Goal: Task Accomplishment & Management: Use online tool/utility

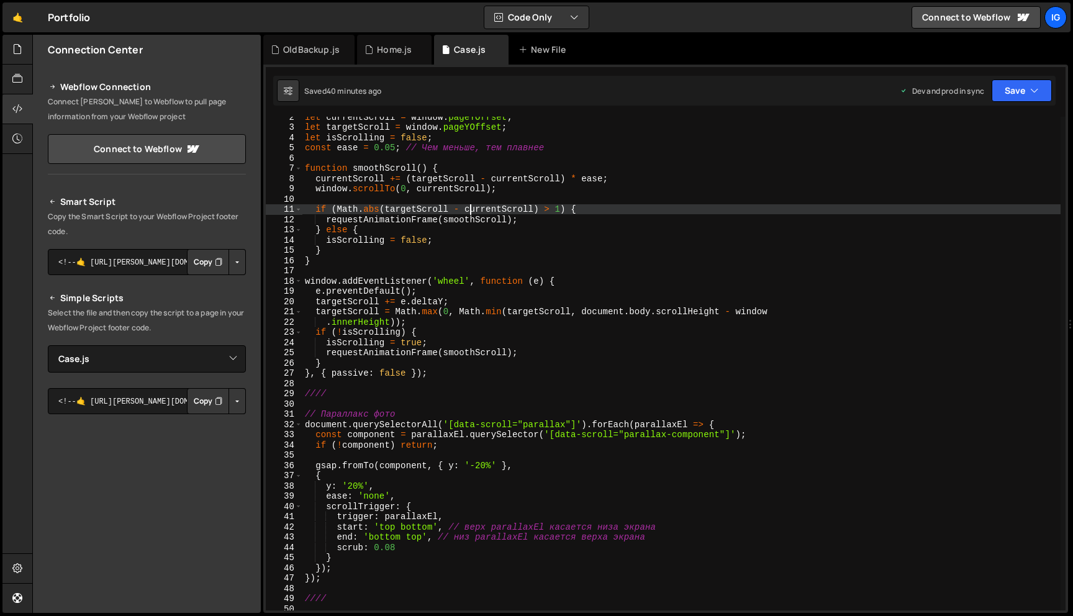
select select "37696"
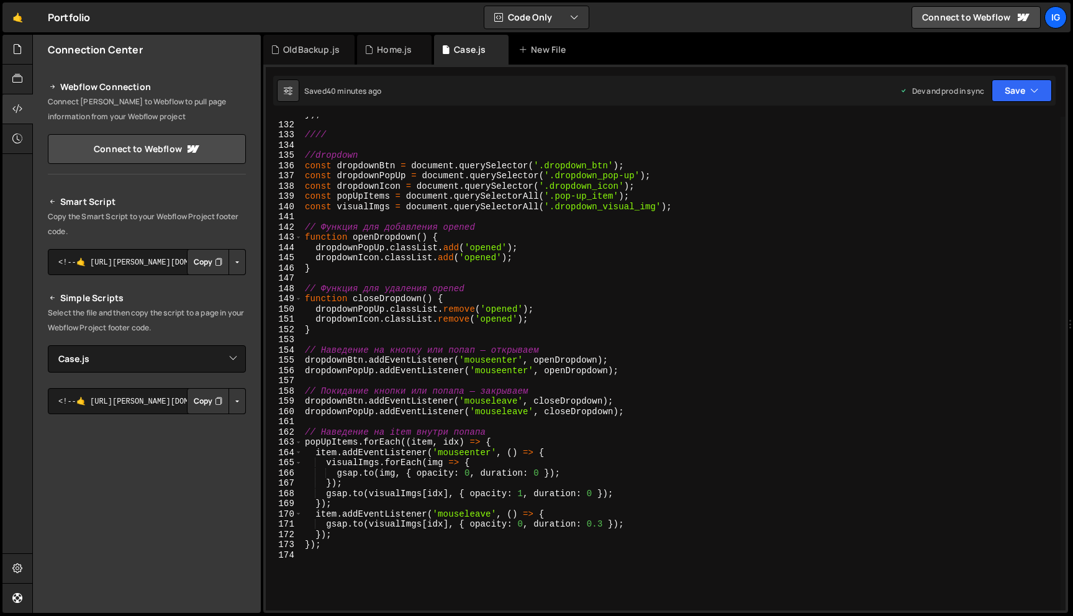
scroll to position [1413, 0]
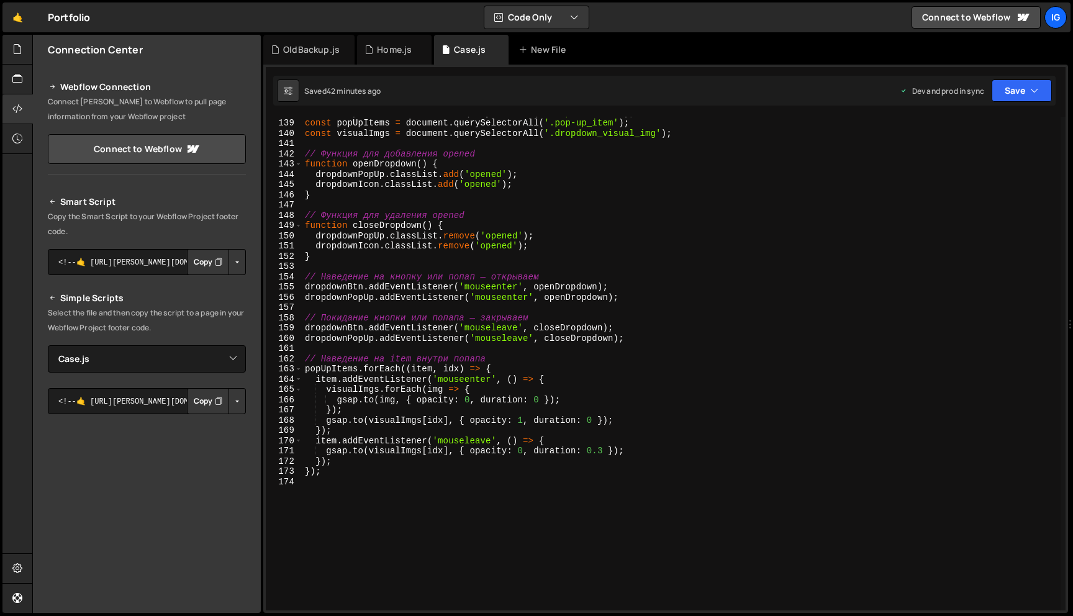
click at [313, 489] on div "const dropdownIcon = document . querySelector ( '.dropdown_icon' ) ; const popU…" at bounding box center [681, 364] width 758 height 514
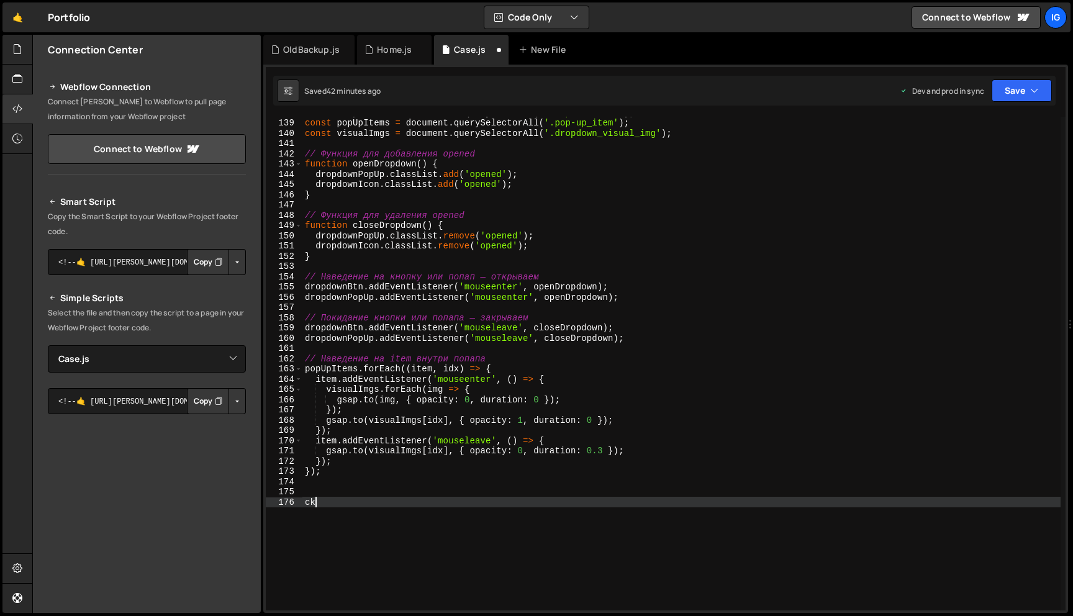
scroll to position [0, 0]
type textarea "c"
type textarea "//Slider"
click at [304, 491] on div "const dropdownIcon = document . querySelector ( '.dropdown_icon' ) ; const popU…" at bounding box center [681, 364] width 758 height 514
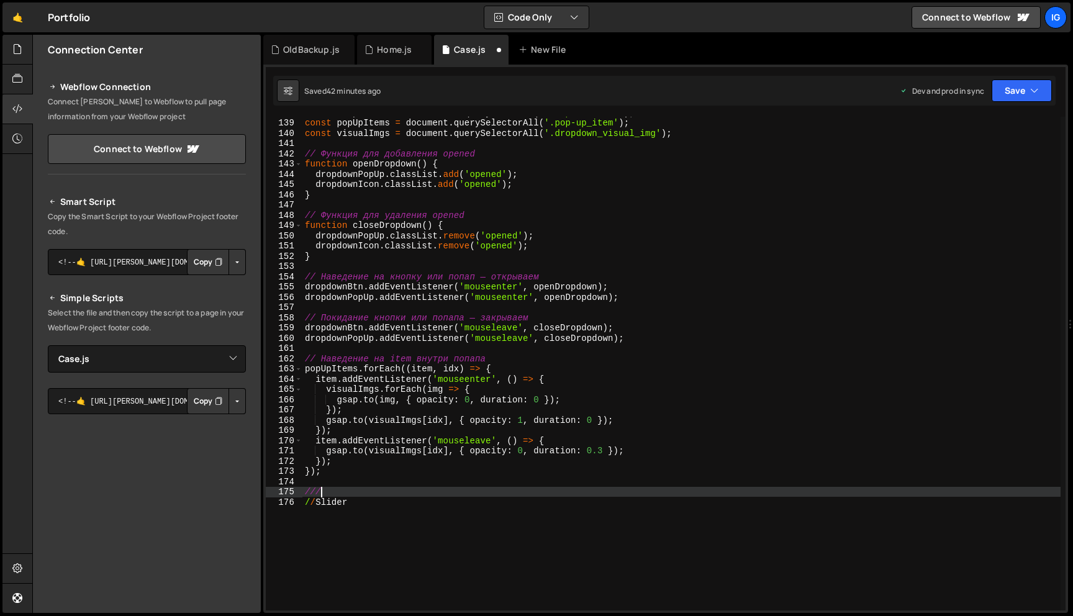
scroll to position [0, 1]
click at [376, 499] on div "const dropdownIcon = document . querySelector ( '.dropdown_icon' ) ; const popU…" at bounding box center [681, 364] width 758 height 514
type textarea "//Slider"
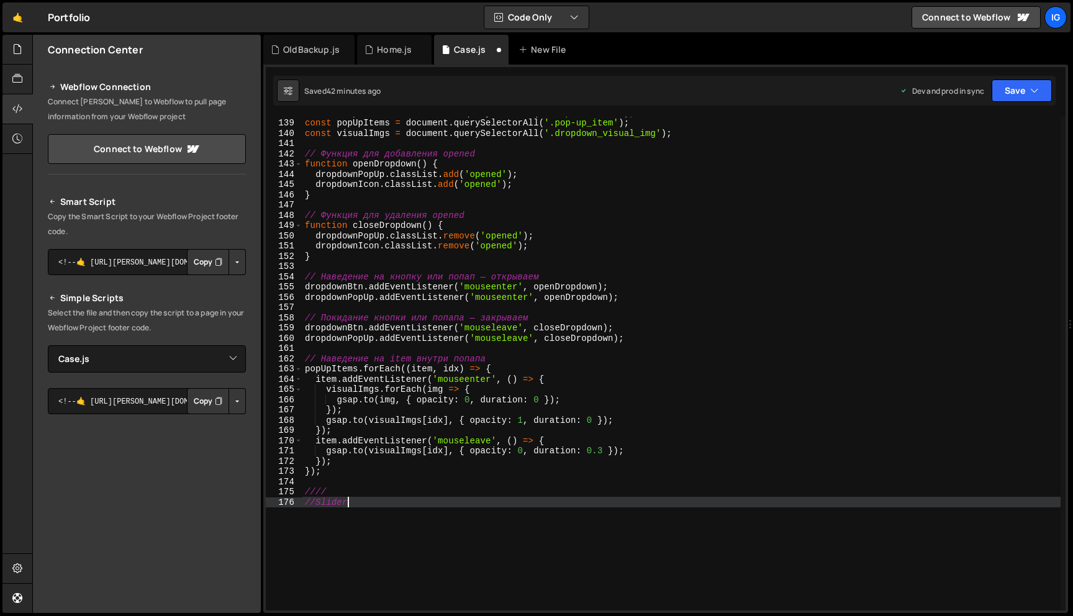
scroll to position [0, 0]
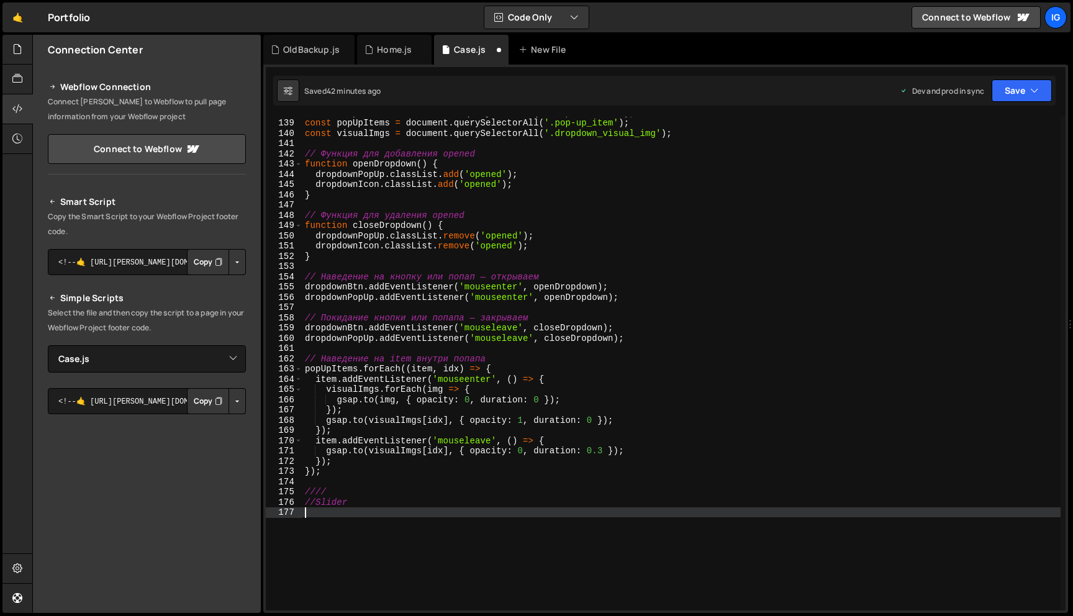
paste textarea "</script>"
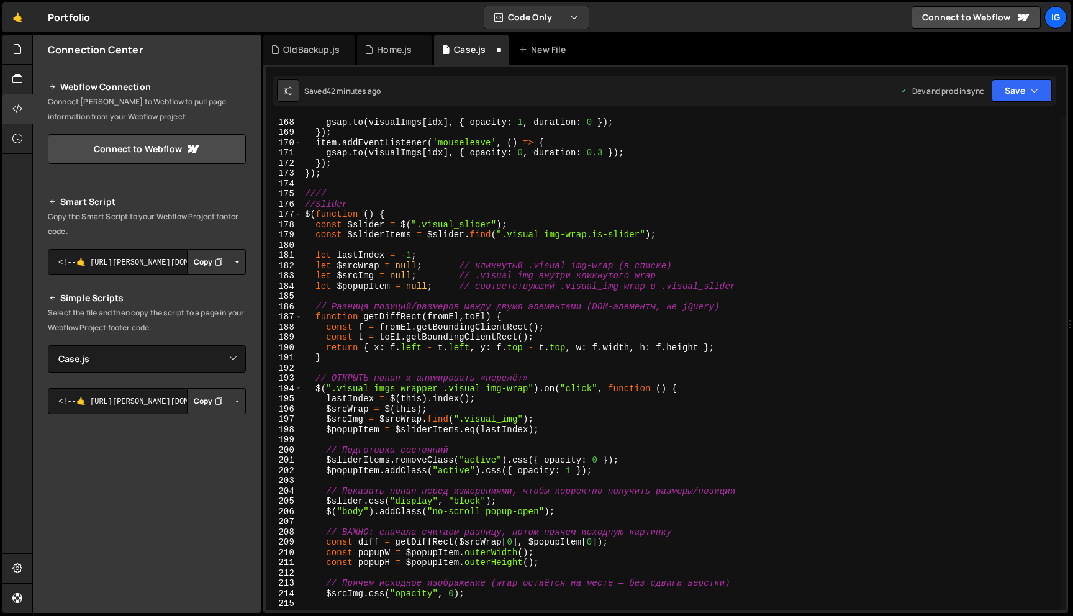
scroll to position [1698, 0]
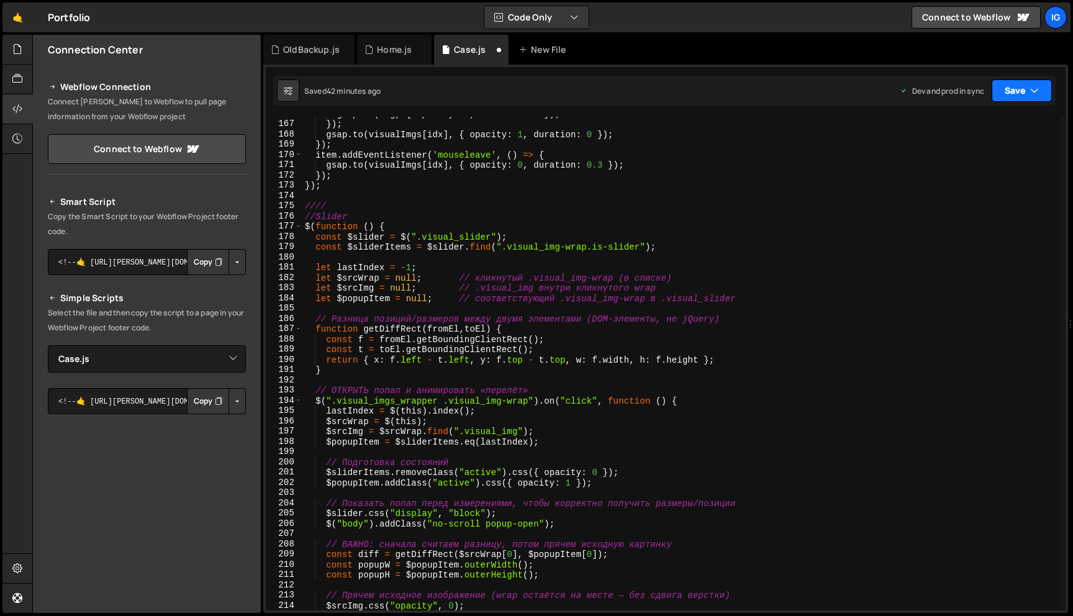
click at [1024, 95] on button "Save" at bounding box center [1022, 90] width 60 height 22
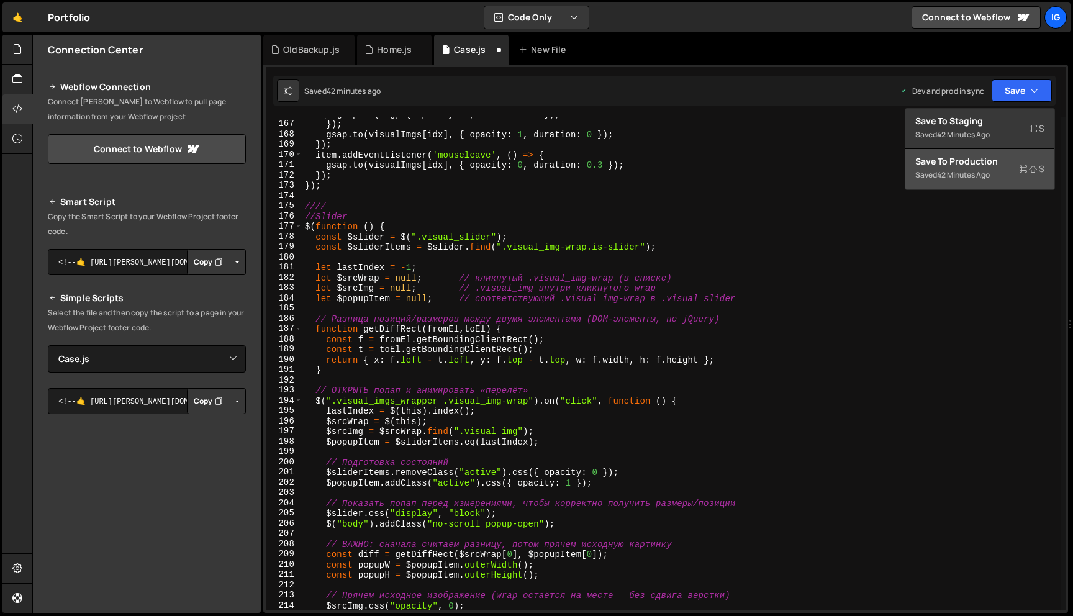
click at [988, 170] on div "42 minutes ago" at bounding box center [963, 175] width 53 height 11
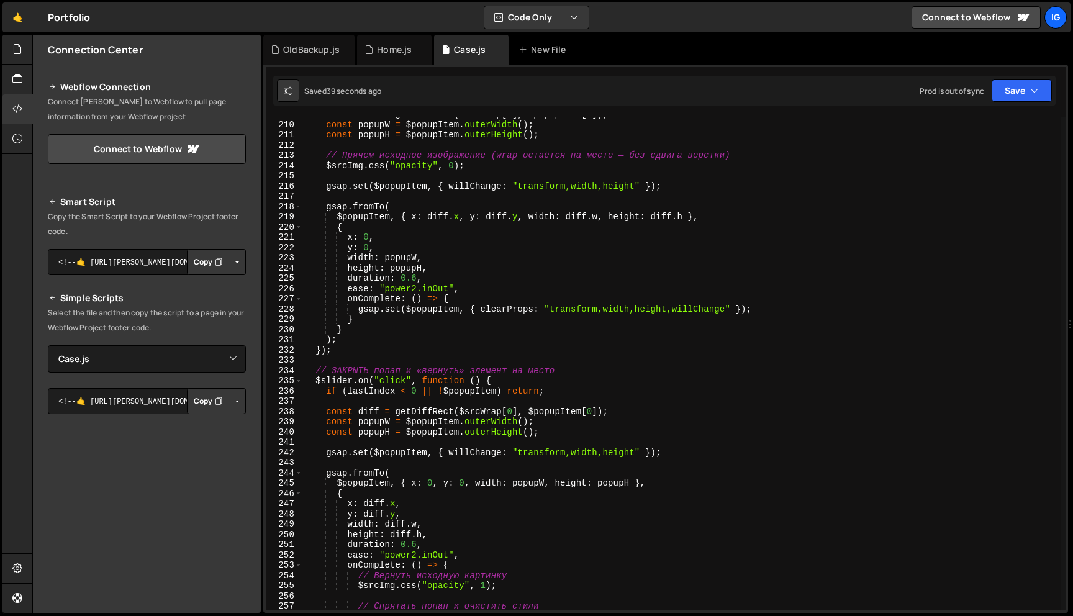
scroll to position [2555, 0]
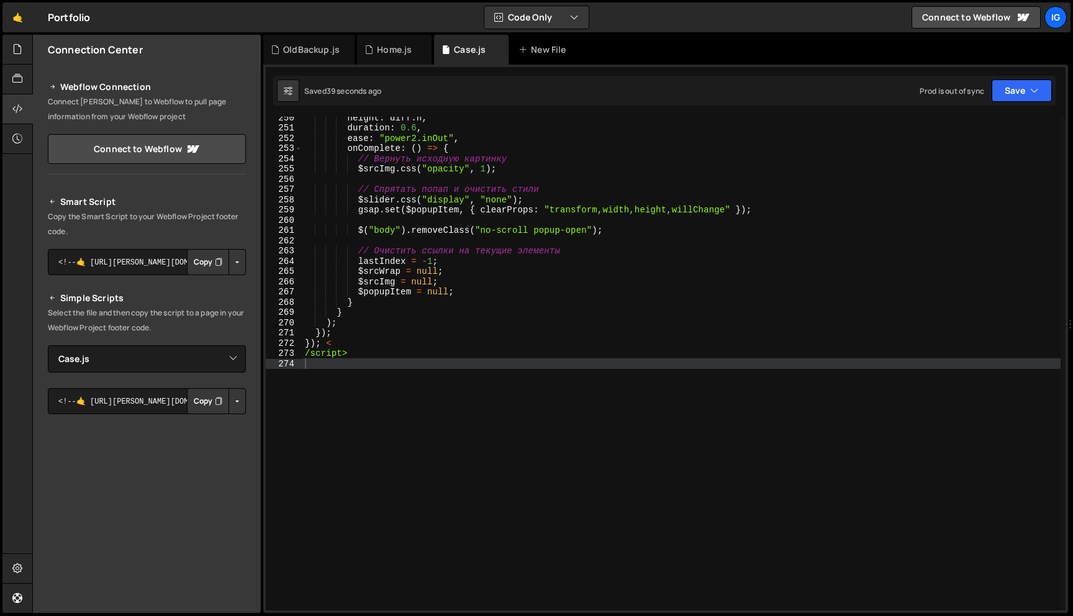
type textarea "/script>"
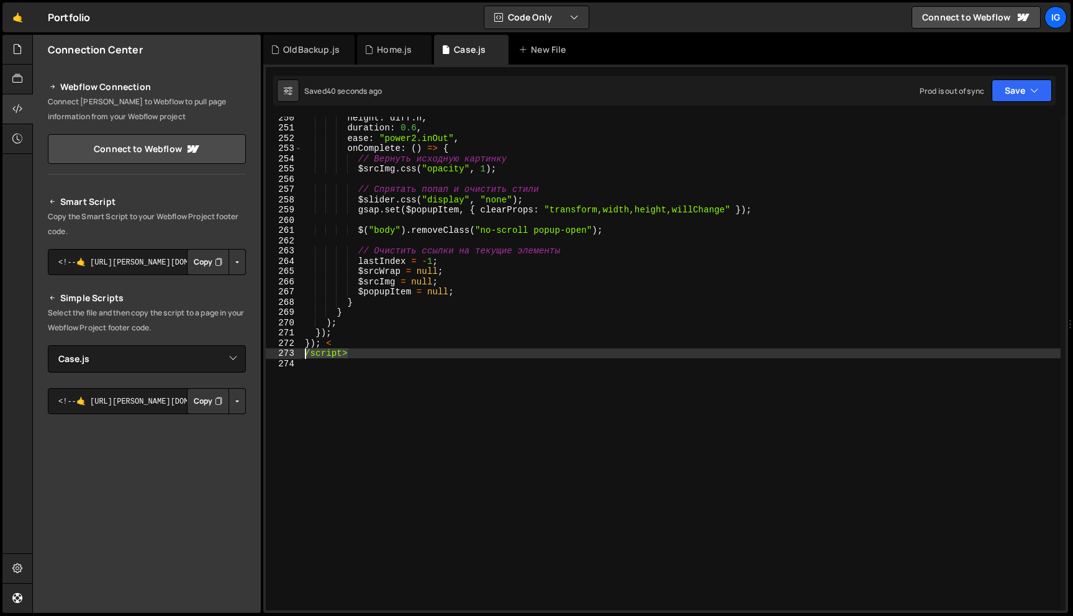
drag, startPoint x: 359, startPoint y: 356, endPoint x: 289, endPoint y: 357, distance: 70.2
click at [289, 357] on div "/script> 250 251 252 253 254 255 256 257 258 259 260 261 262 263 264 265 266 26…" at bounding box center [666, 364] width 800 height 494
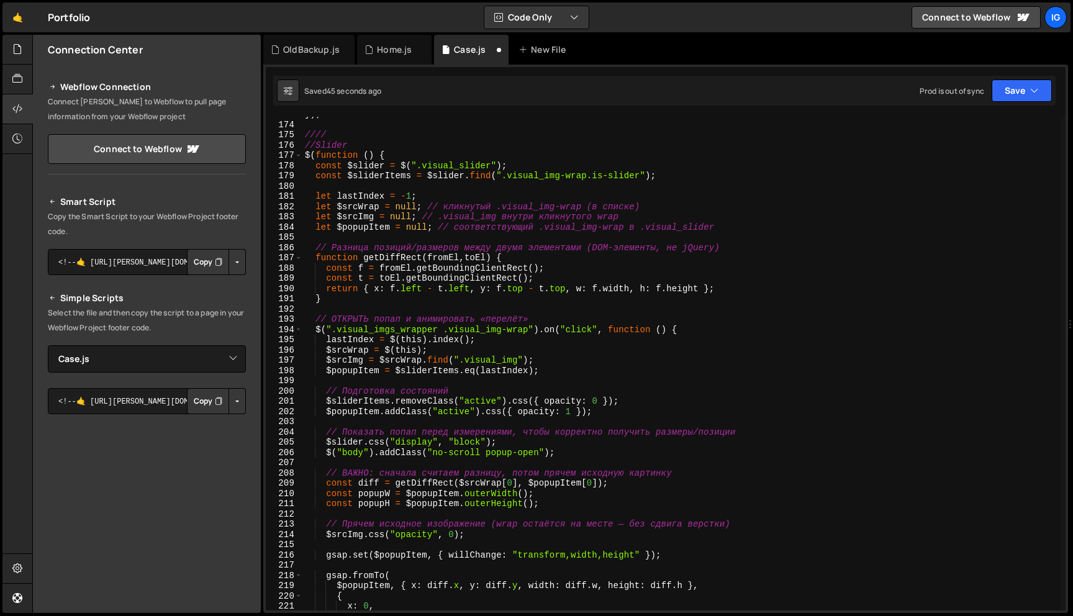
scroll to position [1686, 0]
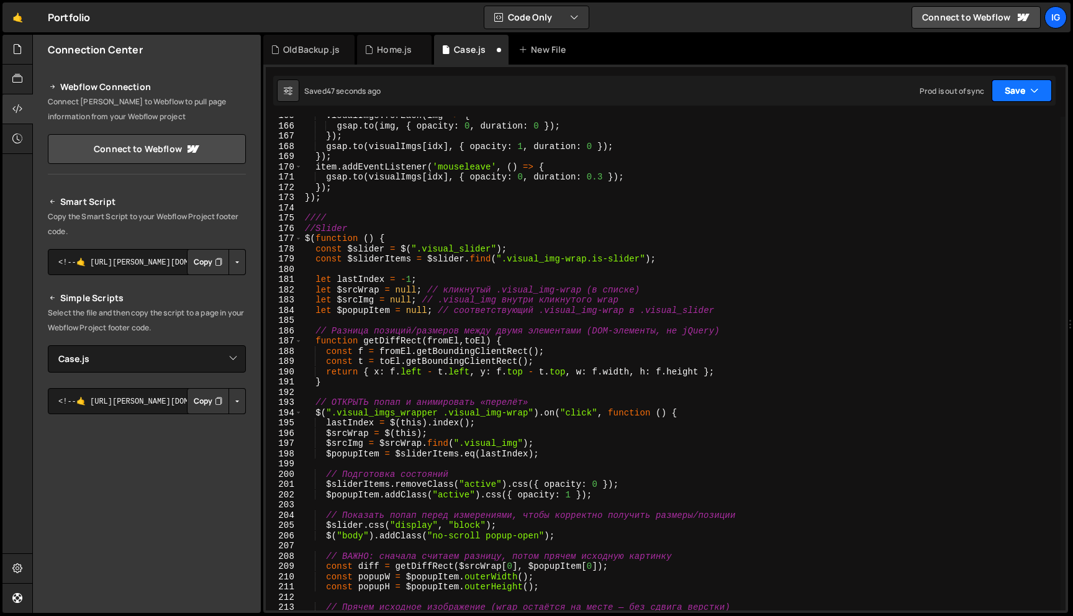
click at [1013, 85] on button "Save" at bounding box center [1022, 90] width 60 height 22
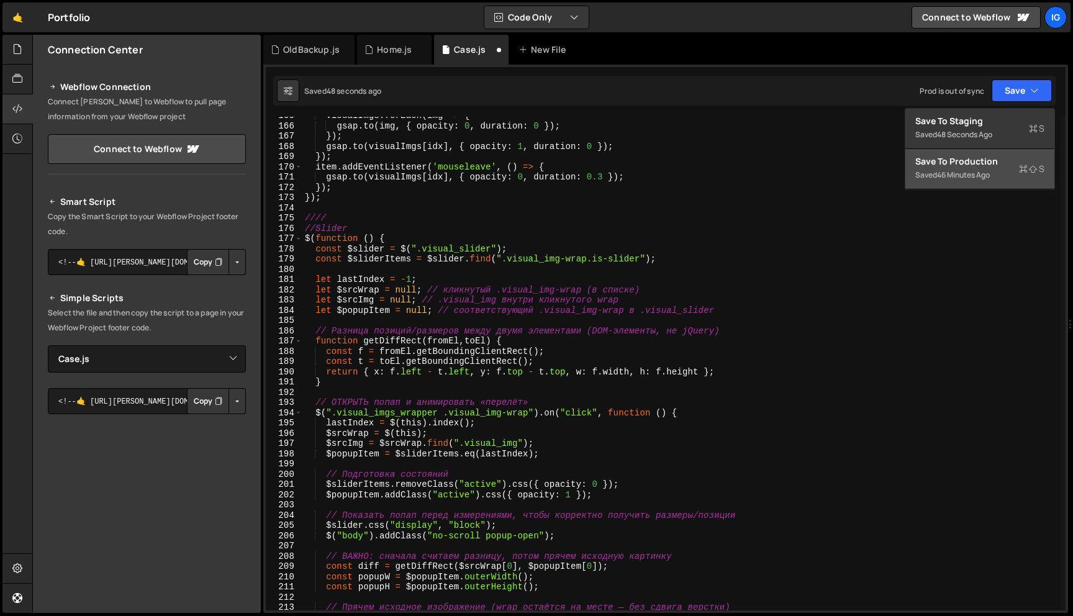
click at [972, 162] on div "Save to Production S" at bounding box center [979, 161] width 129 height 12
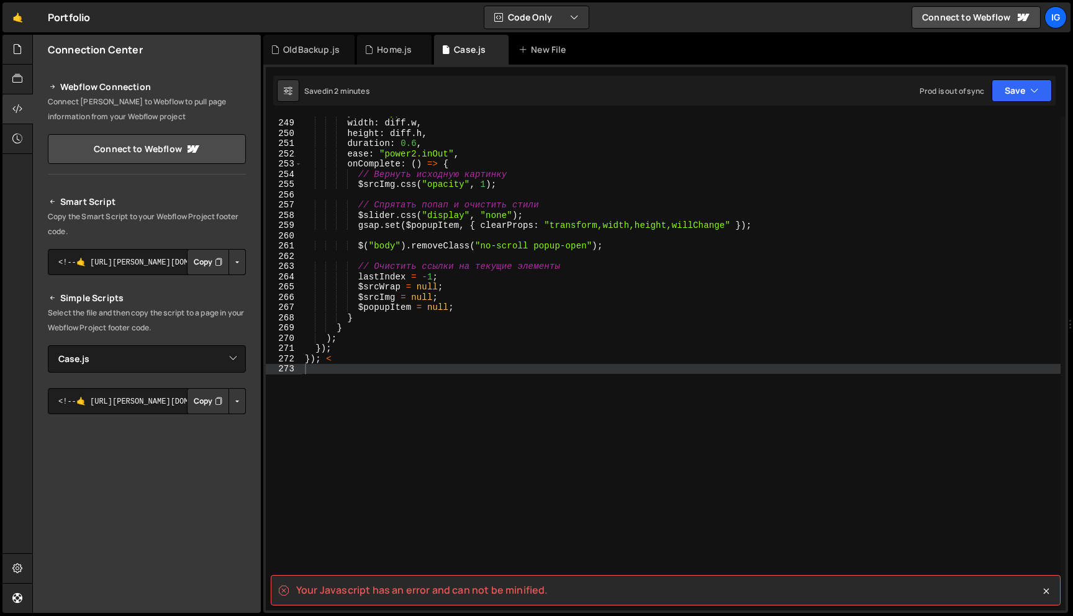
scroll to position [2529, 0]
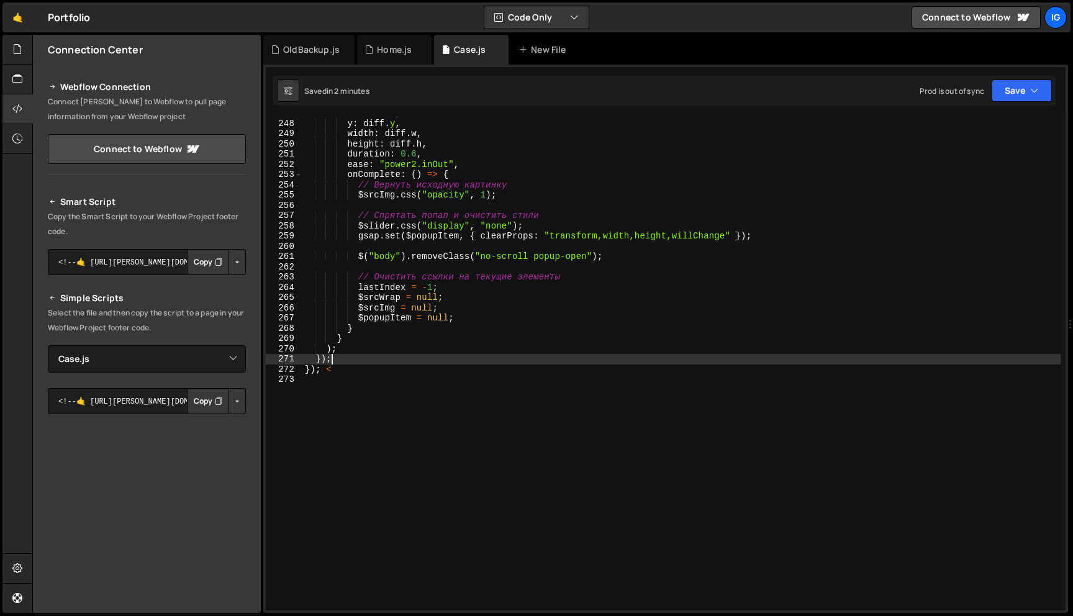
click at [353, 362] on div "x : diff . x , y : diff . y , width : diff . w , height : diff . h , duration :…" at bounding box center [681, 365] width 758 height 514
click at [384, 369] on div "x : diff . x , y : diff . y , width : diff . w , height : diff . h , duration :…" at bounding box center [681, 365] width 758 height 514
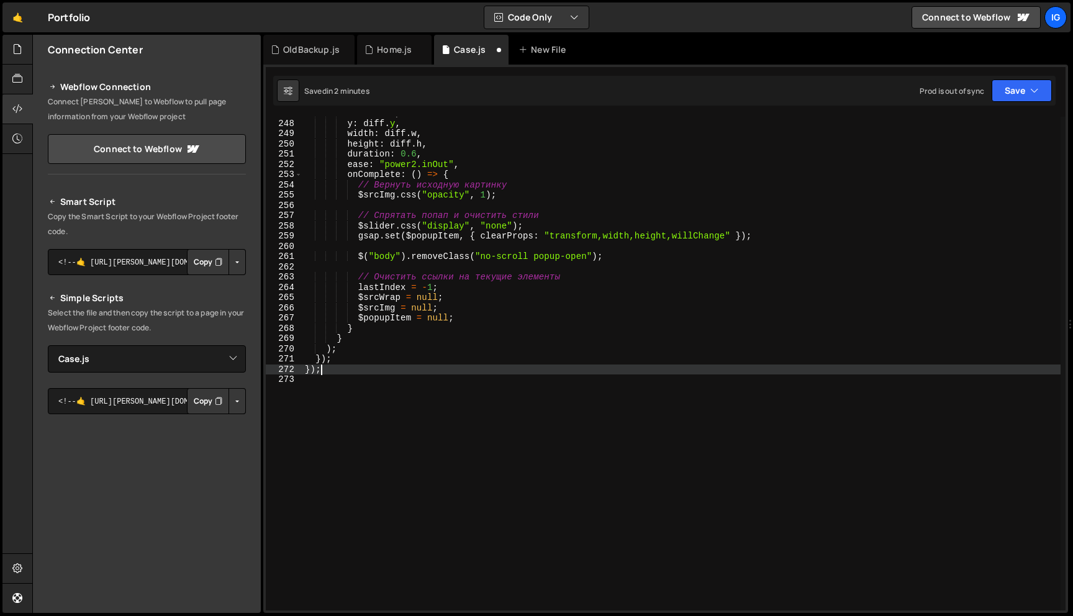
click at [1030, 102] on div "Saved in 2 minutes Prod is out of sync Upgrade to Edit Save Save to Staging S S…" at bounding box center [664, 91] width 782 height 30
click at [1024, 95] on button "Save" at bounding box center [1022, 90] width 60 height 22
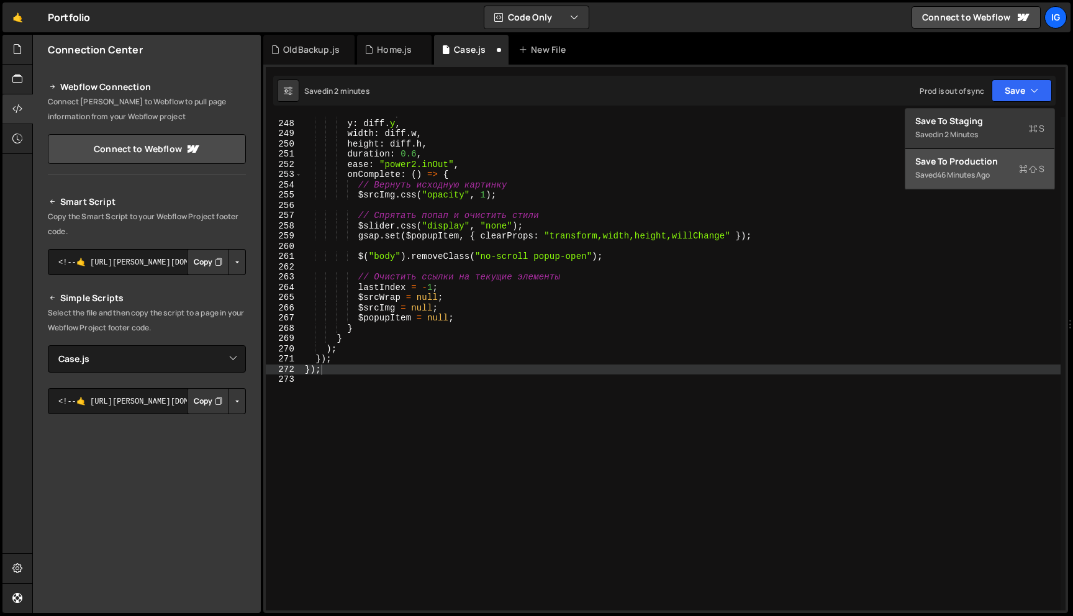
click at [1002, 166] on div "Save to Production S" at bounding box center [979, 161] width 129 height 12
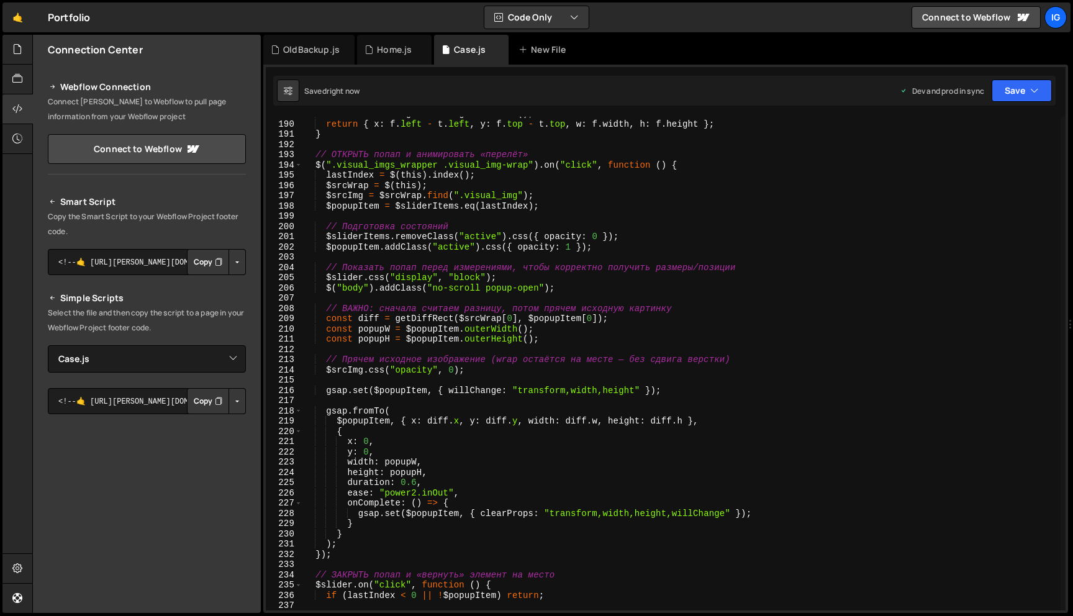
scroll to position [1934, 0]
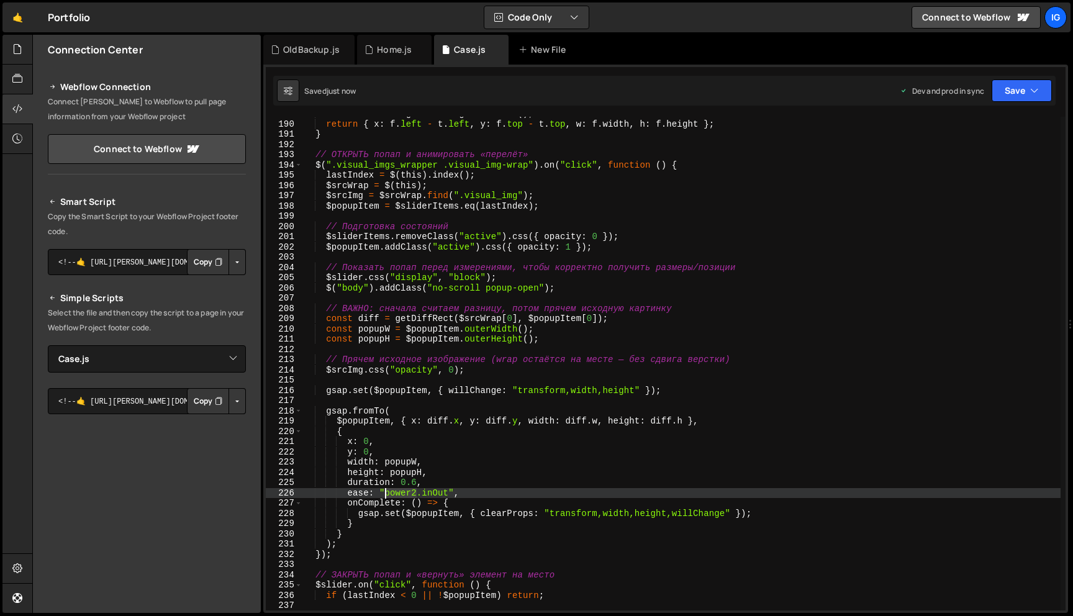
drag, startPoint x: 416, startPoint y: 494, endPoint x: 385, endPoint y: 492, distance: 31.1
click at [385, 492] on div "const t = toEl . getBoundingClientRect ( ) ; return { x : f . left - t . left ,…" at bounding box center [681, 366] width 758 height 514
click at [417, 490] on div "const t = toEl . getBoundingClientRect ( ) ; return { x : f . left - t . left ,…" at bounding box center [681, 366] width 758 height 514
click at [415, 479] on div "const t = toEl . getBoundingClientRect ( ) ; return { x : f . left - t . left ,…" at bounding box center [681, 366] width 758 height 514
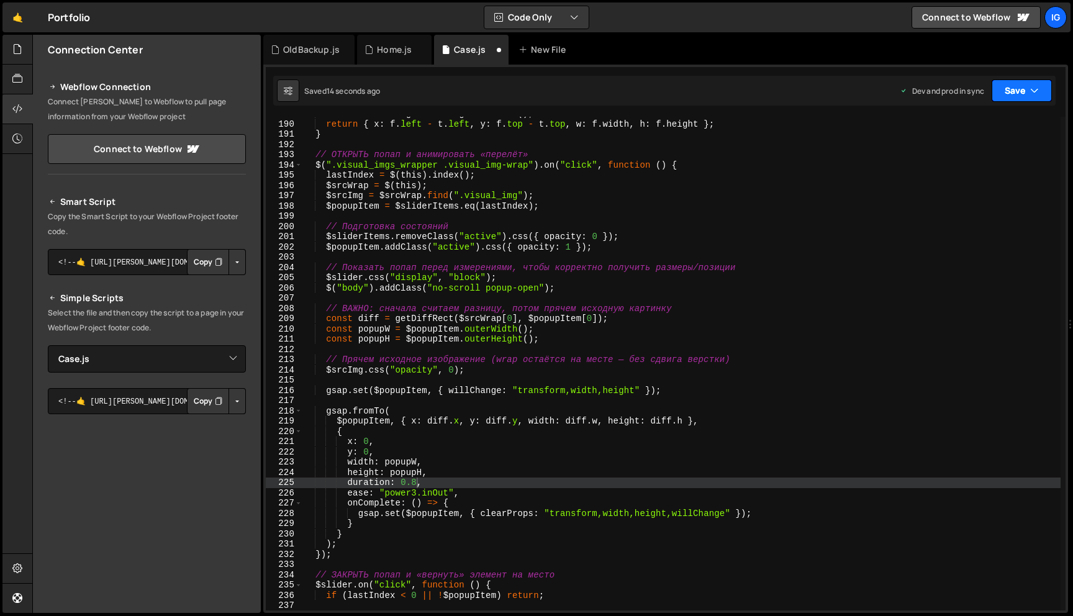
click at [1032, 91] on icon "button" at bounding box center [1034, 90] width 9 height 12
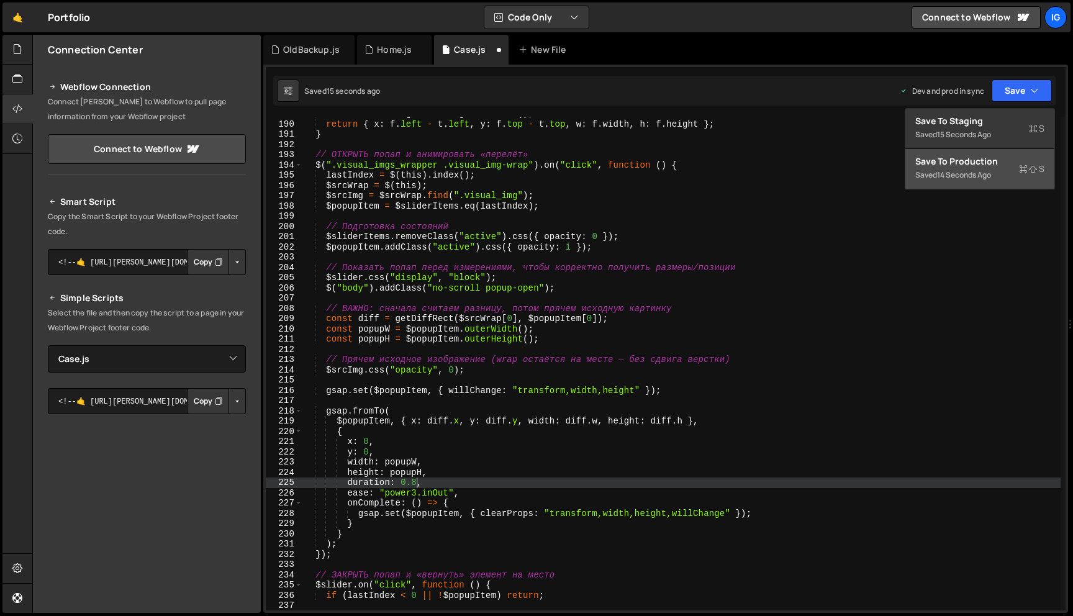
click at [985, 157] on div "Save to Production S" at bounding box center [979, 161] width 129 height 12
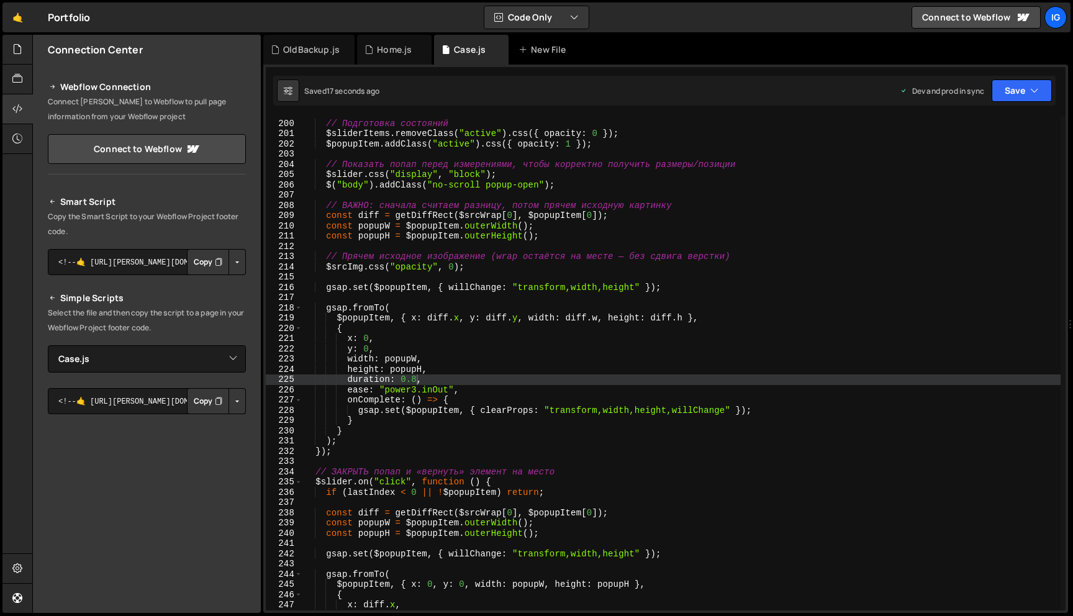
scroll to position [2037, 0]
click at [635, 288] on div "// Подготовка состояний $sliderItems . removeClass ( "active" ) . css ({ opacit…" at bounding box center [681, 365] width 758 height 514
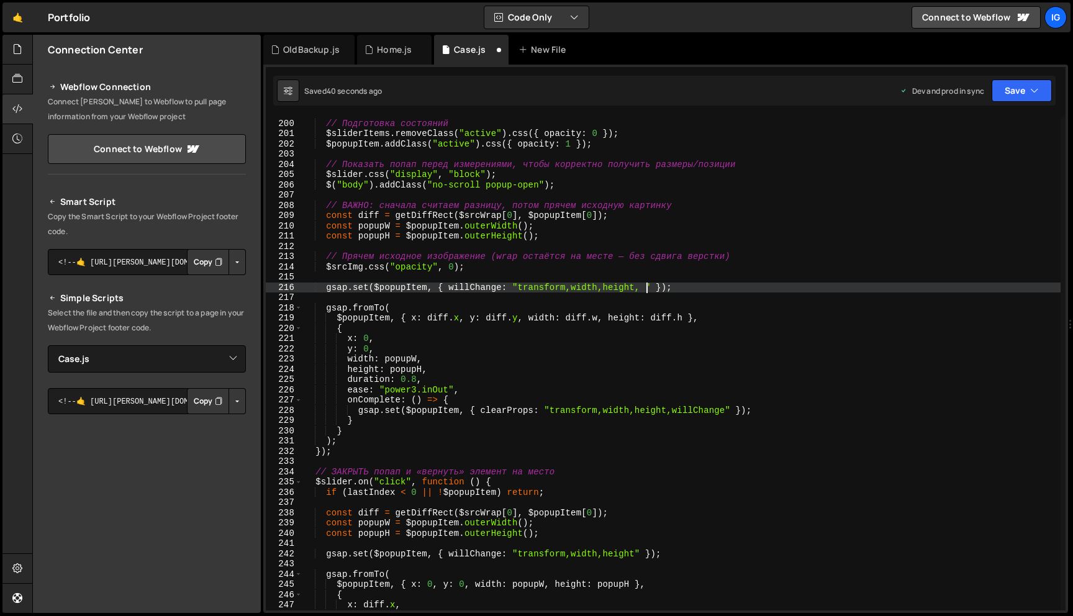
scroll to position [0, 24]
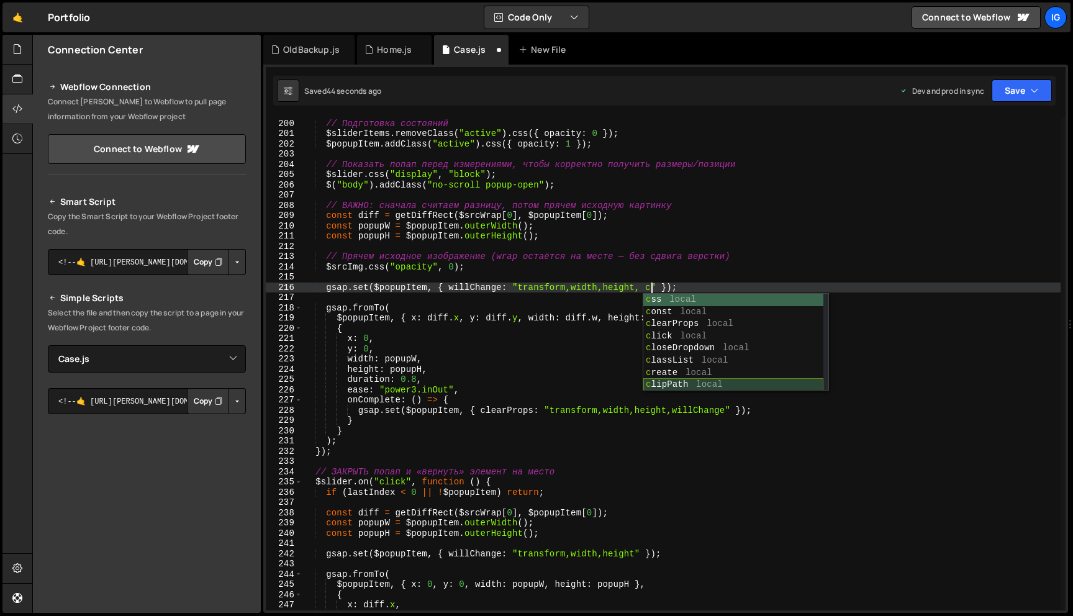
click at [667, 383] on div "c ss local c onst local c learProps local c lick local c loseDropdown local c l…" at bounding box center [733, 355] width 180 height 122
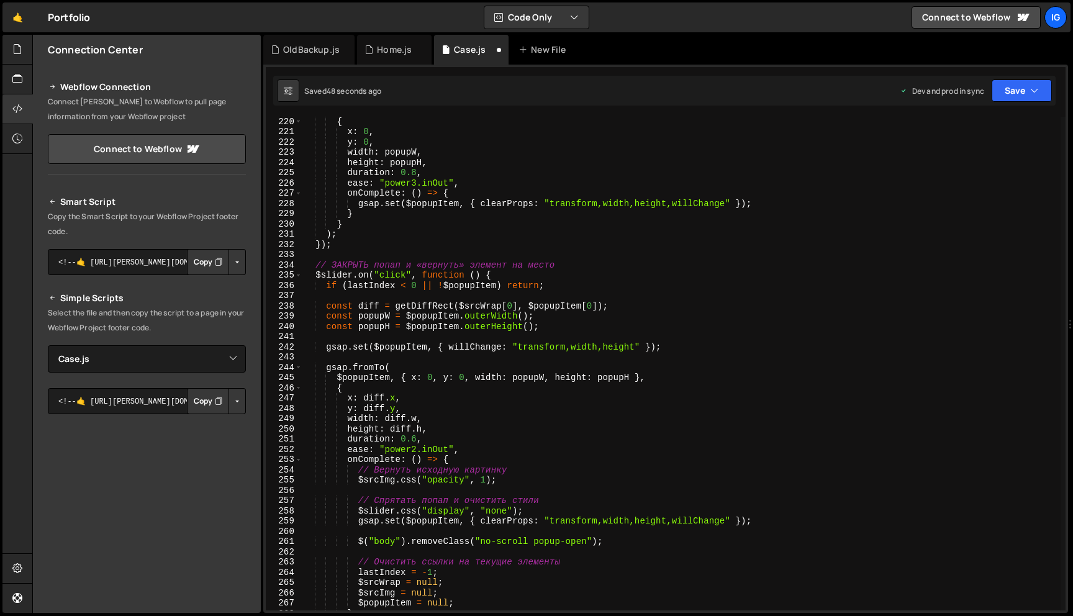
scroll to position [2250, 0]
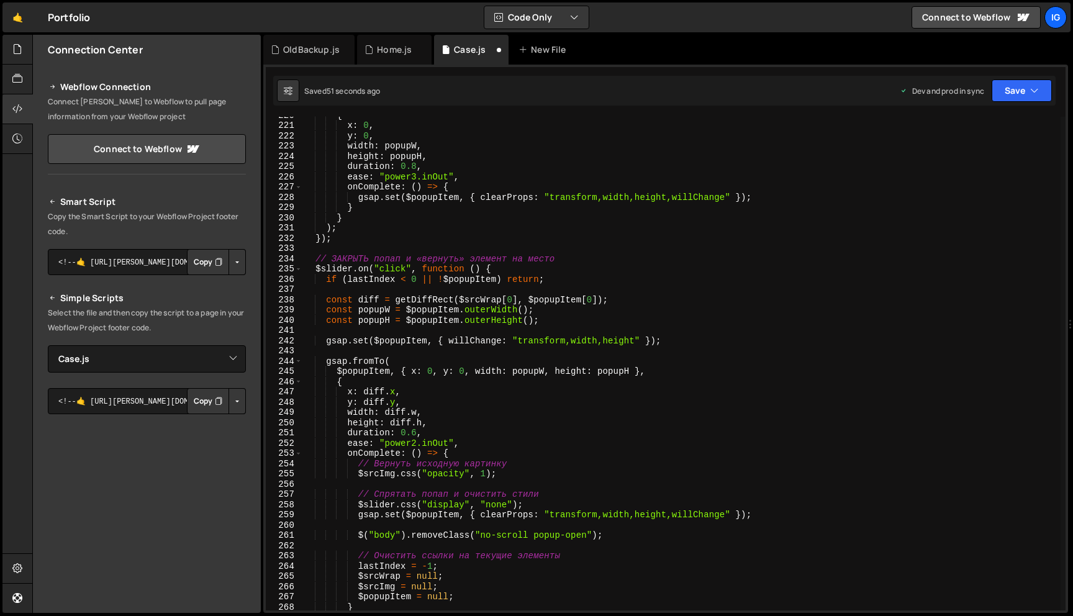
click at [633, 345] on div "{ x : 0 , y : 0 , width : popupW , height : popupH , duration : 0.8 , ease : "p…" at bounding box center [681, 367] width 758 height 514
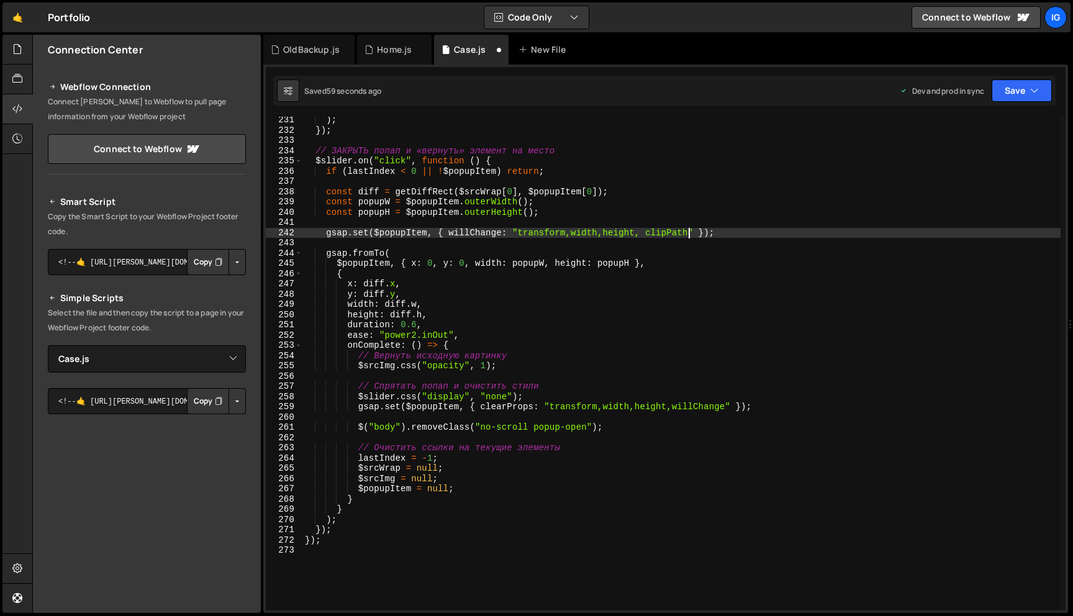
scroll to position [2358, 0]
click at [1010, 94] on button "Save" at bounding box center [1022, 90] width 60 height 22
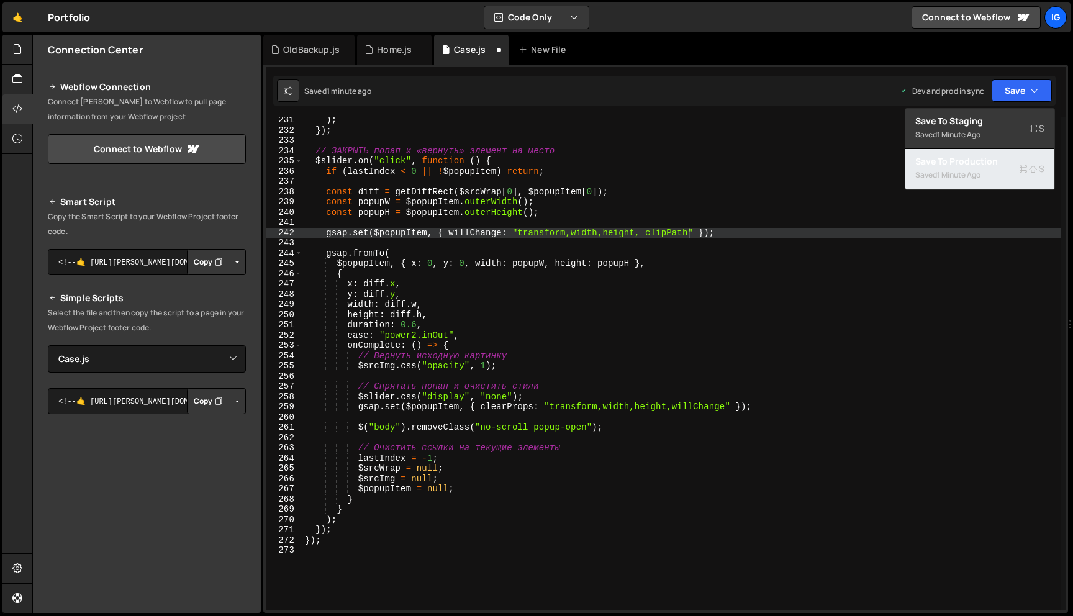
click at [979, 181] on div "Saved 1 minute ago" at bounding box center [979, 175] width 129 height 15
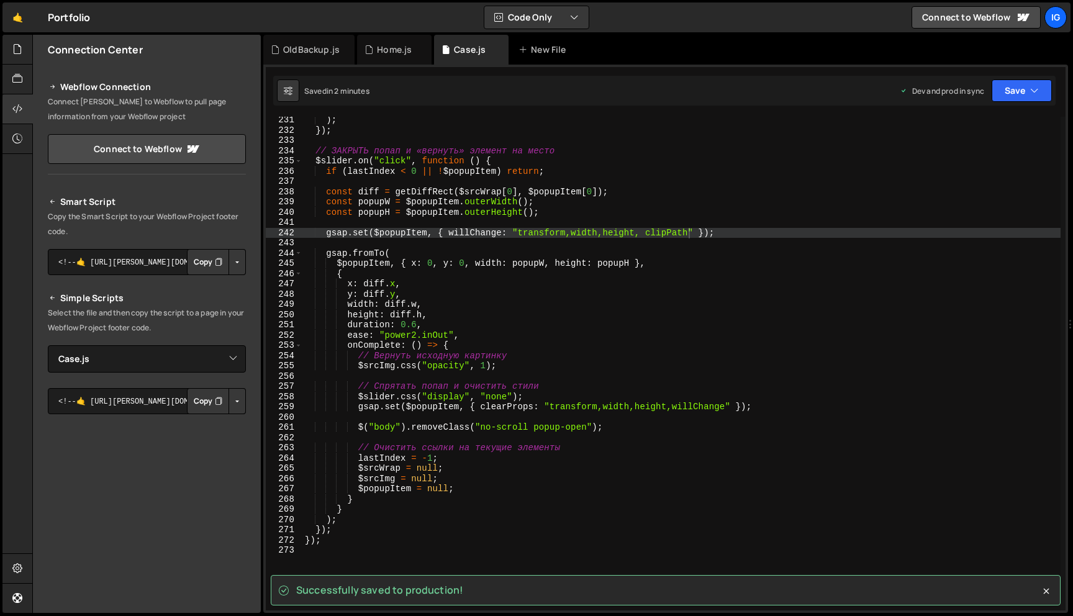
click at [646, 237] on div ") ; }) ; // ЗАКРЫТЬ попап и «вернуть» элемент на место $slider . on ( "click" ,…" at bounding box center [681, 372] width 758 height 514
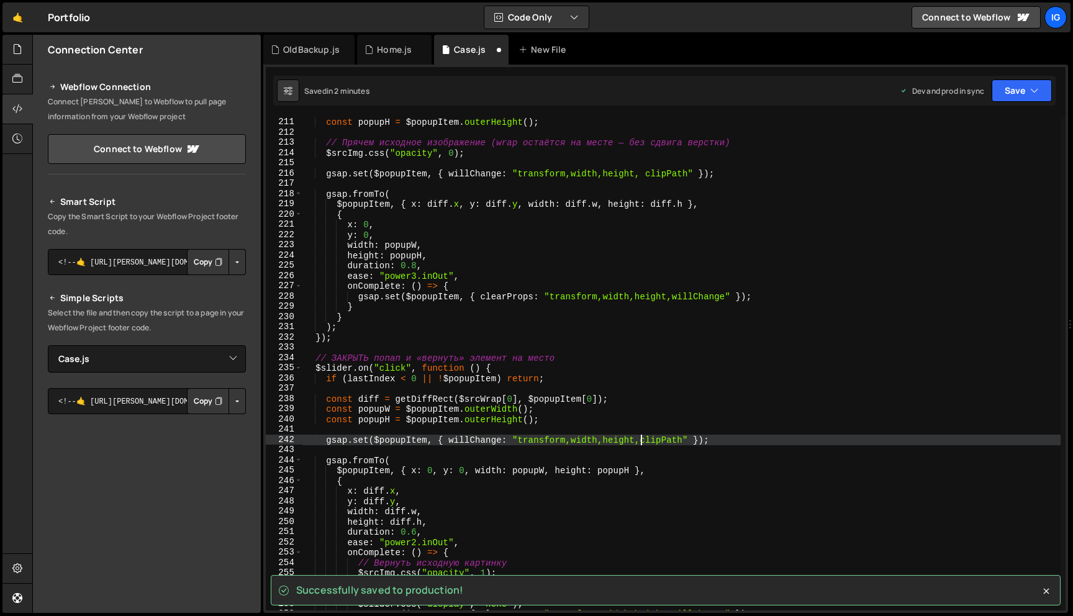
scroll to position [2136, 0]
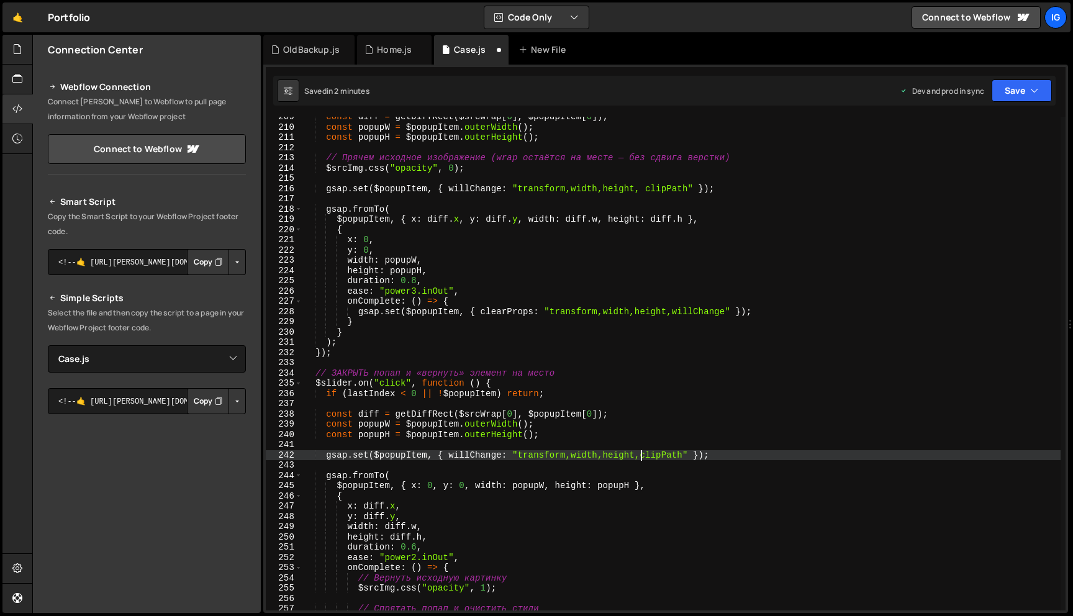
click at [649, 188] on div "const diff = getDiffRect ( $srcWrap [ 0 ] , $popupItem [ 0 ]) ; const popupW = …" at bounding box center [681, 369] width 758 height 514
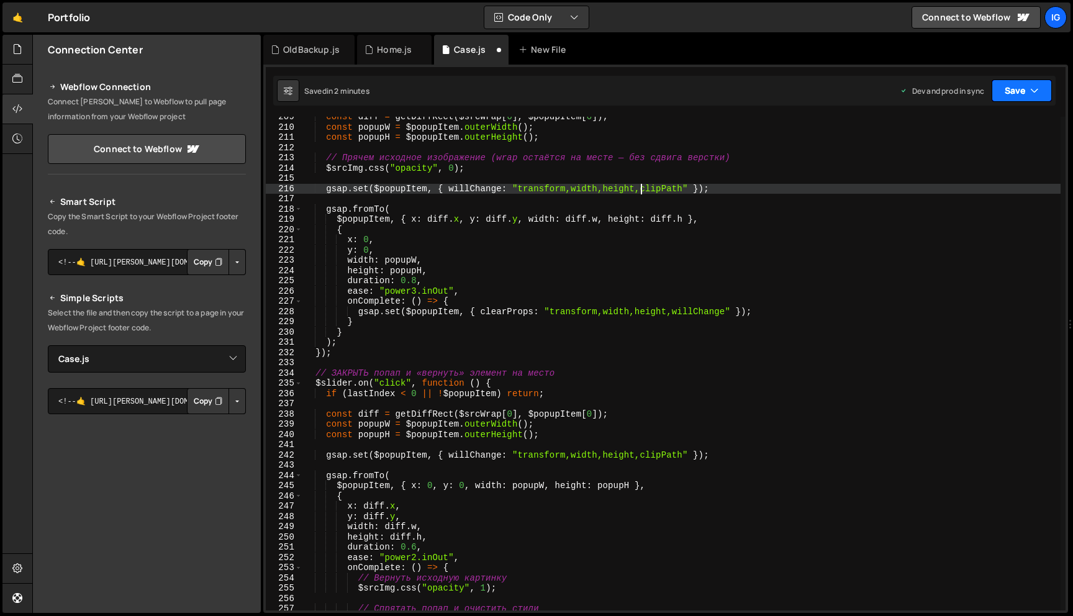
click at [1026, 95] on button "Save" at bounding box center [1022, 90] width 60 height 22
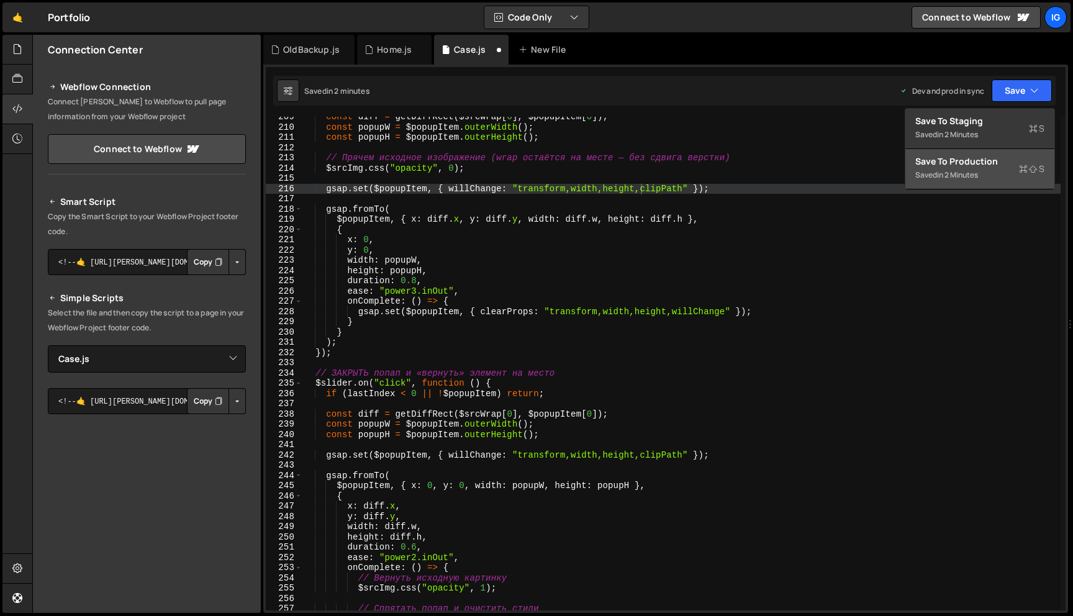
click at [978, 175] on div "in 2 minutes" at bounding box center [957, 175] width 41 height 11
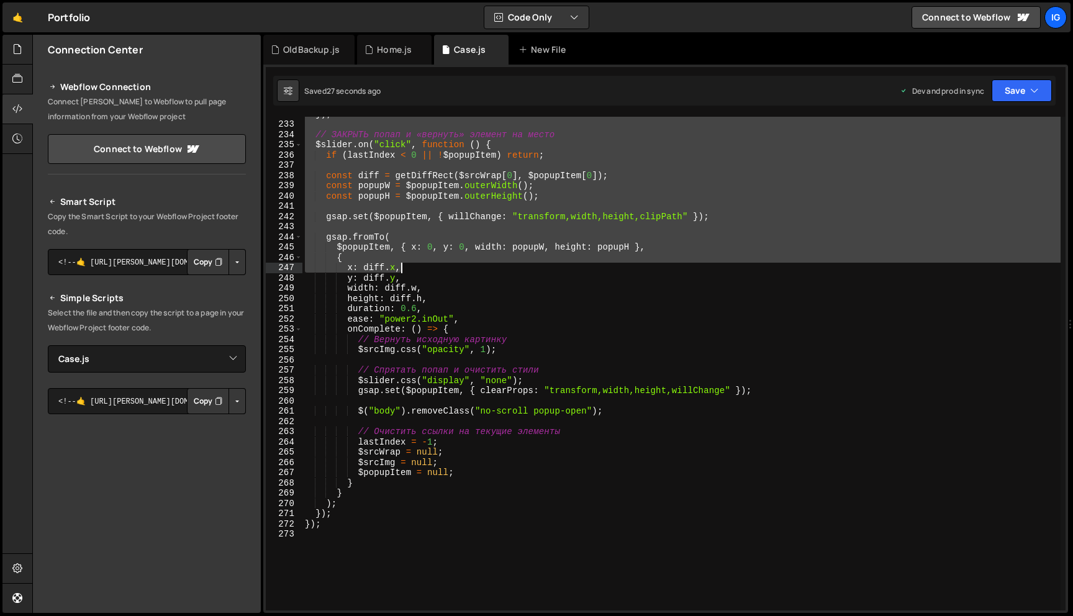
scroll to position [2374, 0]
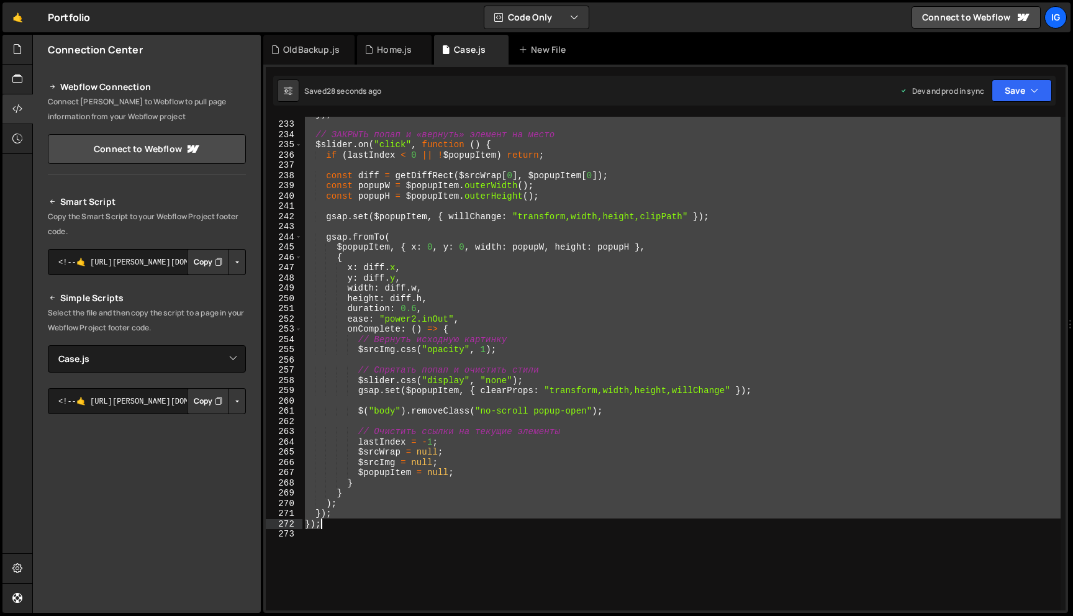
drag, startPoint x: 304, startPoint y: 219, endPoint x: 343, endPoint y: 525, distance: 308.6
click at [343, 525] on div "}) ; // ЗАКРЫТЬ попап и «вернуть» элемент на место $slider . on ( "click" , fun…" at bounding box center [681, 366] width 758 height 514
type textarea "}); });"
click at [561, 396] on div "}) ; // ЗАКРЫТЬ попап и «вернуть» элемент на место $slider . on ( "click" , fun…" at bounding box center [681, 366] width 758 height 514
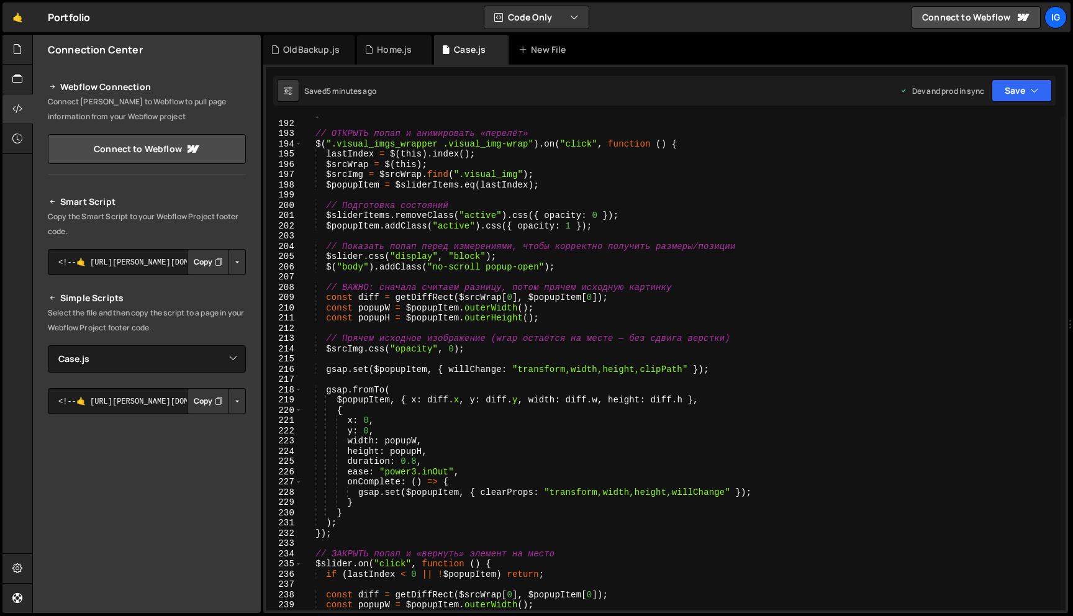
scroll to position [1961, 0]
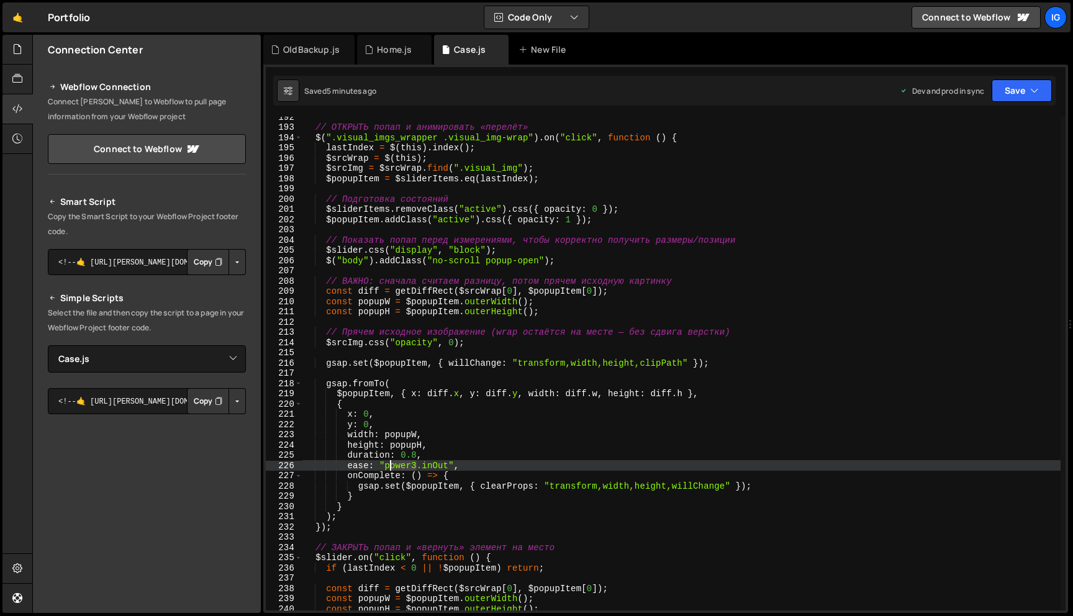
drag, startPoint x: 418, startPoint y: 466, endPoint x: 388, endPoint y: 466, distance: 29.8
click at [388, 466] on div "// ОТКРЫТЬ попап и анимировать «перелёт» $ ( ".visual_imgs_wrapper .visual_img-…" at bounding box center [681, 369] width 758 height 514
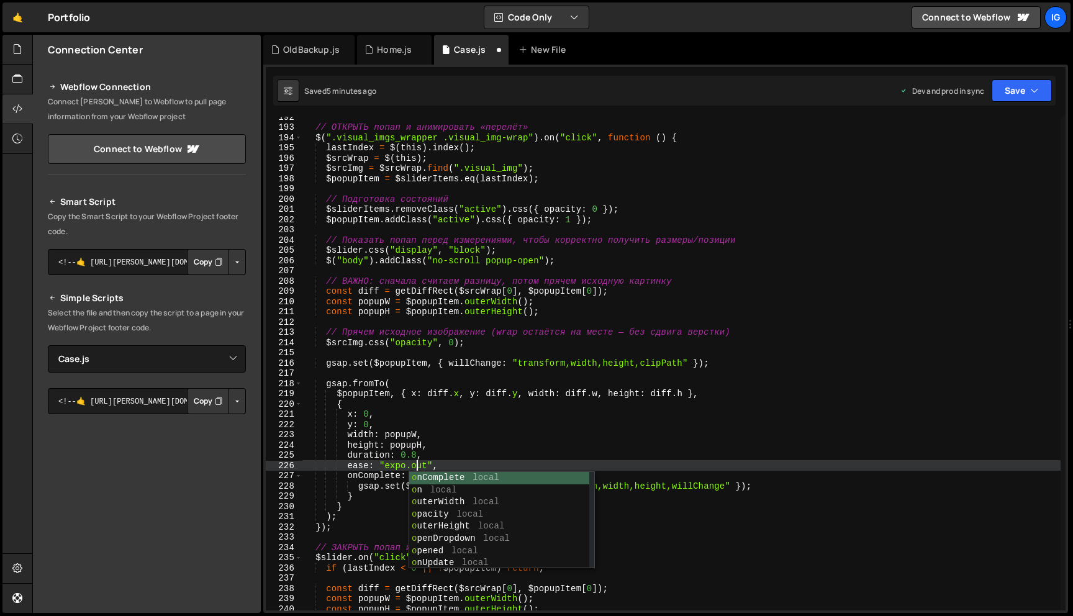
scroll to position [0, 7]
click at [528, 402] on div "// ОТКРЫТЬ попап и анимировать «перелёт» $ ( ".visual_imgs_wrapper .visual_img-…" at bounding box center [681, 369] width 758 height 514
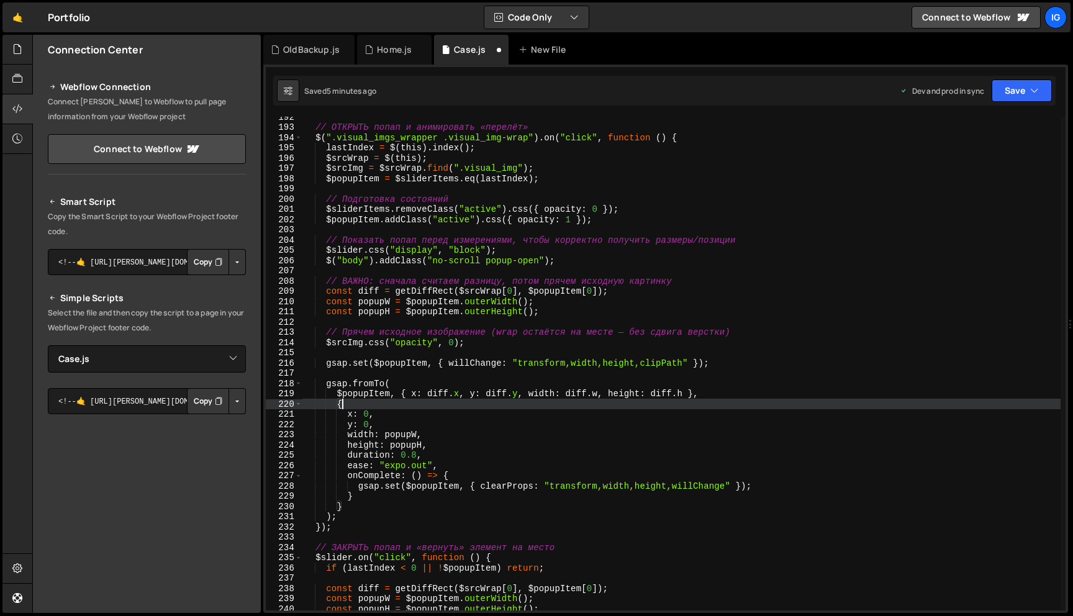
scroll to position [0, 2]
click at [1033, 90] on icon "button" at bounding box center [1034, 90] width 9 height 12
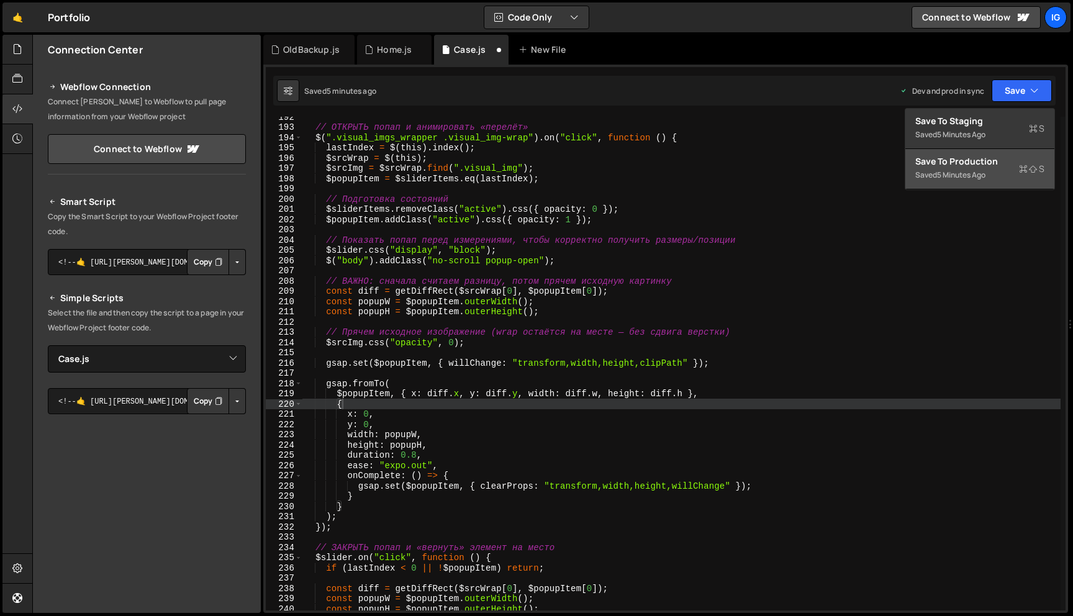
click at [1003, 156] on div "Save to Production S" at bounding box center [979, 161] width 129 height 12
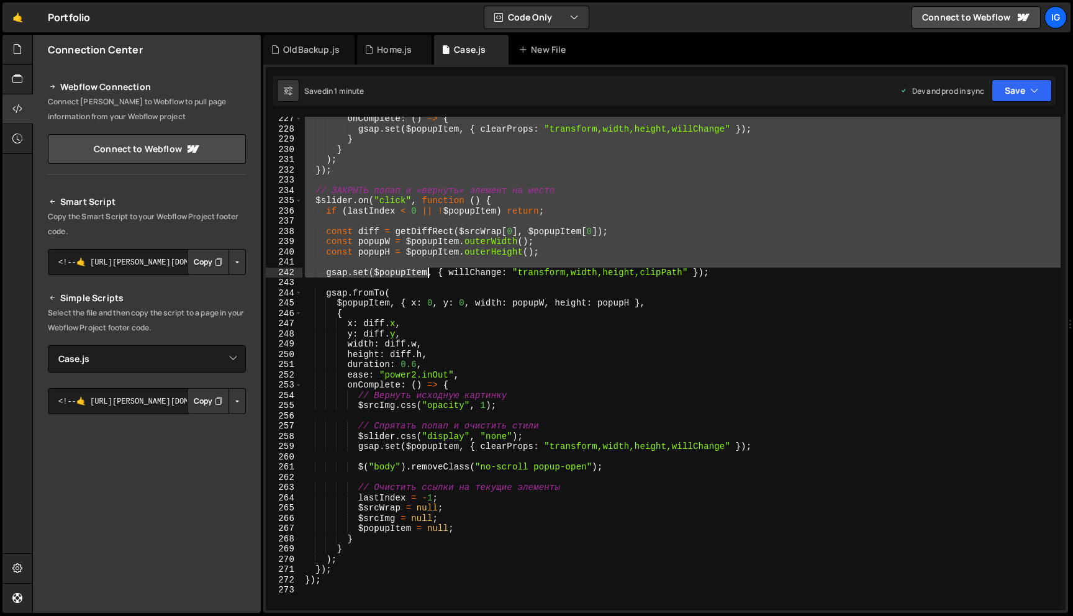
scroll to position [2367, 0]
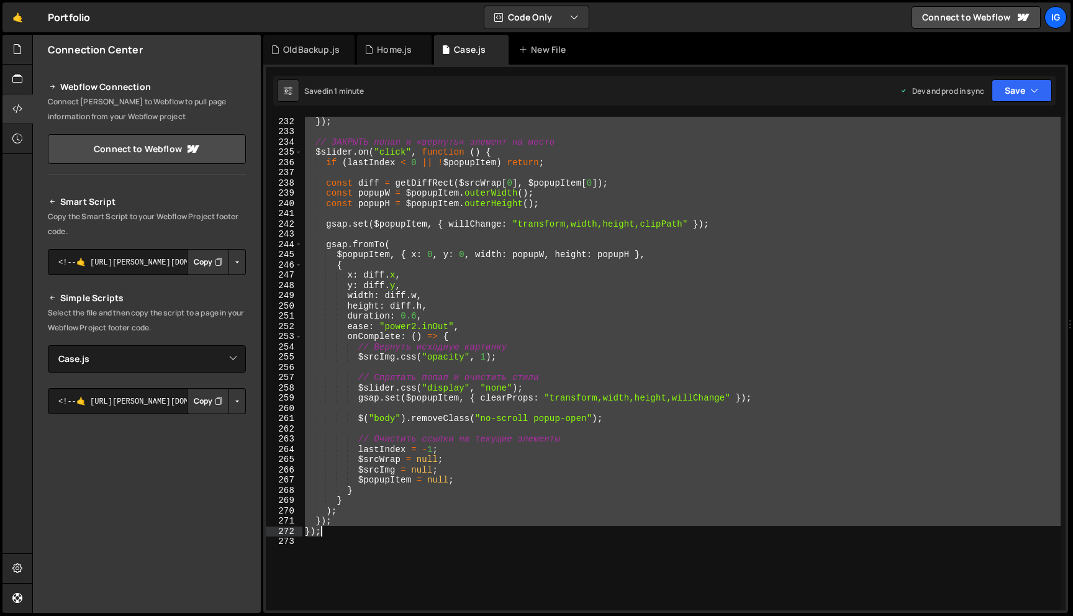
drag, startPoint x: 304, startPoint y: 197, endPoint x: 358, endPoint y: 532, distance: 339.1
click at [358, 532] on div "}) ; // ЗАКРЫТЬ попап и «вернуть» элемент на место $slider . on ( "click" , fun…" at bounding box center [681, 373] width 758 height 514
type textarea "}); });"
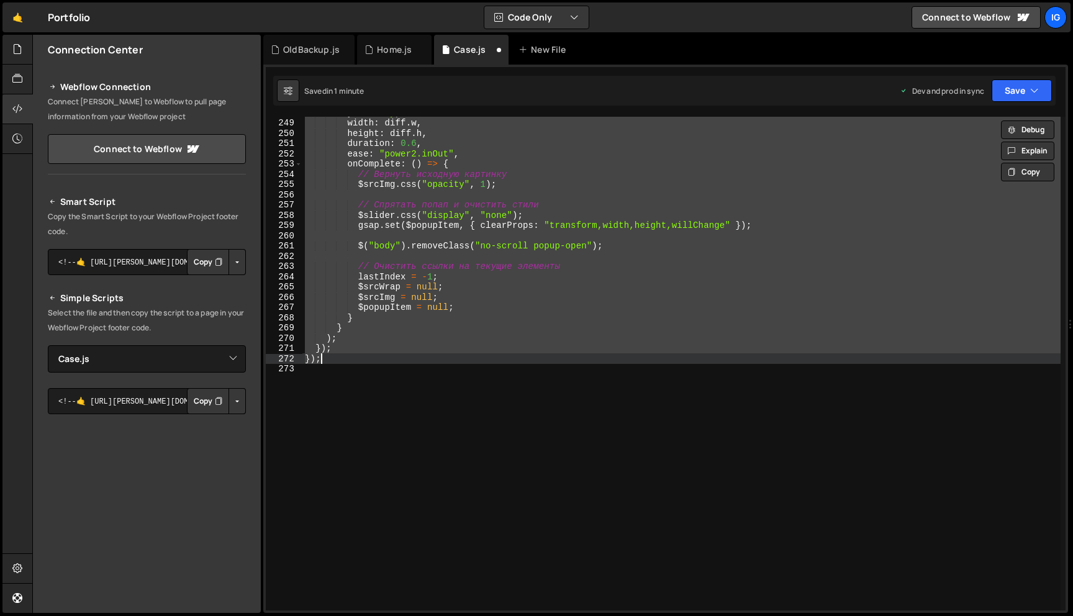
scroll to position [2539, 0]
click at [338, 352] on div "y : diff . y , width : diff . w , height : diff . h , duration : 0.6 , ease : "…" at bounding box center [681, 364] width 758 height 494
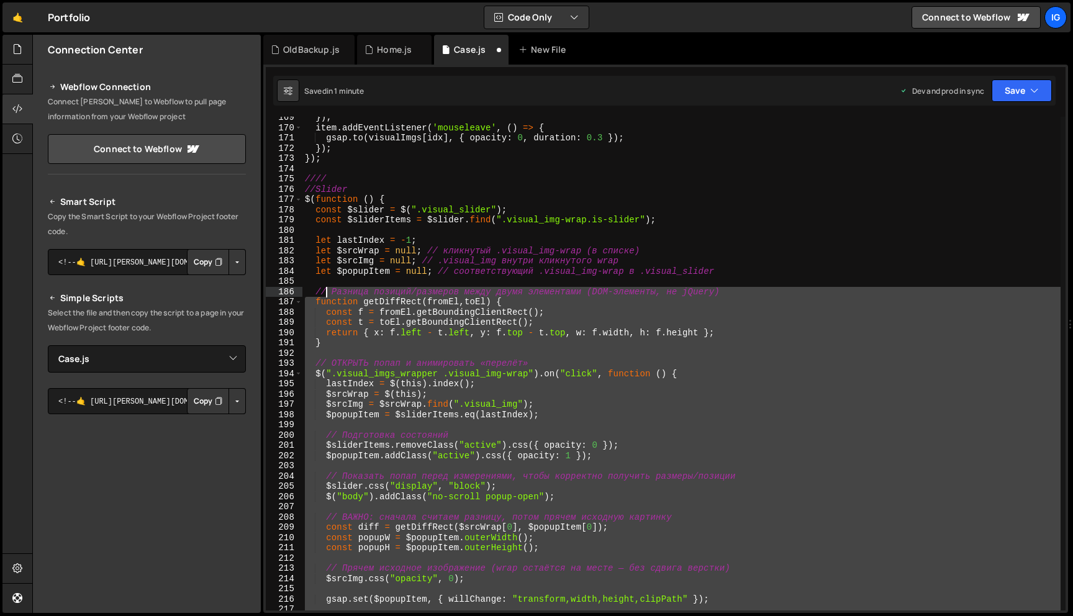
scroll to position [1725, 0]
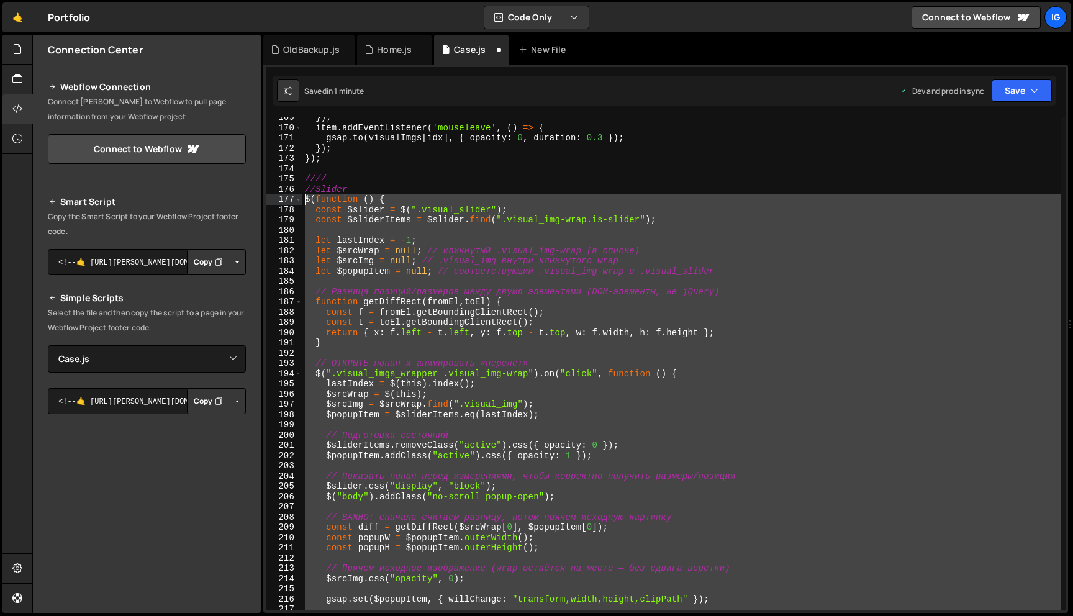
drag, startPoint x: 334, startPoint y: 356, endPoint x: 294, endPoint y: 196, distance: 165.6
click at [294, 196] on div "}); 169 170 171 172 173 174 175 176 177 178 179 180 181 182 183 184 185 186 187…" at bounding box center [666, 364] width 800 height 494
type textarea "$(function () { const $slider = $(".visual_slider");"
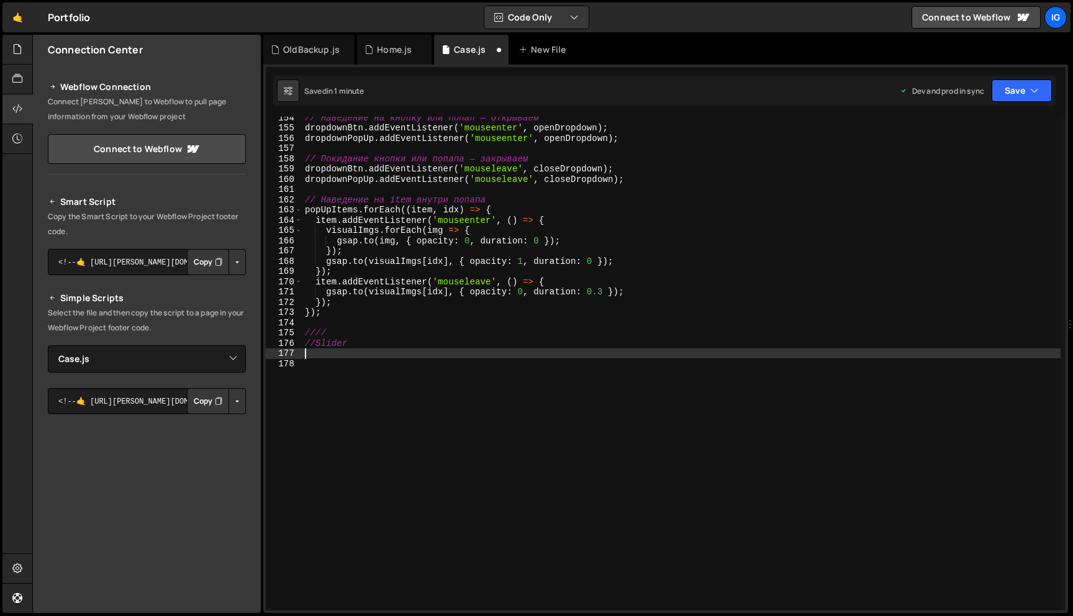
click at [312, 352] on div "// Наведение на кнопку или попап — открываем dropdownBtn . addEventListener ( '…" at bounding box center [681, 369] width 758 height 514
paste textarea "isAnimating = true;"
type textarea "isAnimating = true;"
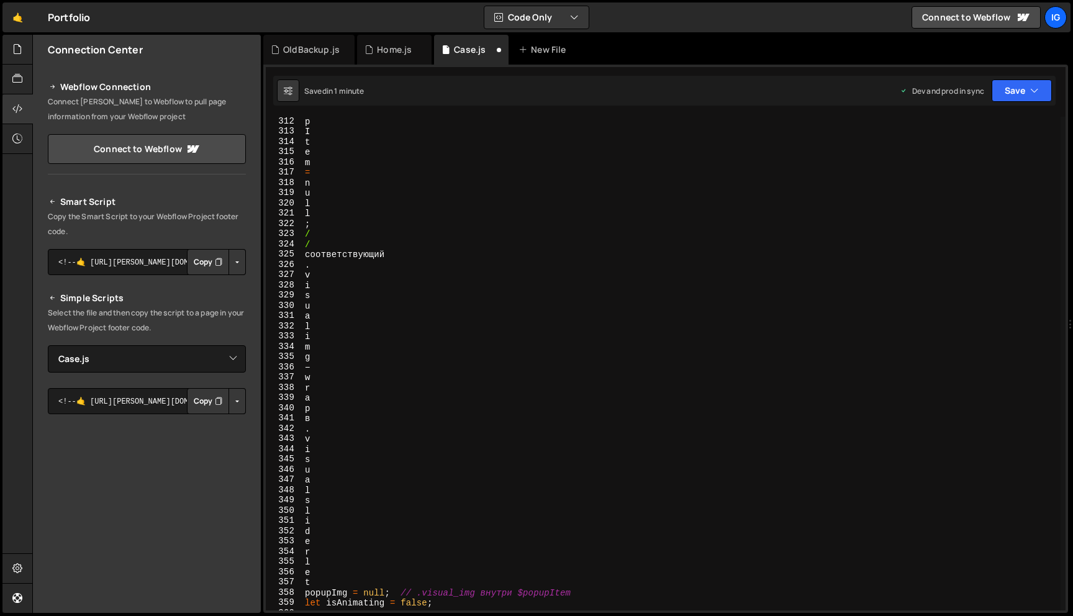
scroll to position [1556, 0]
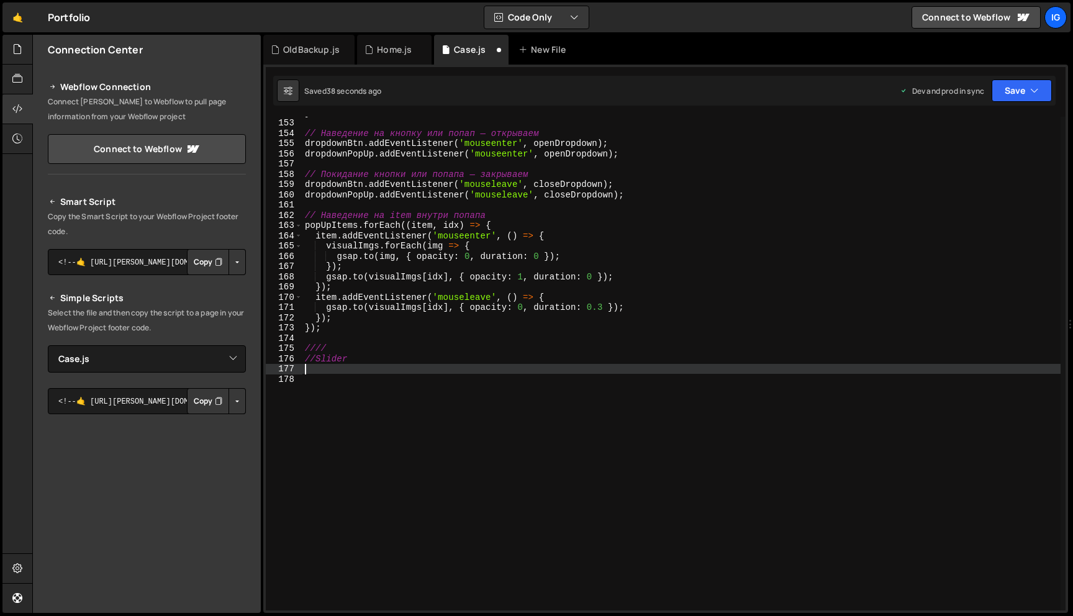
click at [317, 371] on div "} // Наведение на кнопку или попап — открываем dropdownBtn . addEventListener (…" at bounding box center [681, 364] width 758 height 514
paste textarea "})();"
type textarea "})();"
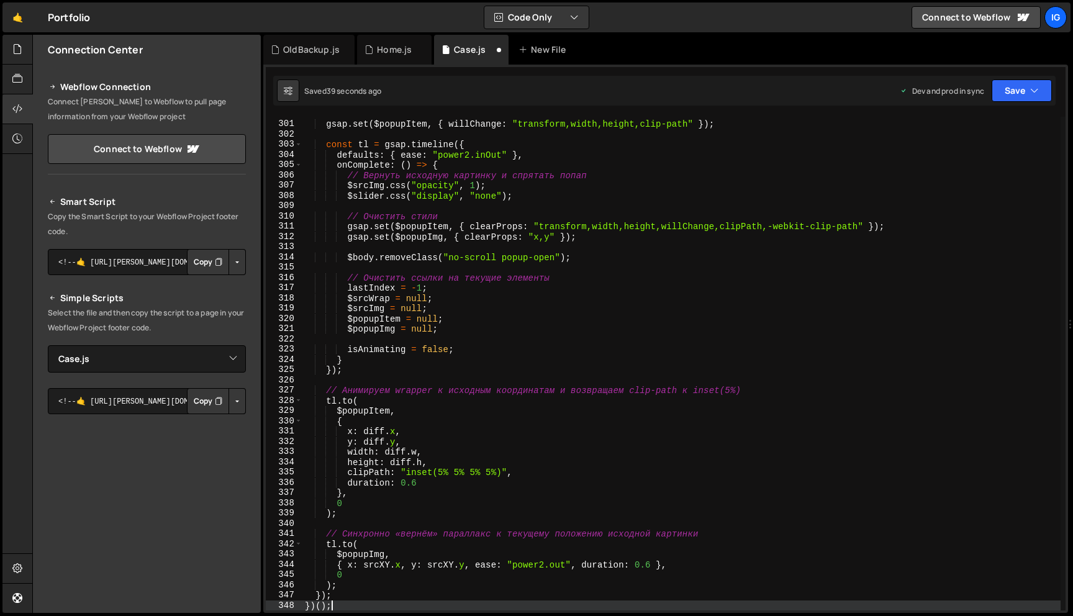
scroll to position [3072, 0]
click at [1010, 87] on button "Save" at bounding box center [1022, 90] width 60 height 22
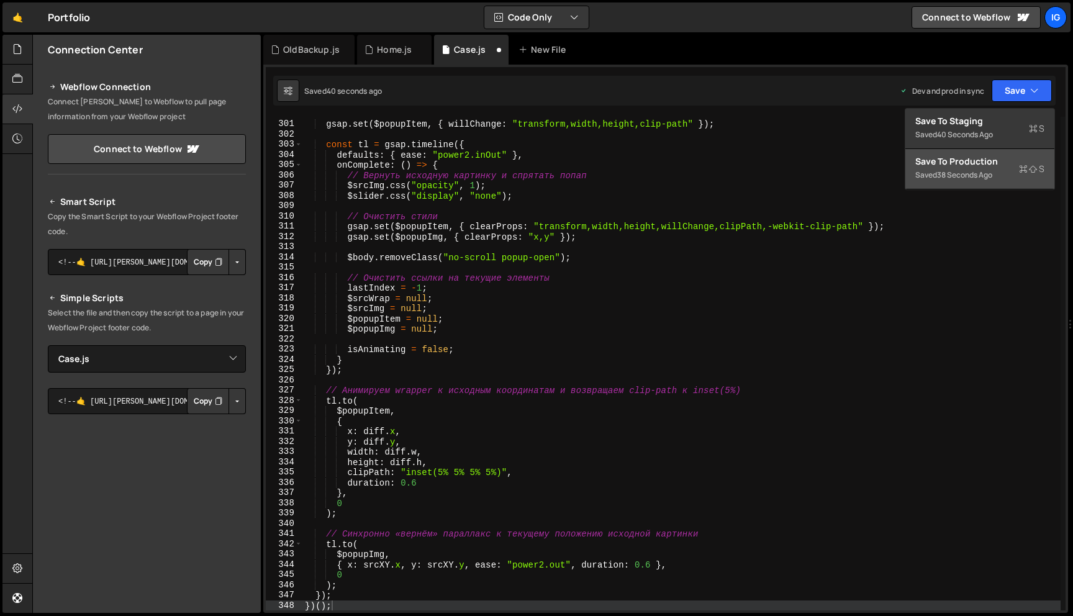
click at [961, 163] on div "Save to Production S" at bounding box center [979, 161] width 129 height 12
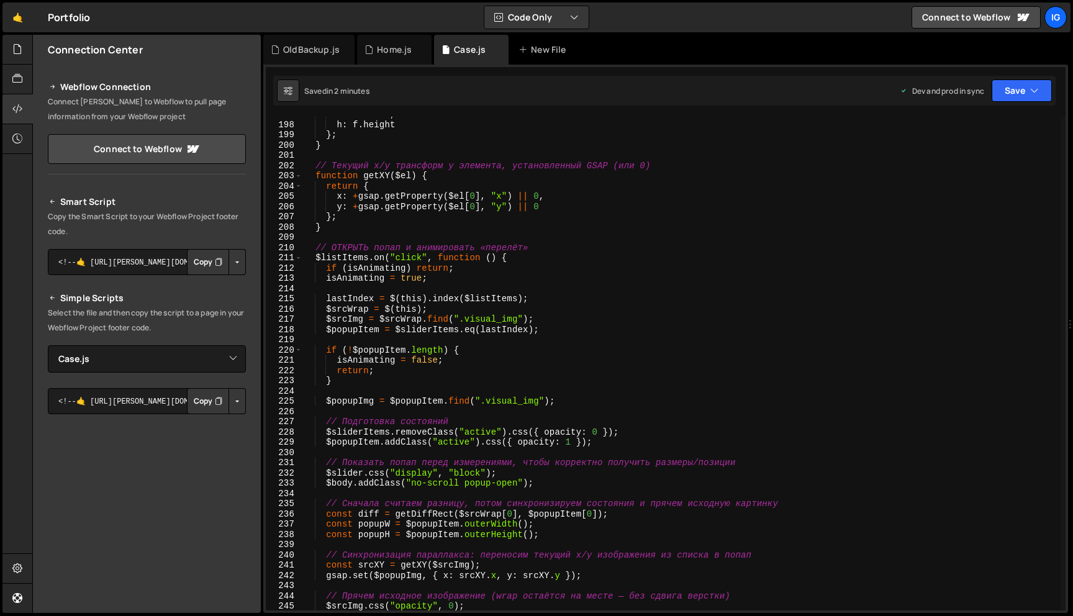
scroll to position [2015, 0]
click at [1035, 91] on icon "button" at bounding box center [1034, 90] width 9 height 12
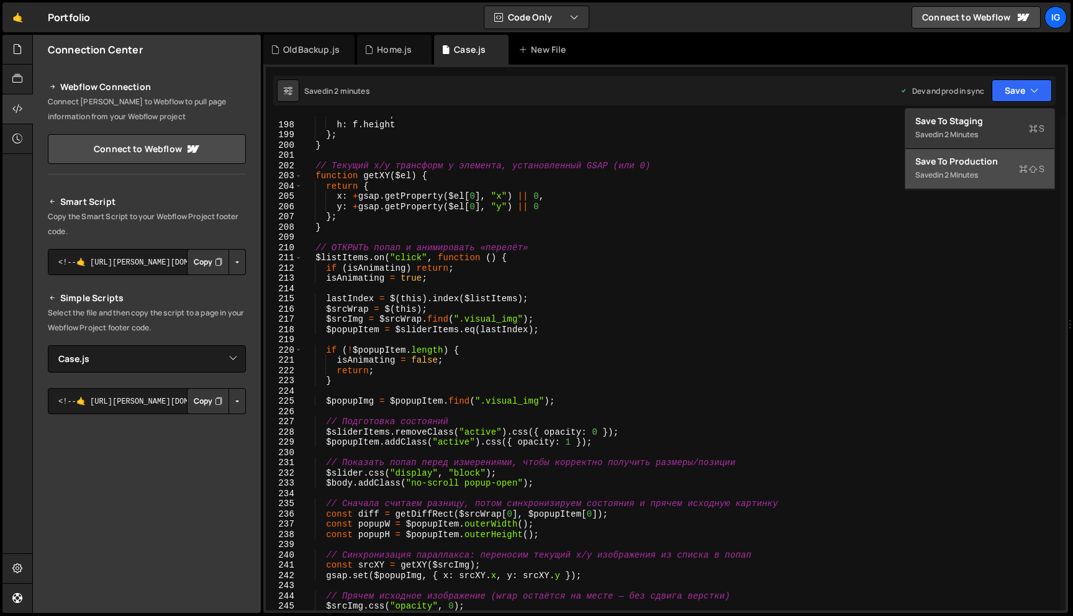
click at [1011, 160] on div "Save to Production S" at bounding box center [979, 161] width 129 height 12
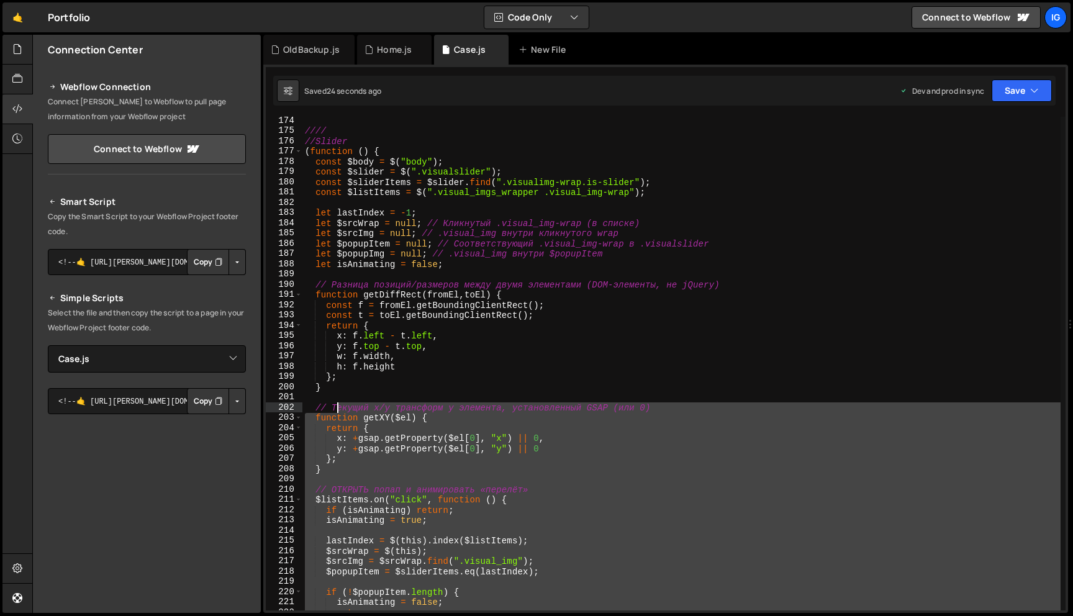
scroll to position [1719, 0]
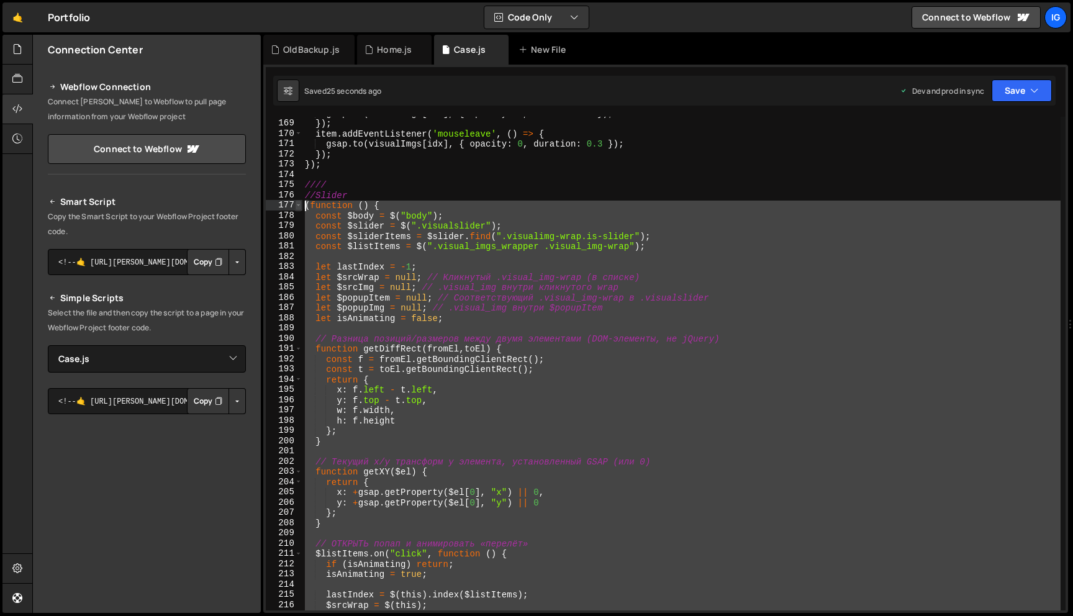
drag, startPoint x: 350, startPoint y: 509, endPoint x: 296, endPoint y: 201, distance: 311.9
click at [296, 201] on div "168 169 170 171 172 173 174 175 176 177 178 179 180 181 182 183 184 185 186 187…" at bounding box center [666, 364] width 800 height 494
type textarea "(function () { const $body = $("body");"
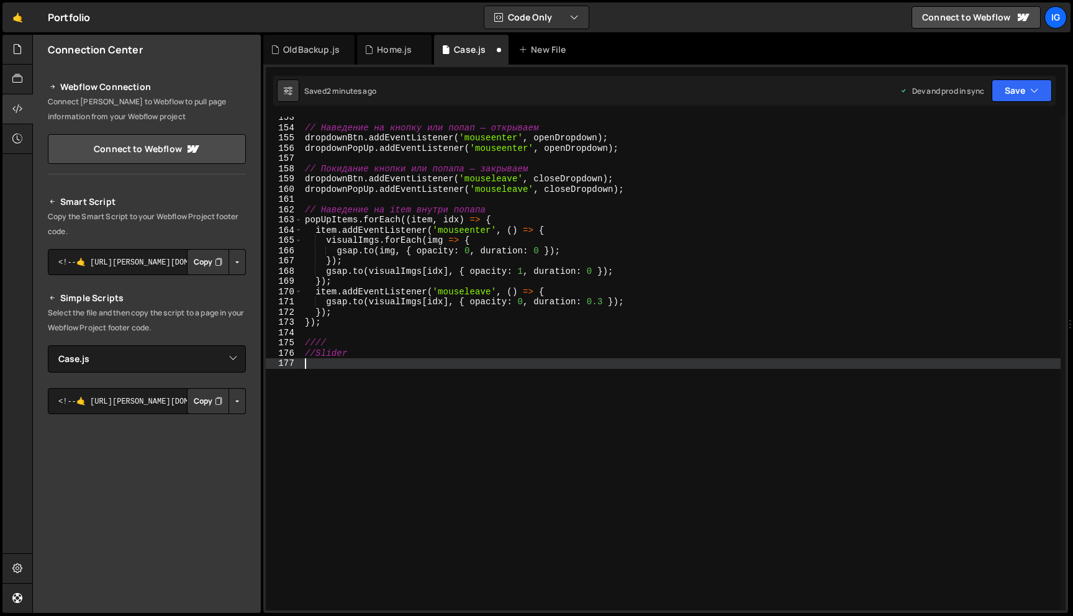
paste textarea "})();"
type textarea "})();"
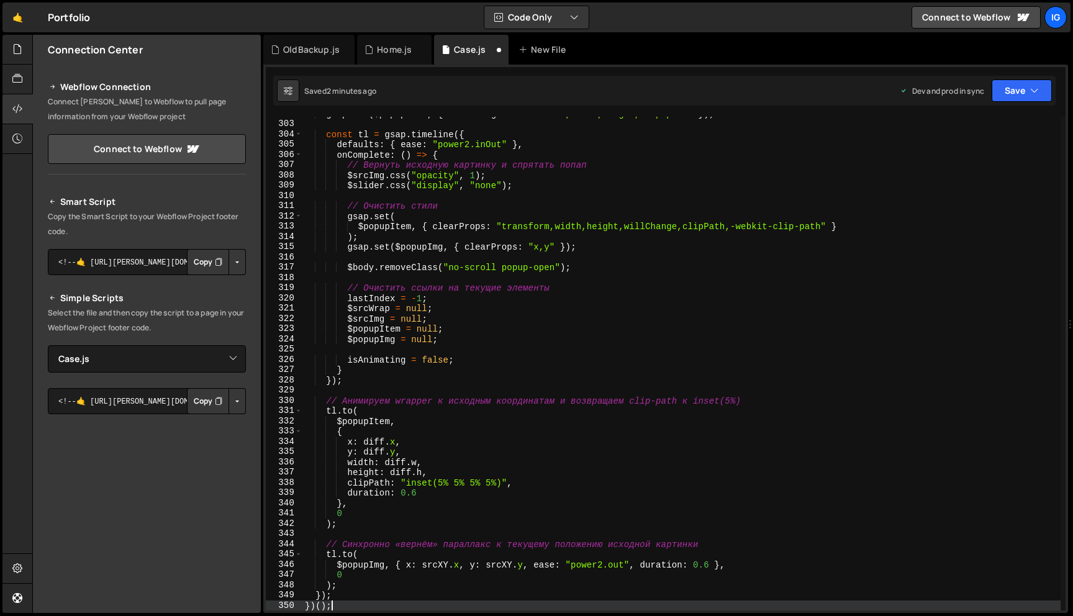
scroll to position [3137, 0]
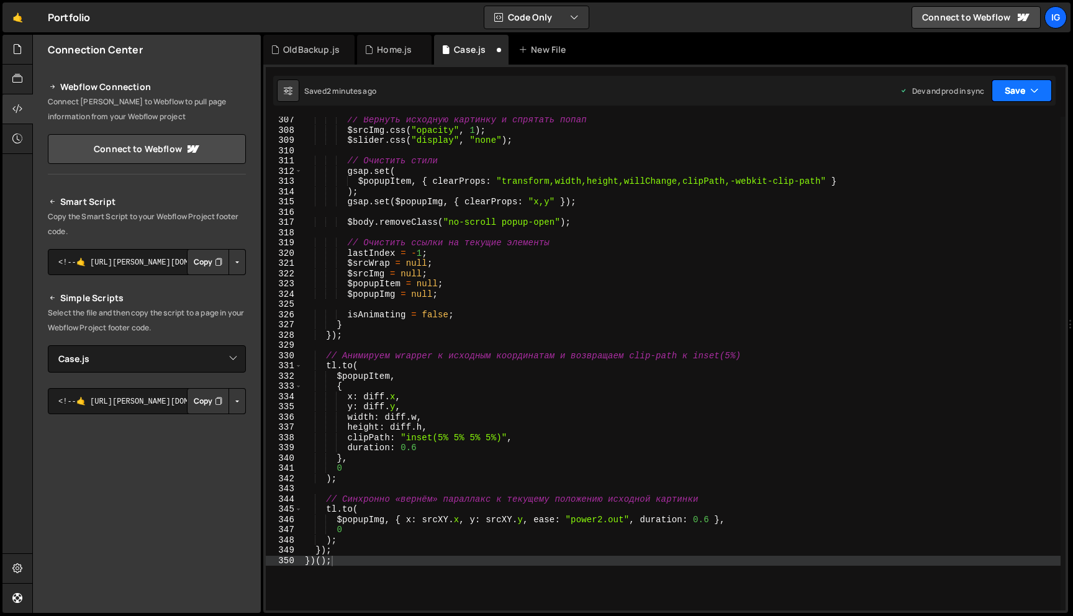
click at [1011, 84] on button "Save" at bounding box center [1022, 90] width 60 height 22
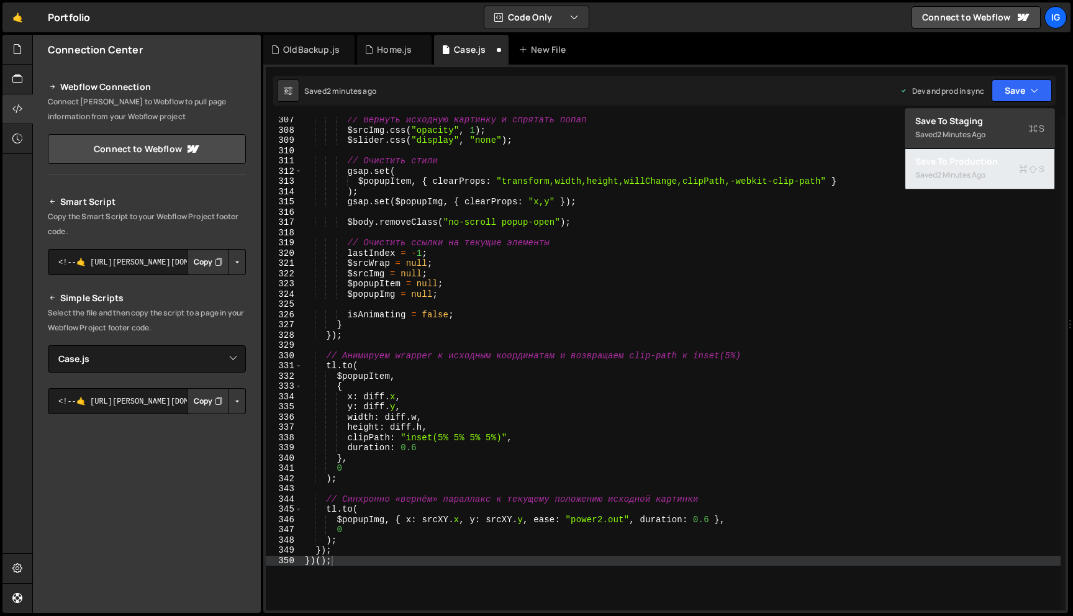
click at [985, 175] on div "2 minutes ago" at bounding box center [961, 175] width 48 height 11
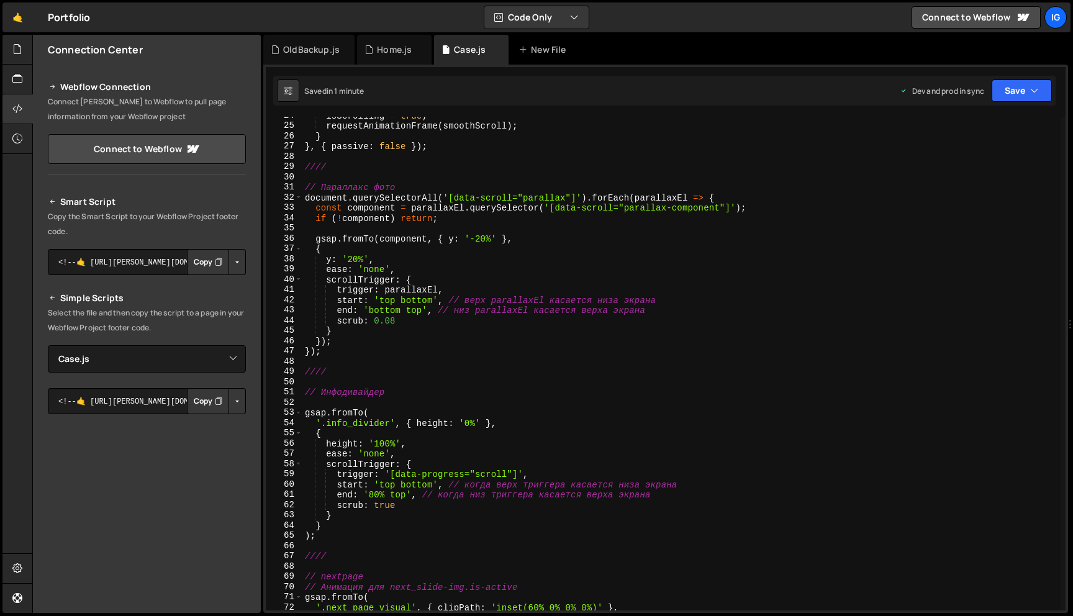
scroll to position [242, 0]
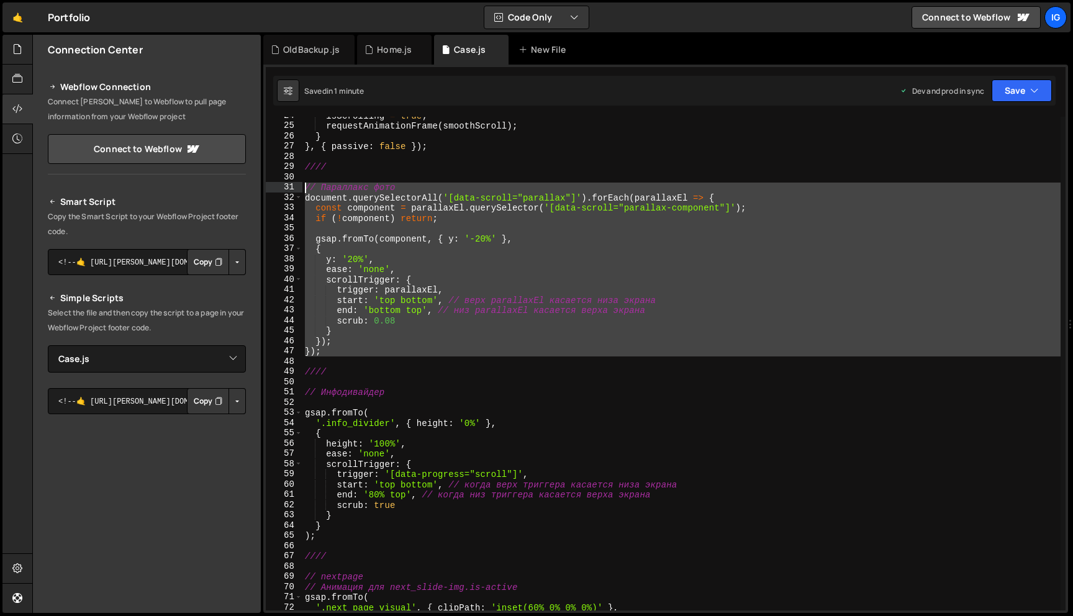
drag, startPoint x: 332, startPoint y: 358, endPoint x: 283, endPoint y: 192, distance: 172.9
click at [283, 192] on div "24 25 26 27 28 29 30 31 32 33 34 35 36 37 38 39 40 41 42 43 44 45 46 47 48 49 5…" at bounding box center [666, 364] width 800 height 494
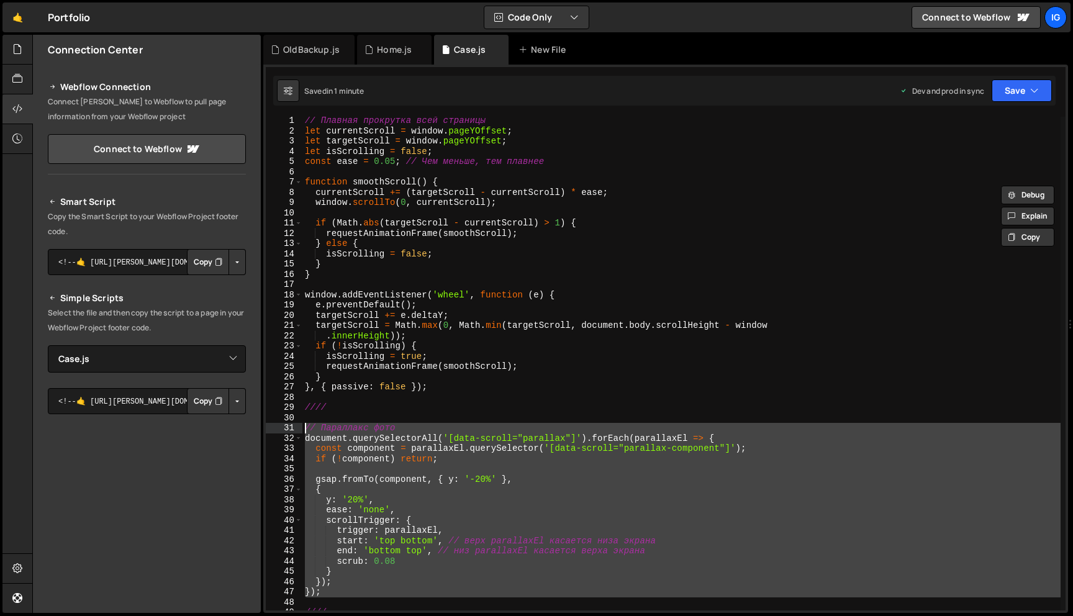
scroll to position [59, 0]
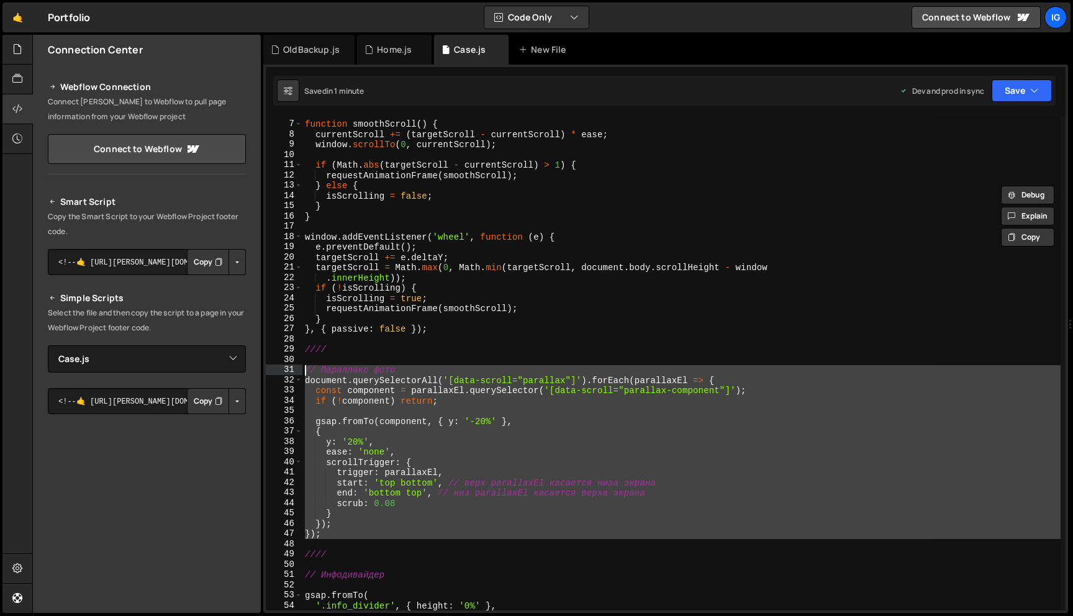
click at [325, 537] on div "function smoothScroll ( ) { currentScroll += ( targetScroll - currentScroll ) *…" at bounding box center [681, 364] width 758 height 494
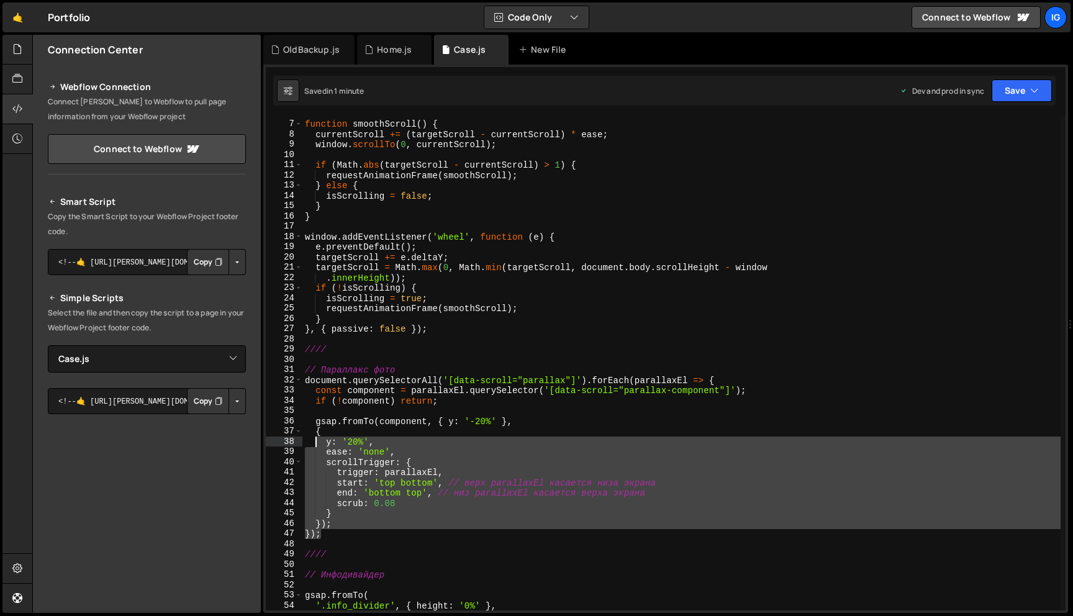
scroll to position [0, 0]
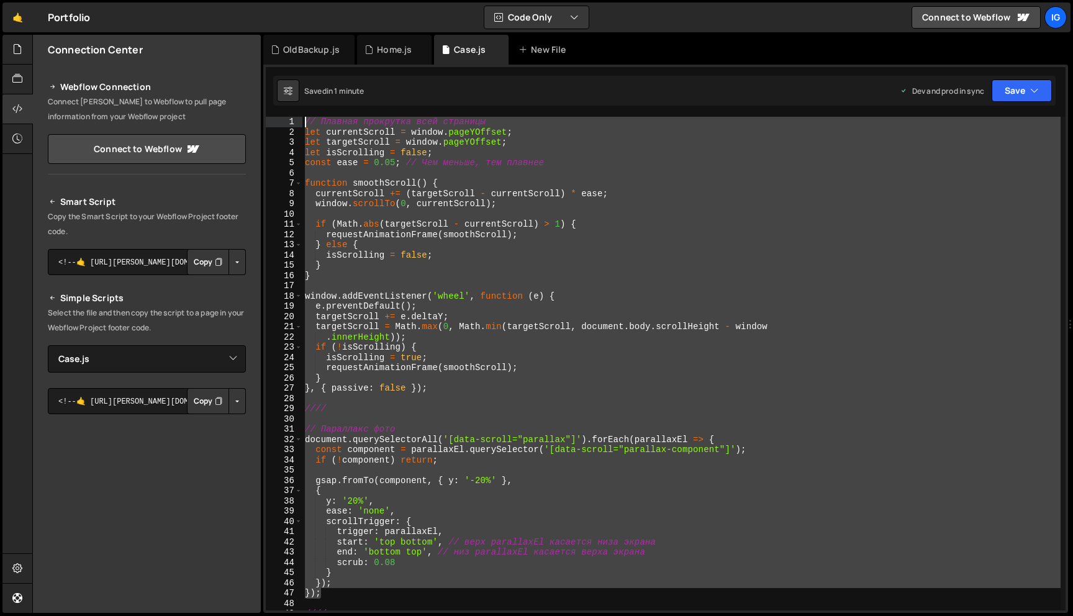
drag, startPoint x: 328, startPoint y: 538, endPoint x: 274, endPoint y: 98, distance: 442.9
click at [274, 98] on div "Debug Explain Copy OldBackup.js Home.js Case.js New File Saved in 1 minute Dev …" at bounding box center [665, 324] width 805 height 579
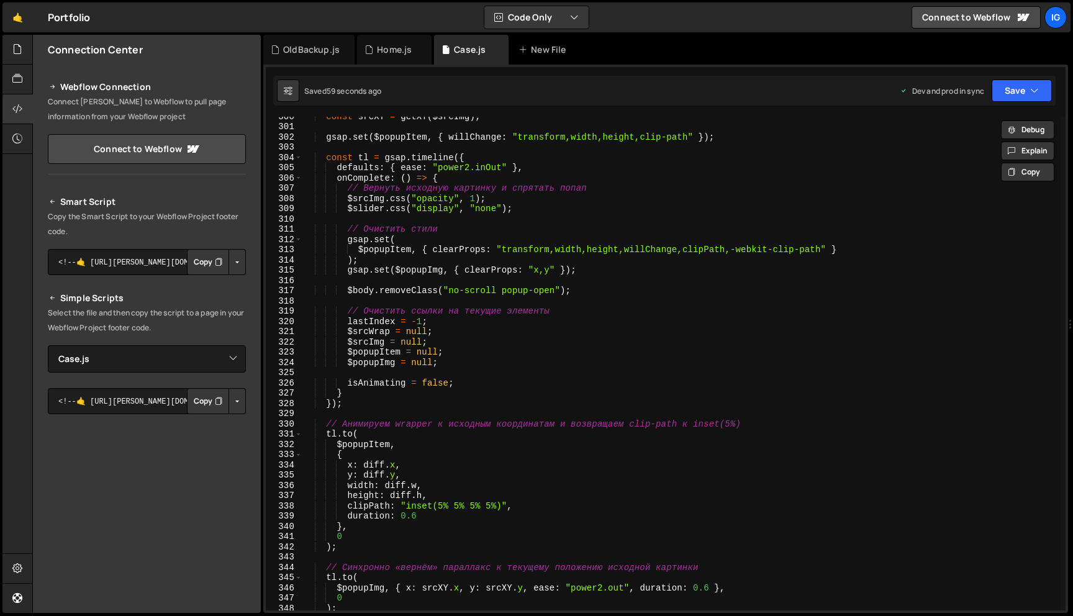
scroll to position [3344, 0]
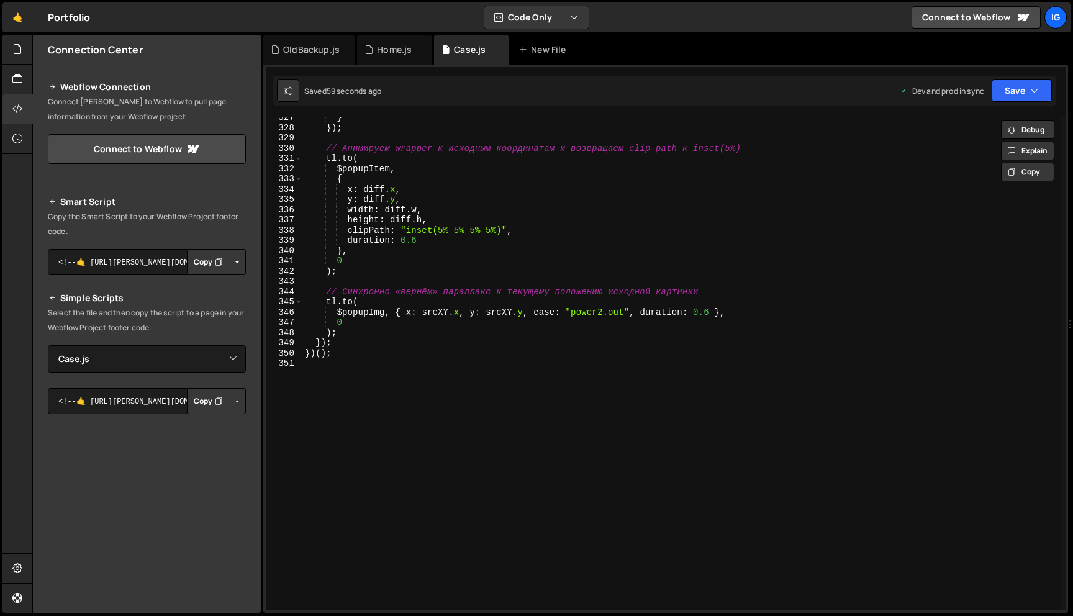
click at [340, 352] on div "} }) ; // Анимируем wrapper к исходным координатам и возвращаем clip-path к ins…" at bounding box center [681, 369] width 758 height 514
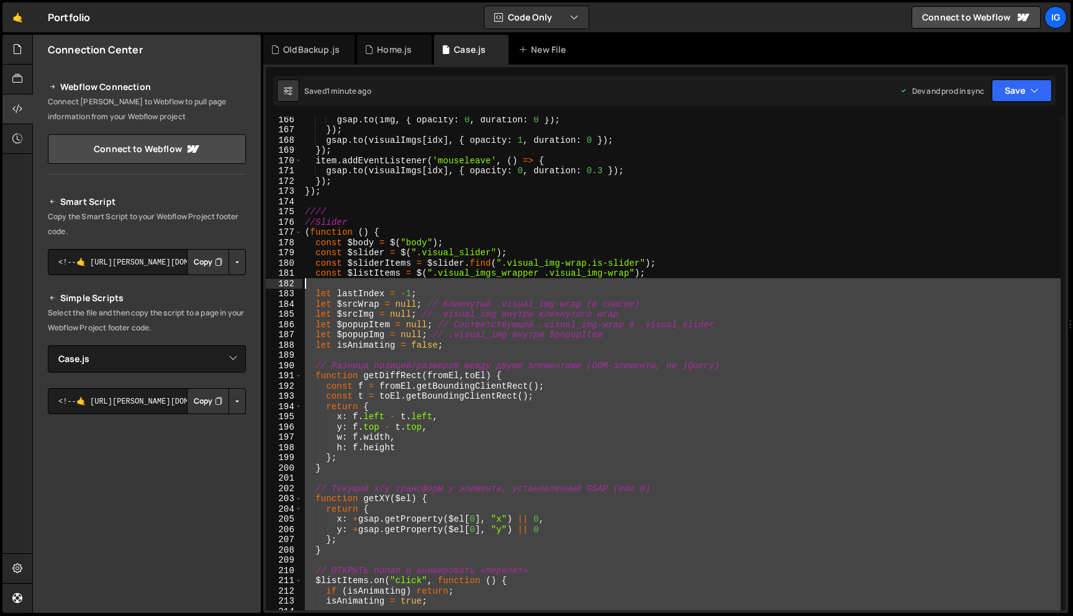
scroll to position [1681, 0]
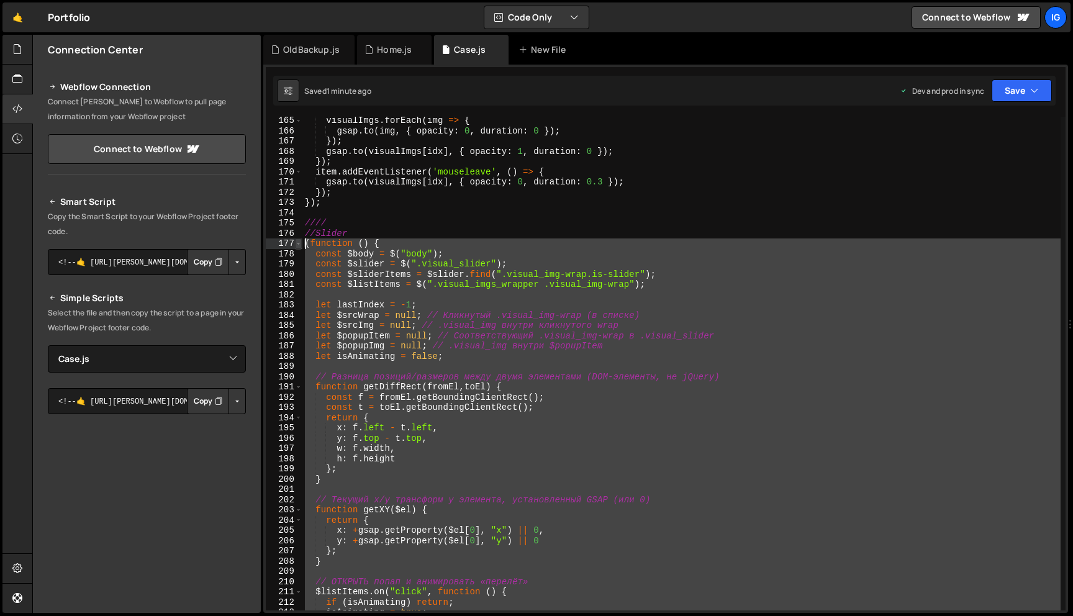
drag, startPoint x: 345, startPoint y: 353, endPoint x: 297, endPoint y: 248, distance: 115.1
click at [297, 248] on div "})(); 165 166 167 168 169 170 171 172 173 174 175 176 177 178 179 180 181 182 1…" at bounding box center [666, 364] width 800 height 494
type textarea "(function () { const $body = $("body");"
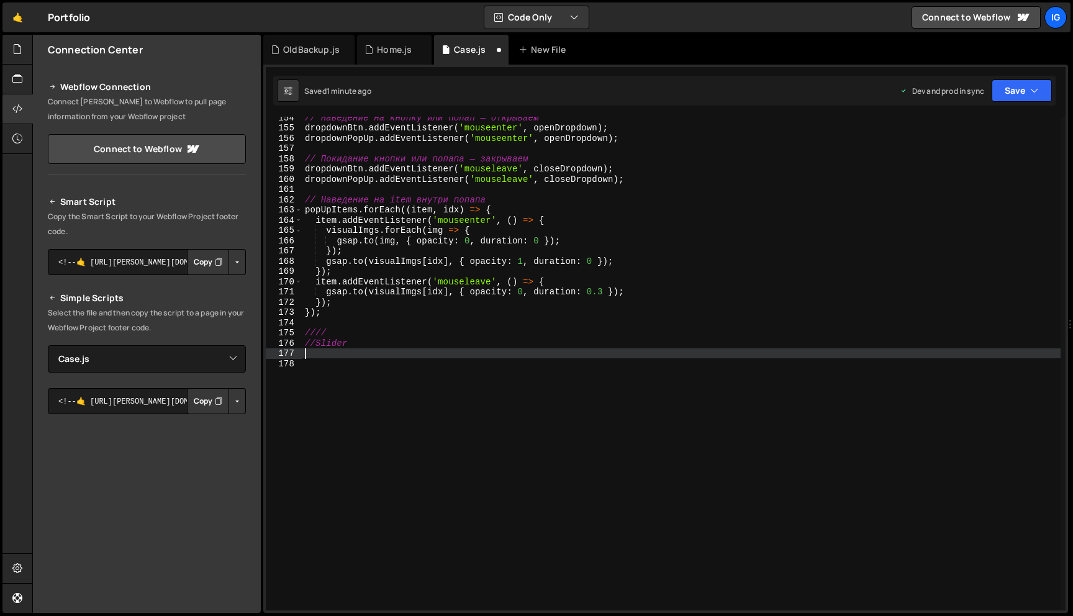
paste textarea "})();"
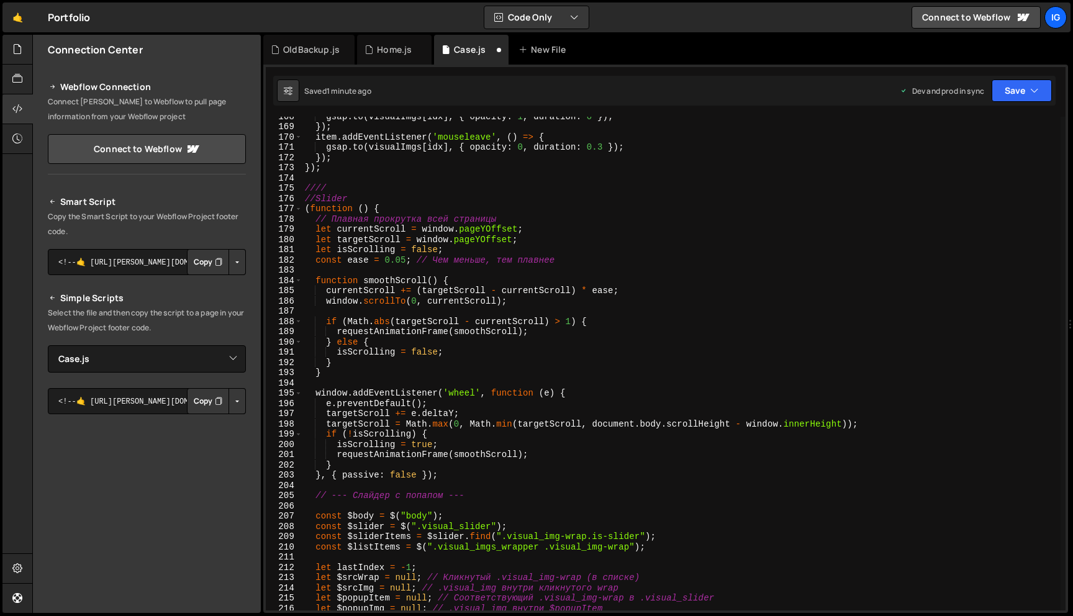
scroll to position [1715, 0]
click at [1008, 91] on button "Save" at bounding box center [1022, 90] width 60 height 22
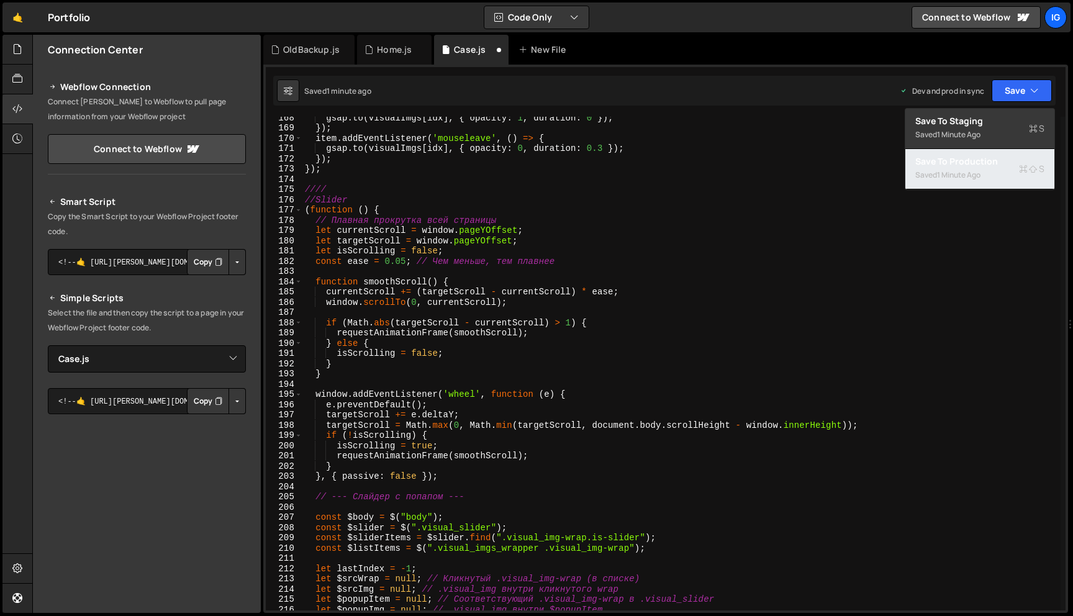
click at [980, 168] on div "Saved 1 minute ago" at bounding box center [979, 175] width 129 height 15
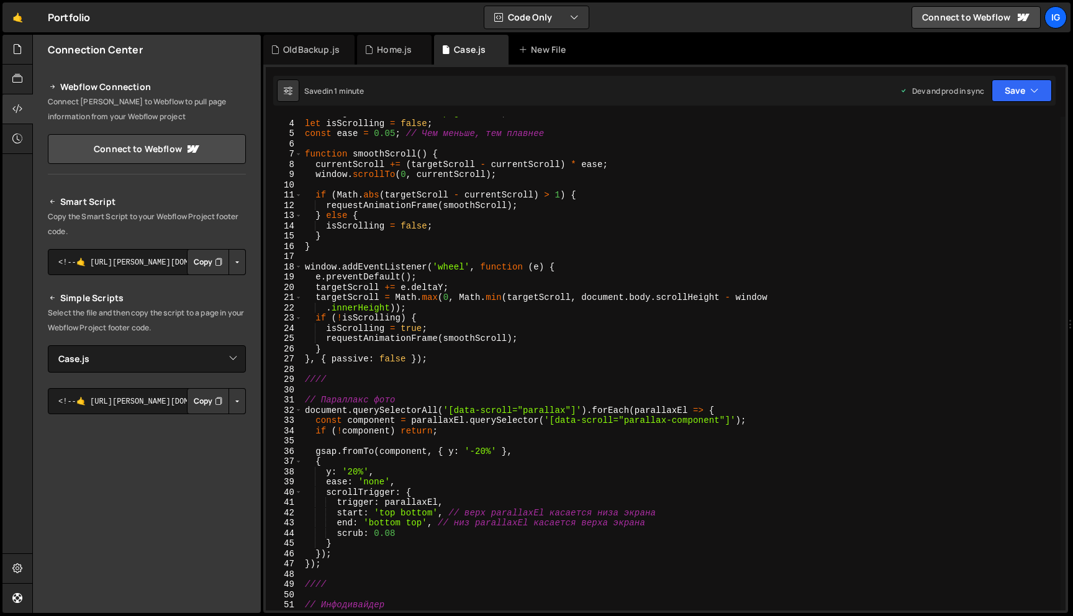
scroll to position [35, 0]
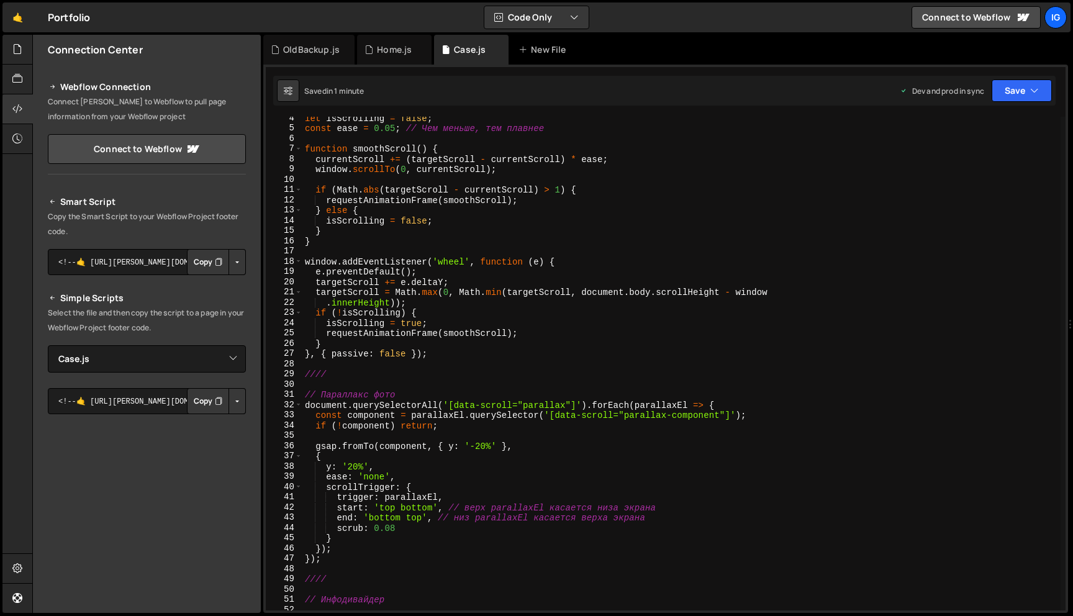
click at [479, 445] on div "let isScrolling = false ; const ease = 0.05 ; // Чем меньше, тем плавнее functi…" at bounding box center [681, 370] width 758 height 514
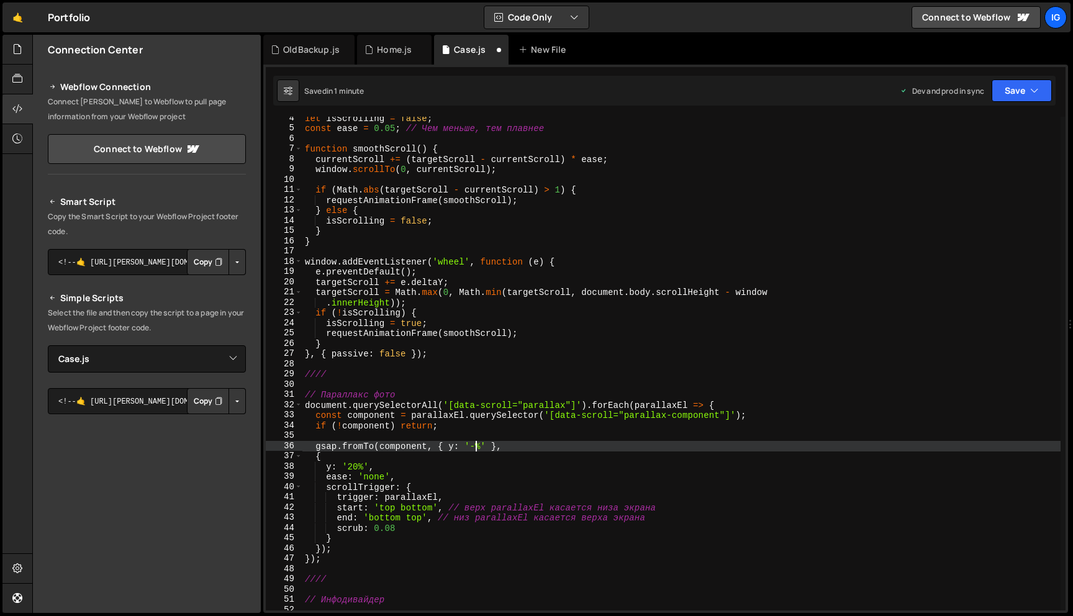
scroll to position [0, 12]
click at [360, 468] on div "let isScrolling = false ; const ease = 0.05 ; // Чем меньше, тем плавнее functi…" at bounding box center [681, 370] width 758 height 514
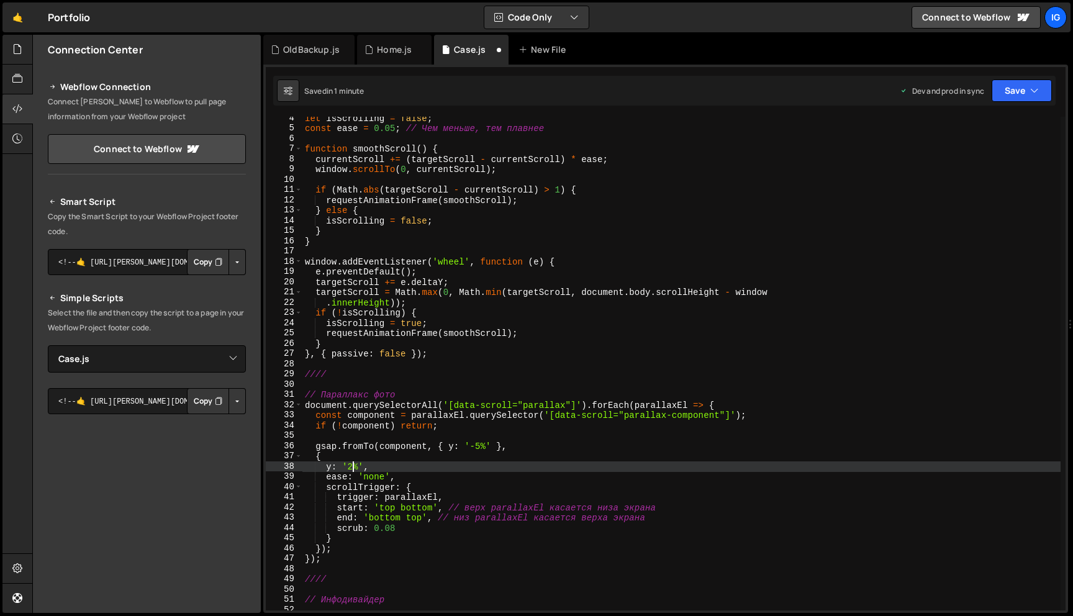
scroll to position [0, 3]
click at [1039, 95] on button "Save" at bounding box center [1022, 90] width 60 height 22
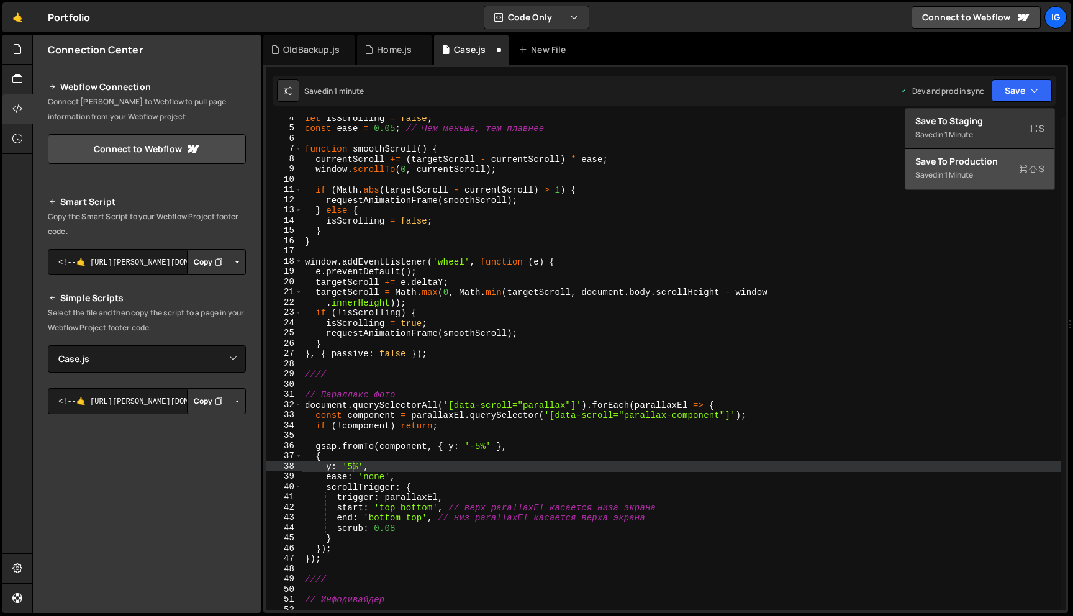
click at [1004, 161] on div "Save to Production S" at bounding box center [979, 161] width 129 height 12
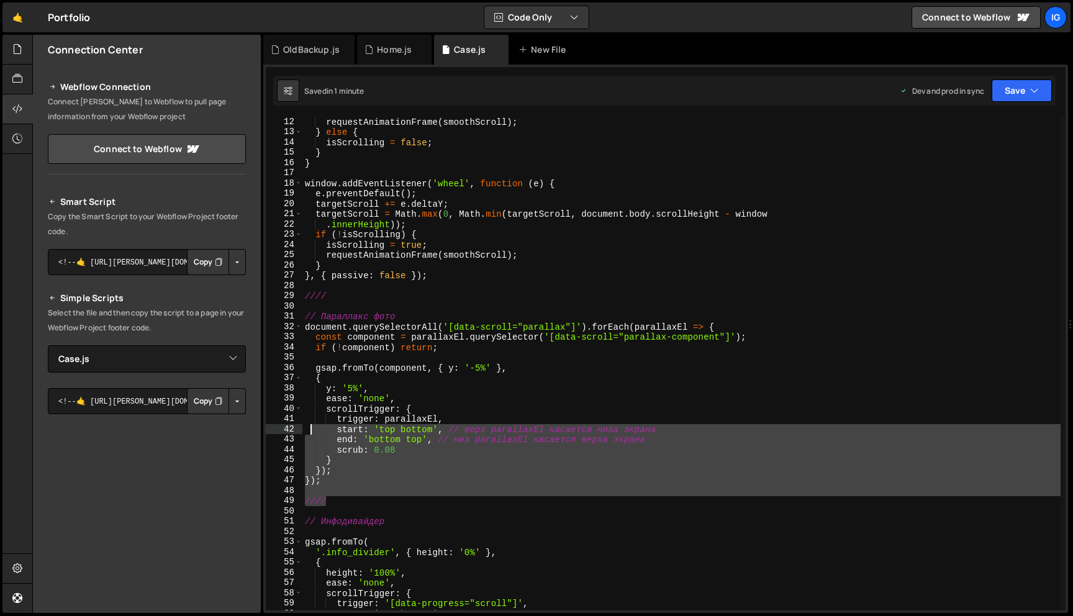
scroll to position [0, 0]
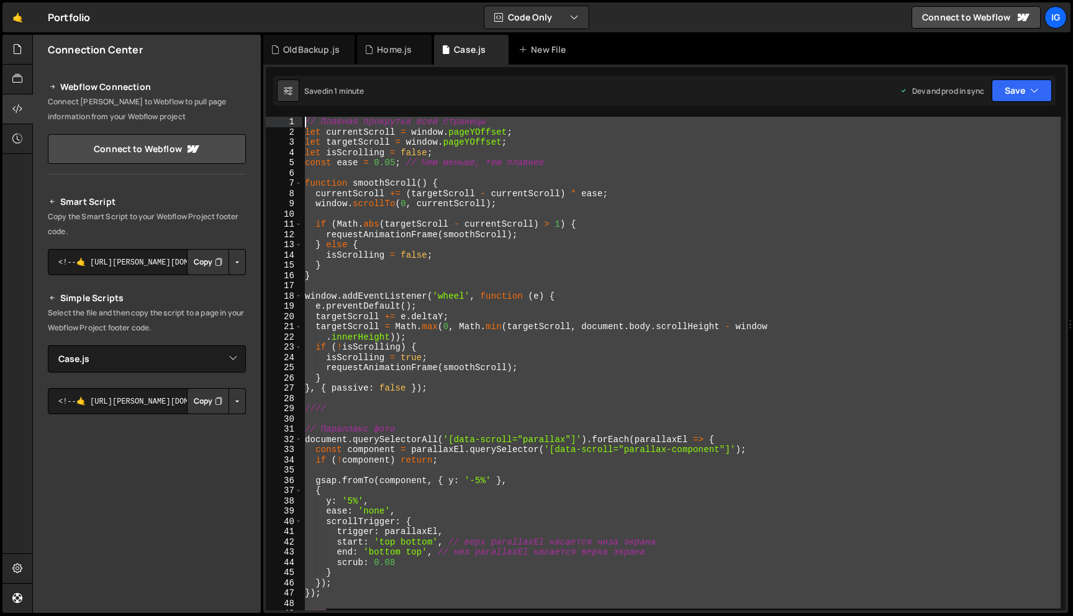
drag, startPoint x: 332, startPoint y: 500, endPoint x: 284, endPoint y: 119, distance: 383.7
click at [284, 119] on div "//// 1 2 3 4 5 6 7 8 9 10 11 12 13 14 15 16 17 18 19 20 21 22 23 24 25 26 27 28…" at bounding box center [666, 364] width 800 height 494
type textarea "// Плавная прокрутка всей страницы let currentScroll = window.pageYOffset;"
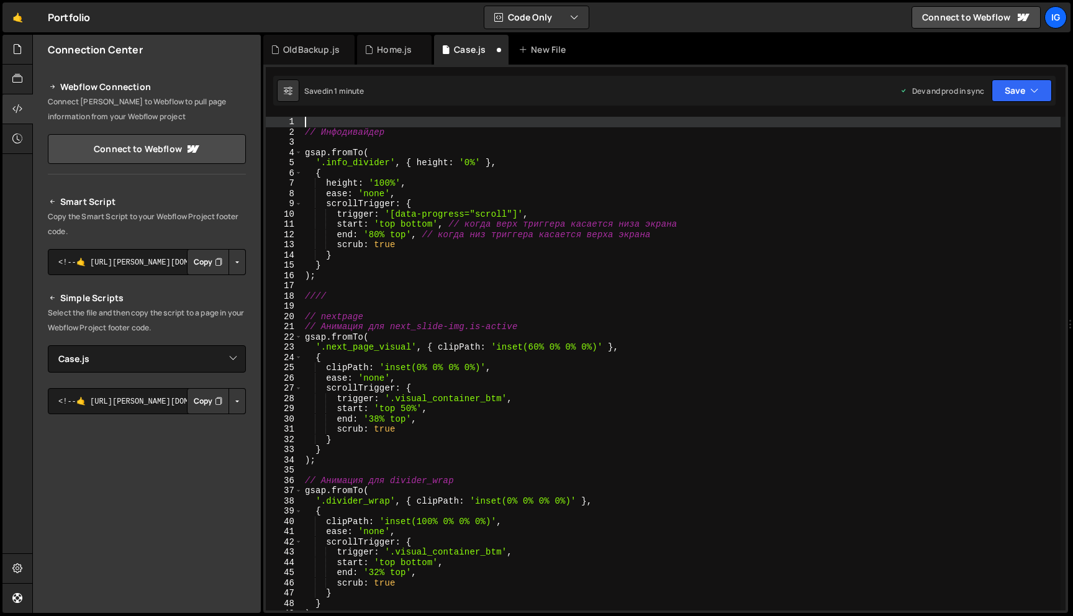
click at [1006, 103] on div "Saved in 1 minute Dev and prod in sync Upgrade to Edit Save Save to Staging S S…" at bounding box center [664, 91] width 782 height 30
click at [1007, 96] on button "Save" at bounding box center [1022, 90] width 60 height 22
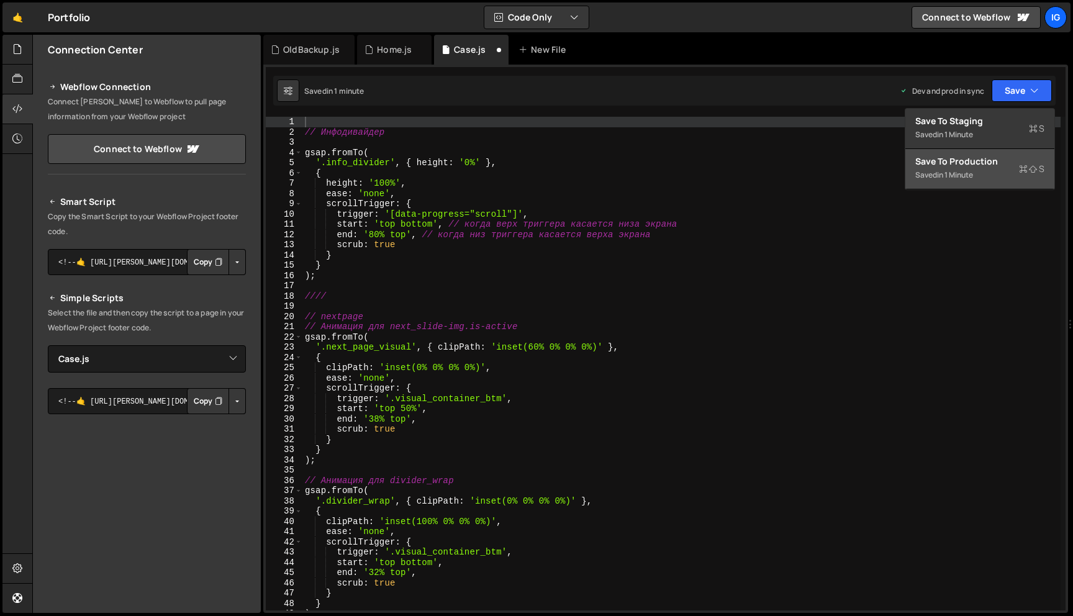
click at [987, 174] on div "Saved in 1 minute" at bounding box center [979, 175] width 129 height 15
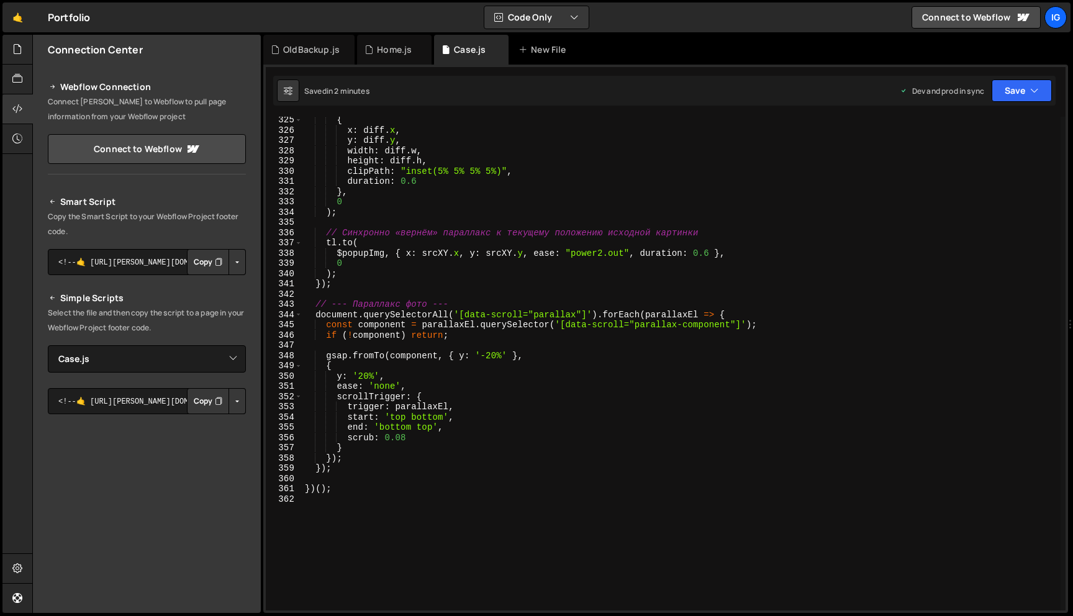
scroll to position [3393, 0]
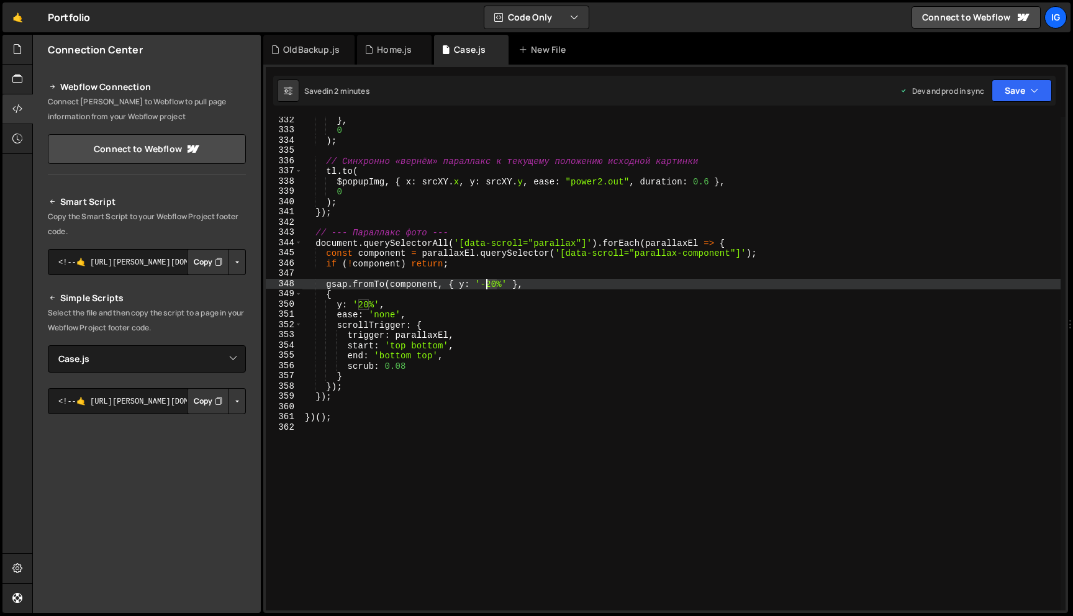
drag, startPoint x: 496, startPoint y: 284, endPoint x: 488, endPoint y: 284, distance: 8.1
click at [488, 284] on div "} , 0 ) ; // Синхронно «вернём» параллакс к текущему положению исходной картинк…" at bounding box center [681, 372] width 758 height 514
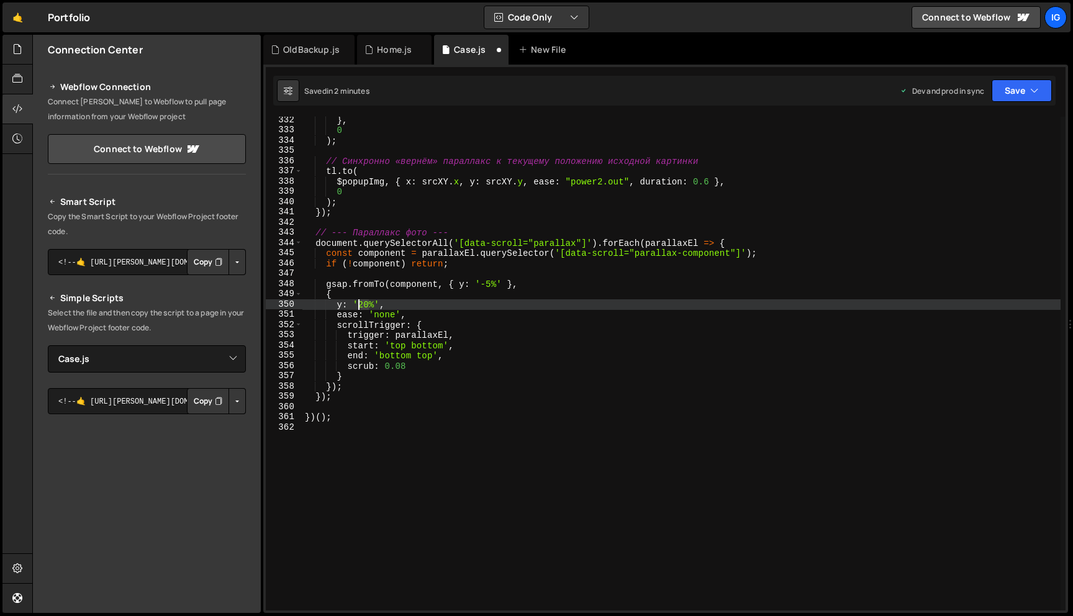
drag, startPoint x: 371, startPoint y: 303, endPoint x: 359, endPoint y: 303, distance: 11.8
click at [359, 303] on div "} , 0 ) ; // Синхронно «вернём» параллакс к текущему положению исходной картинк…" at bounding box center [681, 372] width 758 height 514
click at [624, 339] on div "} , 0 ) ; // Синхронно «вернём» параллакс к текущему положению исходной картинк…" at bounding box center [681, 372] width 758 height 514
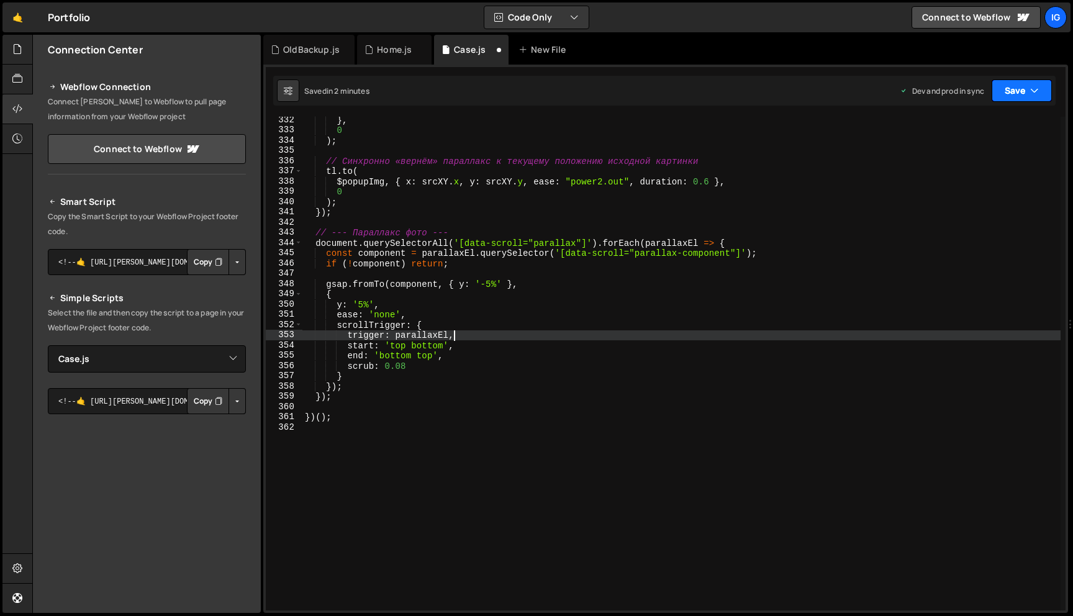
click at [1038, 94] on icon "button" at bounding box center [1034, 90] width 9 height 12
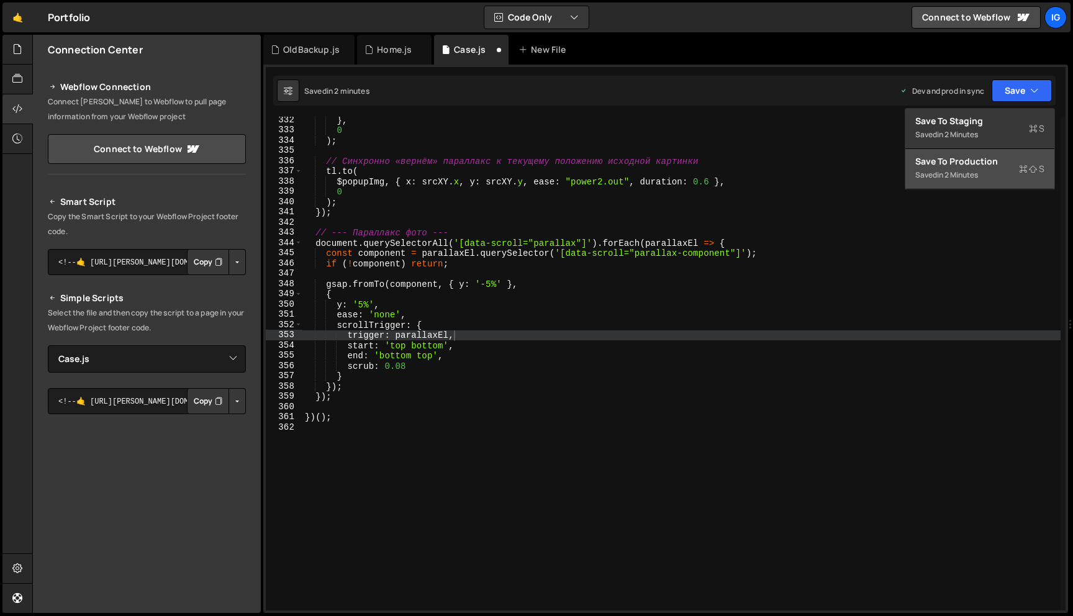
click at [1001, 176] on div "Saved in 2 minutes" at bounding box center [979, 175] width 129 height 15
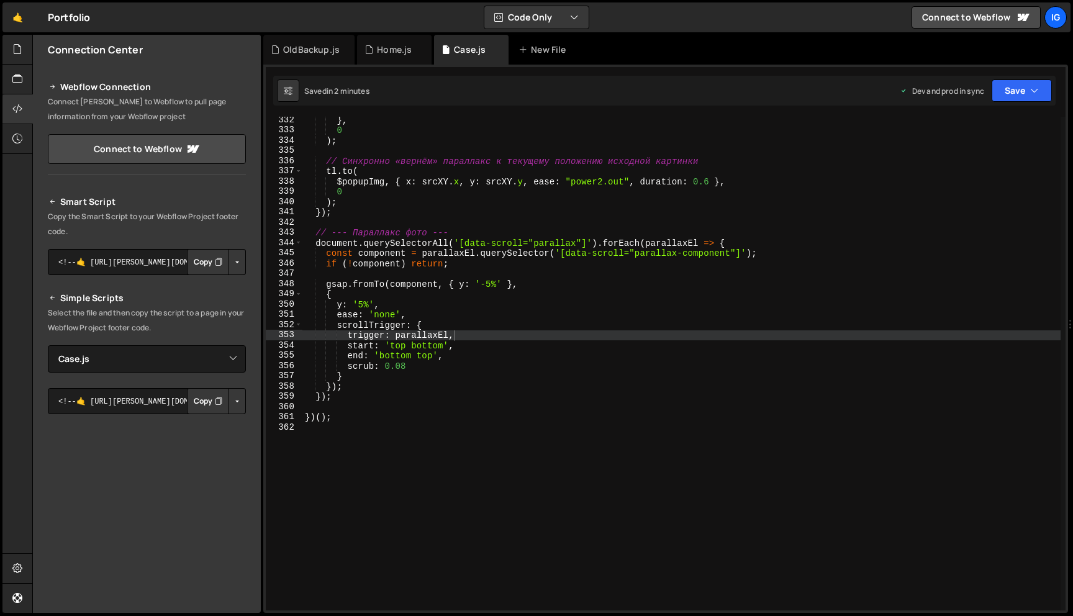
click at [364, 304] on div "} , 0 ) ; // Синхронно «вернём» параллакс к текущему положению исходной картинк…" at bounding box center [681, 372] width 758 height 514
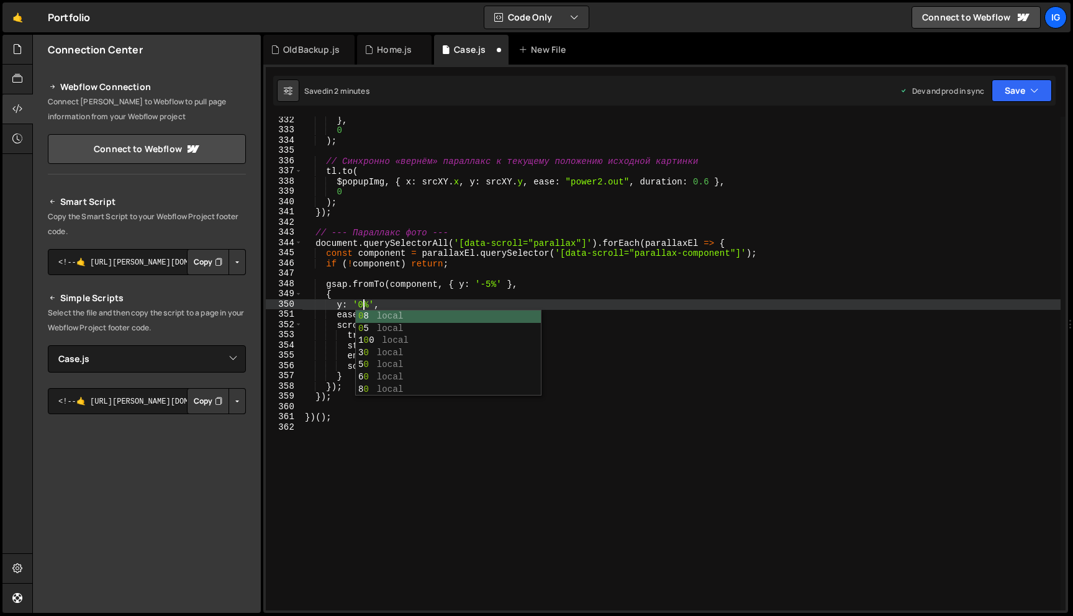
click at [490, 284] on div "} , 0 ) ; // Синхронно «вернём» параллакс к текущему положению исходной картинк…" at bounding box center [681, 372] width 758 height 514
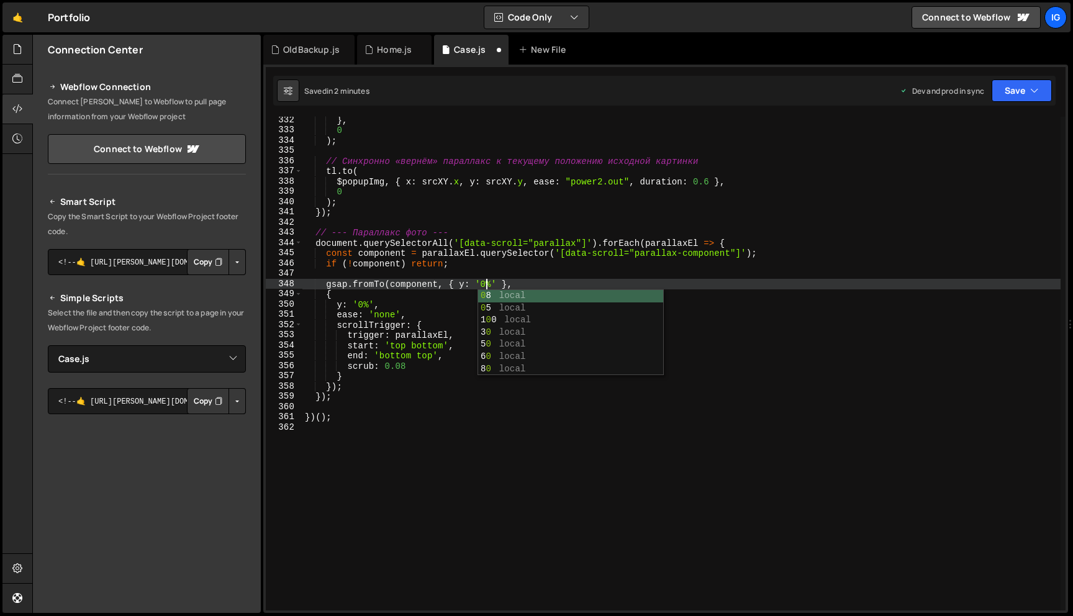
scroll to position [0, 12]
click at [1026, 86] on button "Save" at bounding box center [1022, 90] width 60 height 22
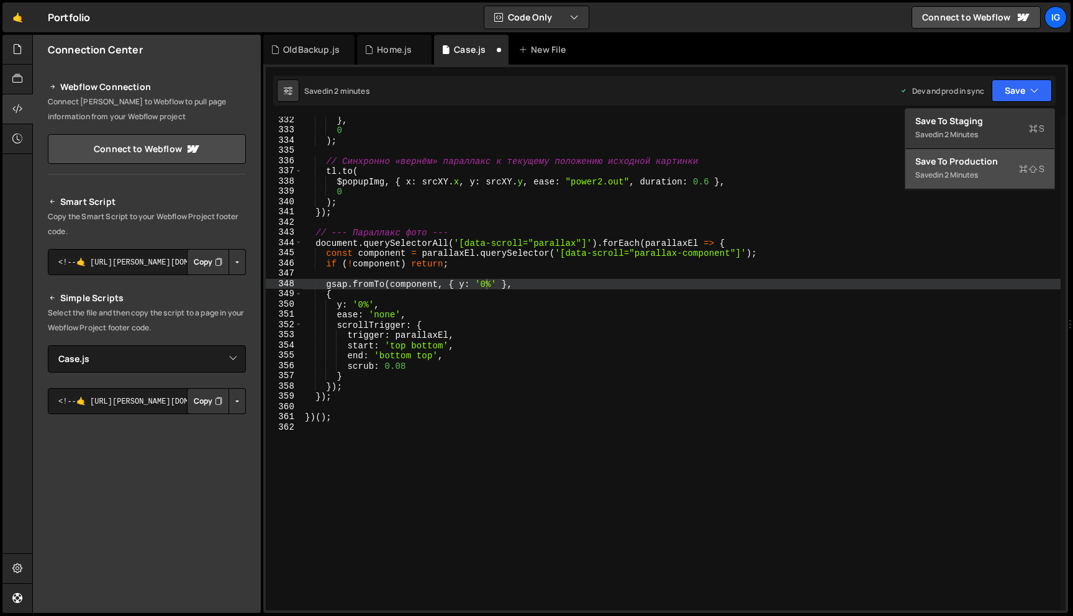
click at [983, 161] on div "Save to Production S" at bounding box center [979, 161] width 129 height 12
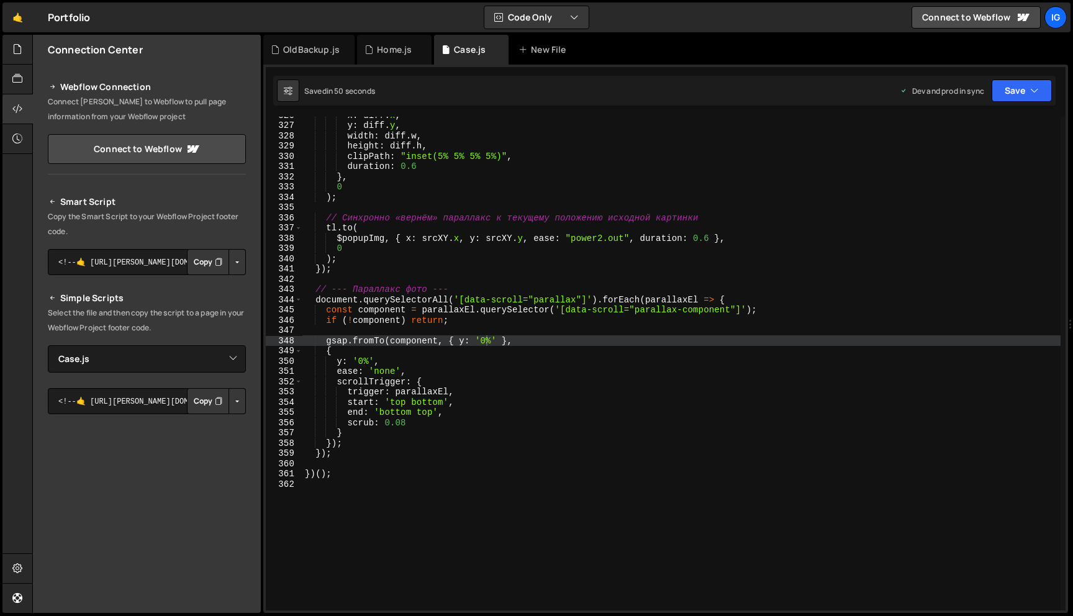
scroll to position [3335, 0]
click at [482, 338] on div "x : diff . x , y : diff . y , width : diff . w , height : diff . h , clipPath :…" at bounding box center [681, 368] width 758 height 514
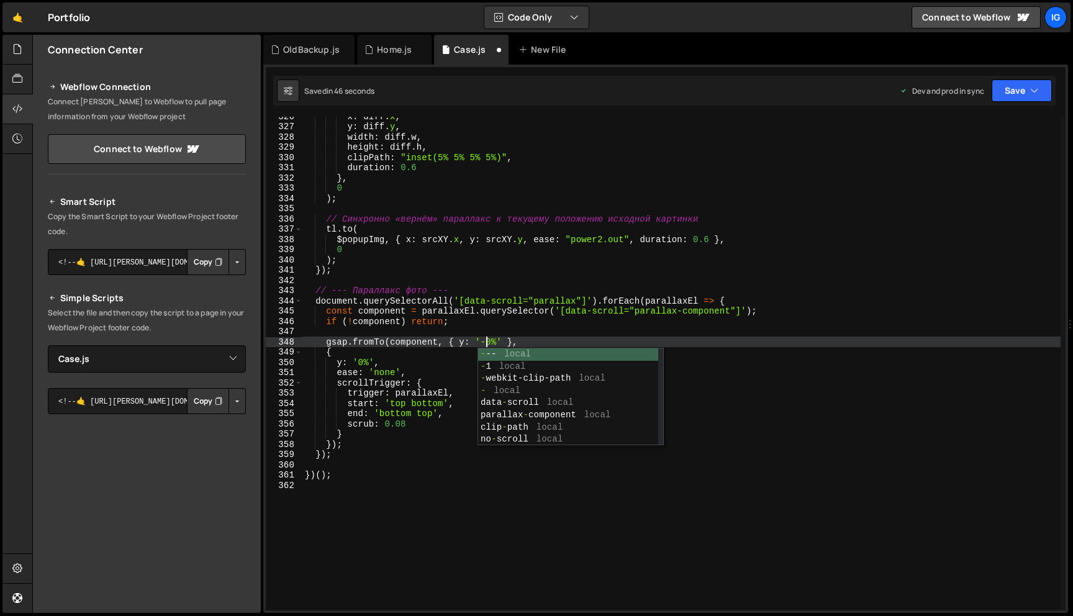
scroll to position [0, 12]
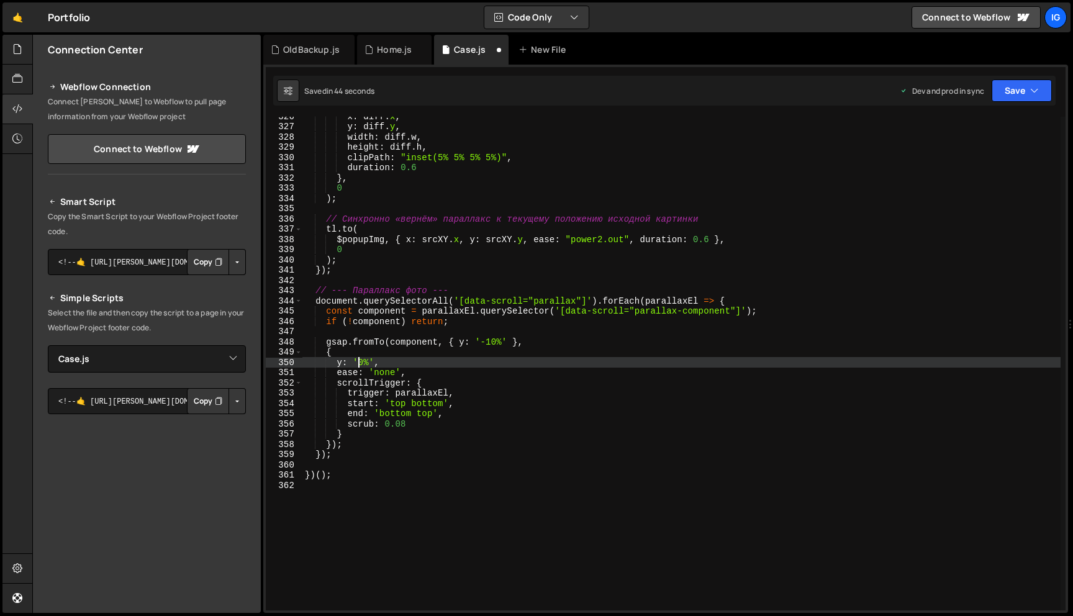
click at [358, 361] on div "x : diff . x , y : diff . y , width : diff . w , height : diff . h , clipPath :…" at bounding box center [681, 368] width 758 height 514
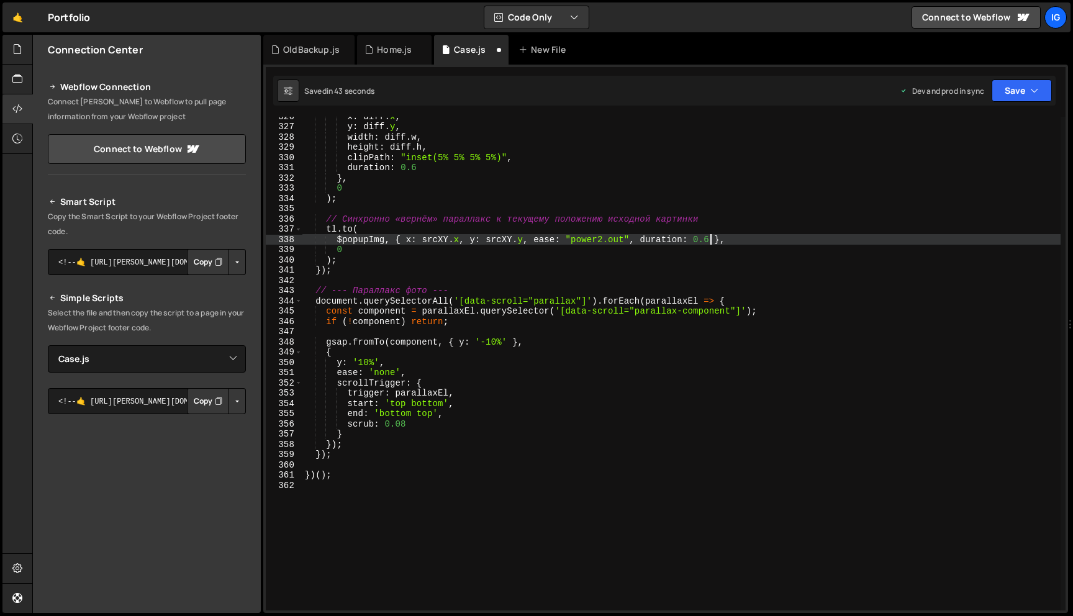
click at [710, 242] on div "x : diff . x , y : diff . y , width : diff . w , height : diff . h , clipPath :…" at bounding box center [681, 368] width 758 height 514
click at [996, 96] on button "Save" at bounding box center [1022, 90] width 60 height 22
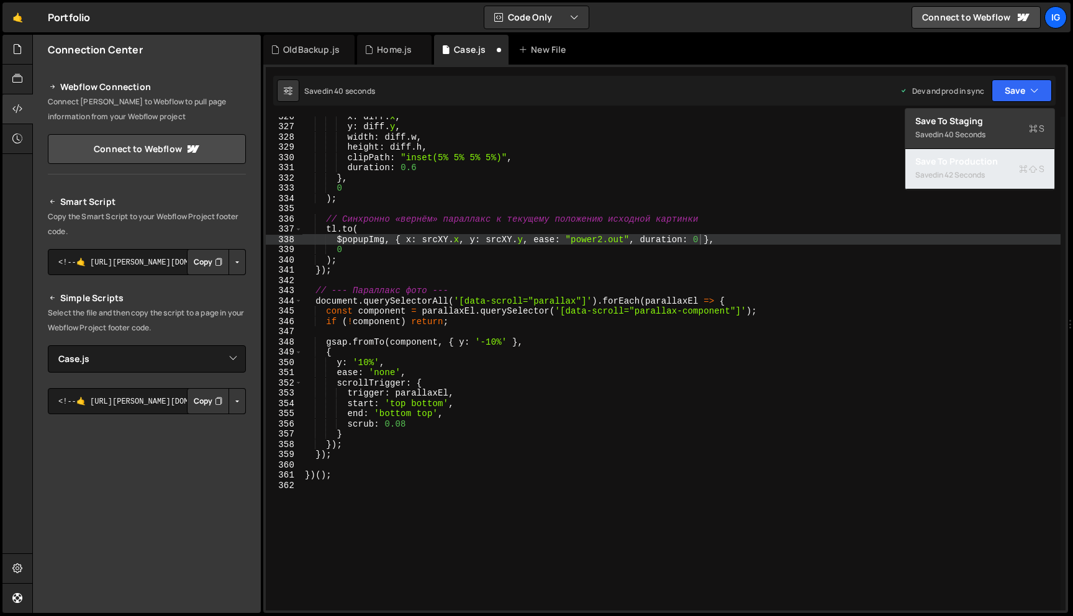
click at [983, 160] on div "Save to Production S" at bounding box center [979, 161] width 129 height 12
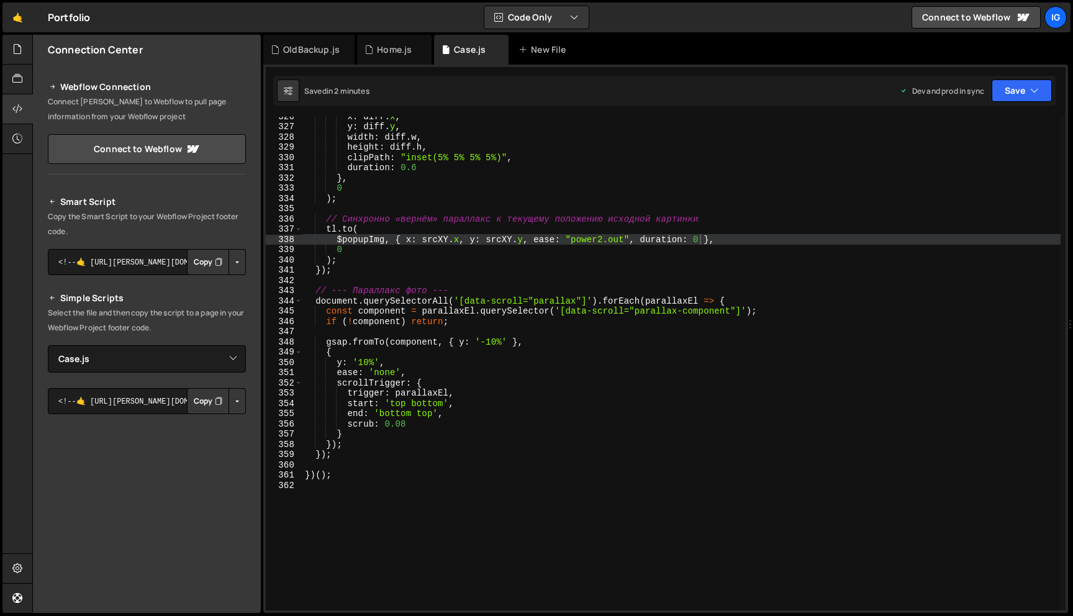
click at [702, 238] on div "x : diff . x , y : diff . y , width : diff . w , height : diff . h , clipPath :…" at bounding box center [681, 368] width 758 height 514
click at [700, 238] on div "x : diff . x , y : diff . y , width : diff . w , height : diff . h , clipPath :…" at bounding box center [681, 368] width 758 height 514
type textarea "$popupImg, { x: srcXY.x, y: srcXY.y, ease: "power2.out", duration: 0.6 },"
click at [333, 482] on div "x : diff . x , y : diff . y , width : diff . w , height : diff . h , clipPath :…" at bounding box center [681, 368] width 758 height 514
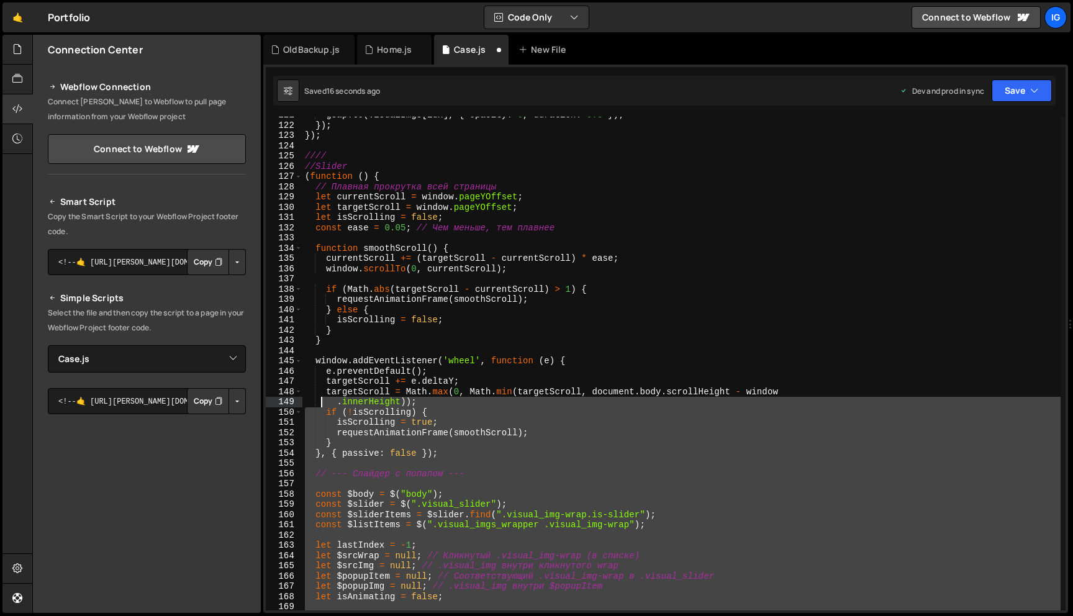
scroll to position [1193, 0]
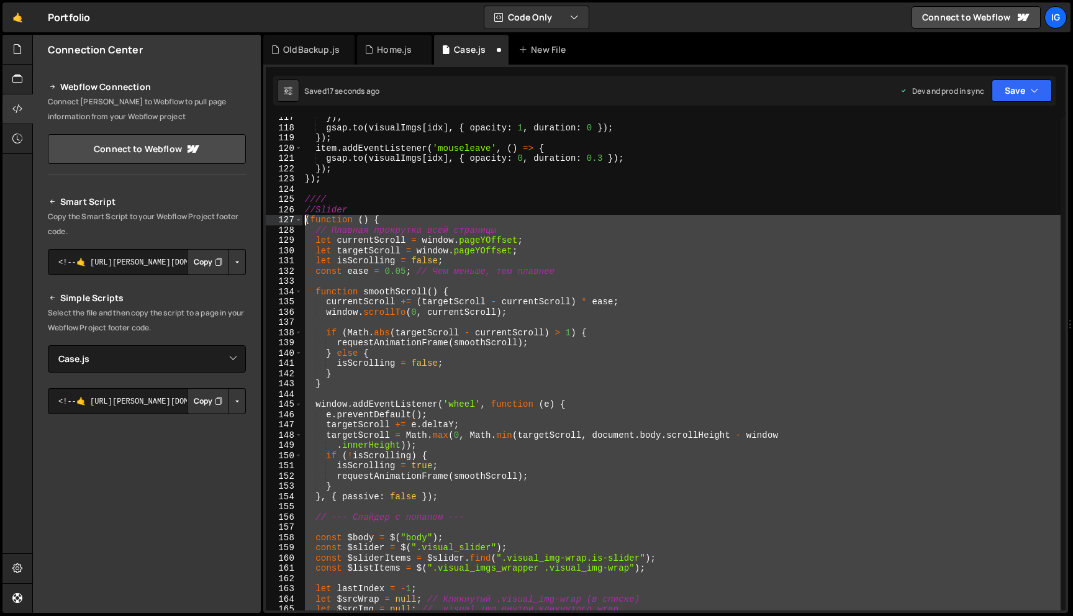
drag, startPoint x: 338, startPoint y: 480, endPoint x: 293, endPoint y: 223, distance: 260.9
click at [293, 223] on div "117 118 119 120 121 122 123 124 125 126 127 128 129 130 131 132 133 134 135 136…" at bounding box center [666, 364] width 800 height 494
type textarea "(function () { // Плавная прокрутка всей страницы"
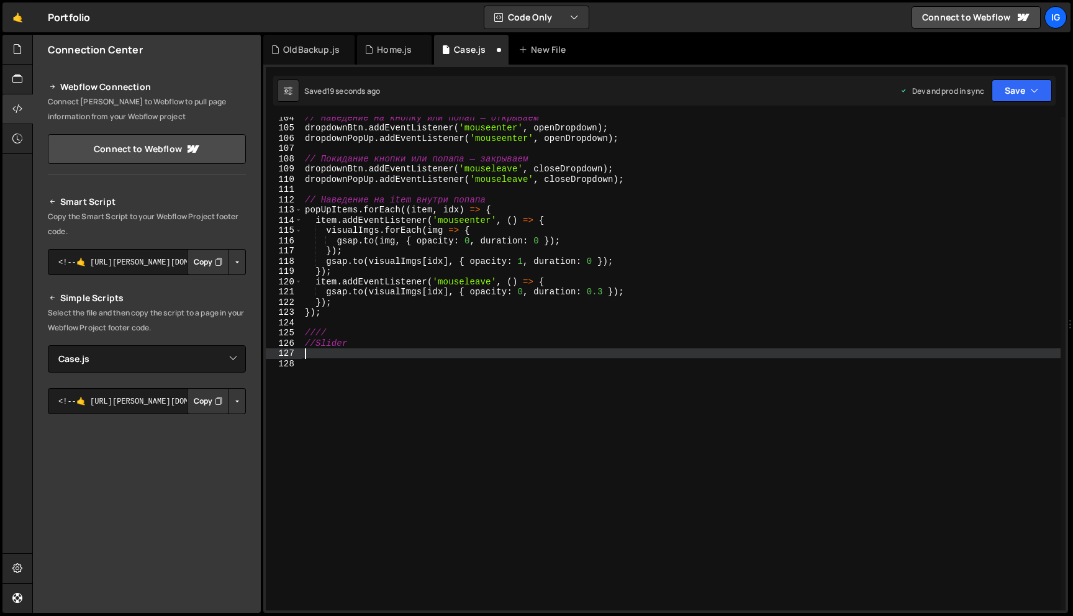
paste textarea "})();"
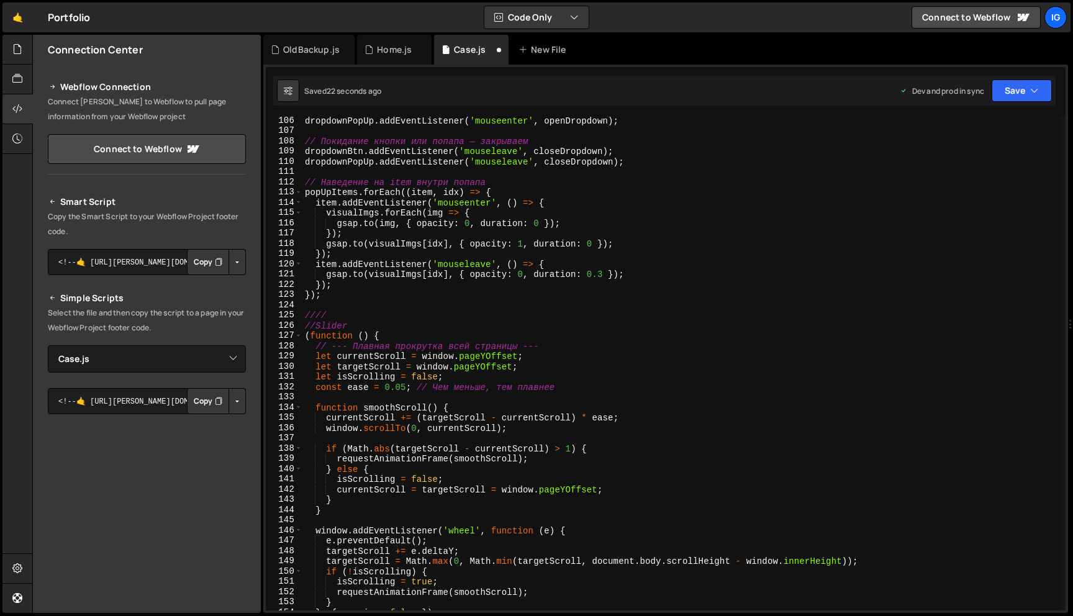
scroll to position [1037, 0]
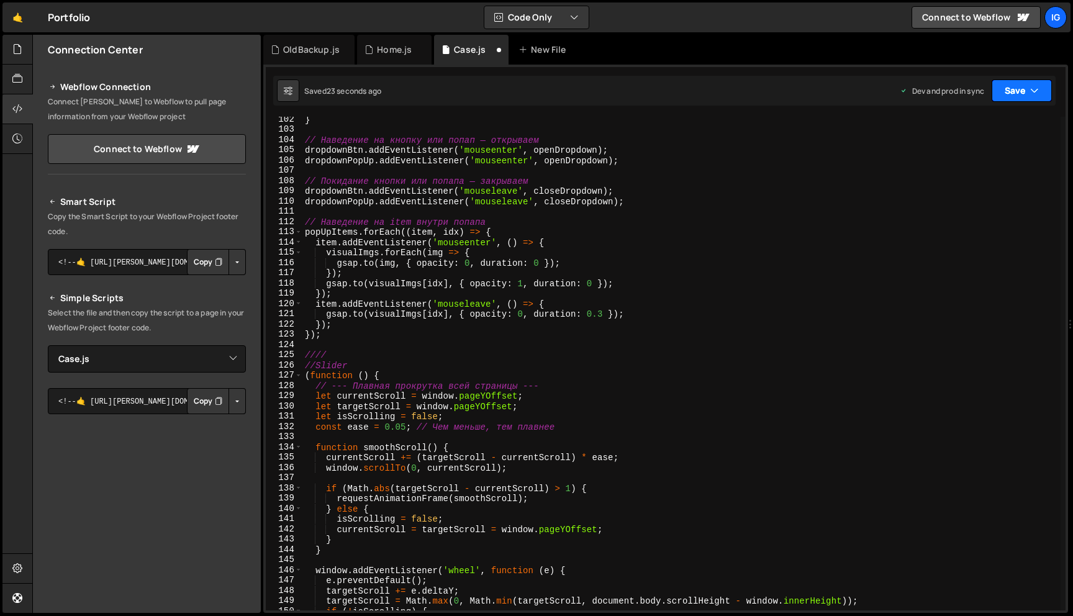
click at [1031, 88] on icon "button" at bounding box center [1034, 90] width 9 height 12
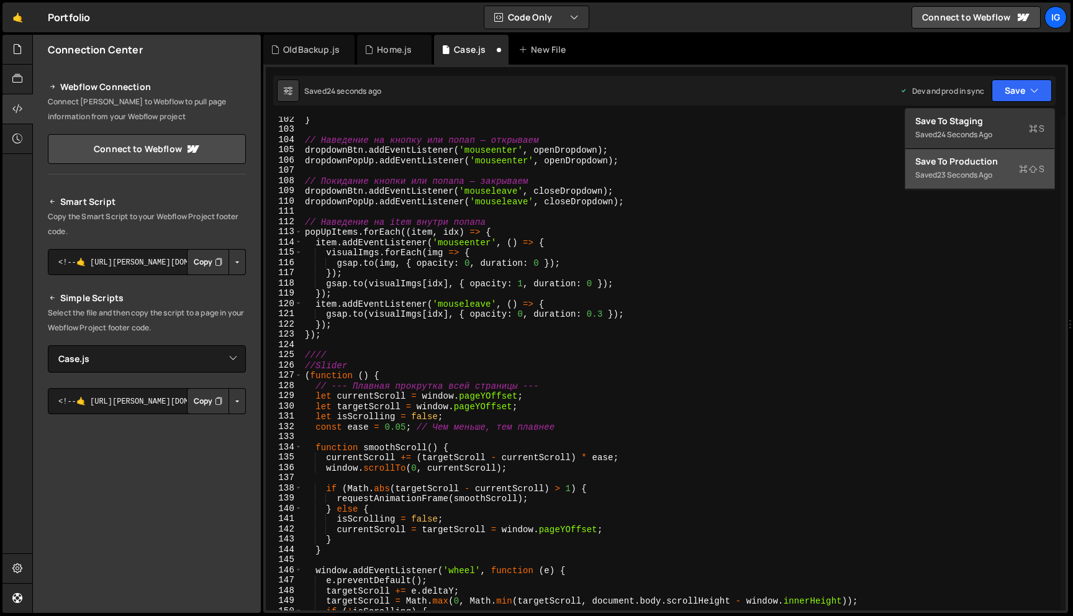
click at [979, 171] on div "23 seconds ago" at bounding box center [964, 175] width 55 height 11
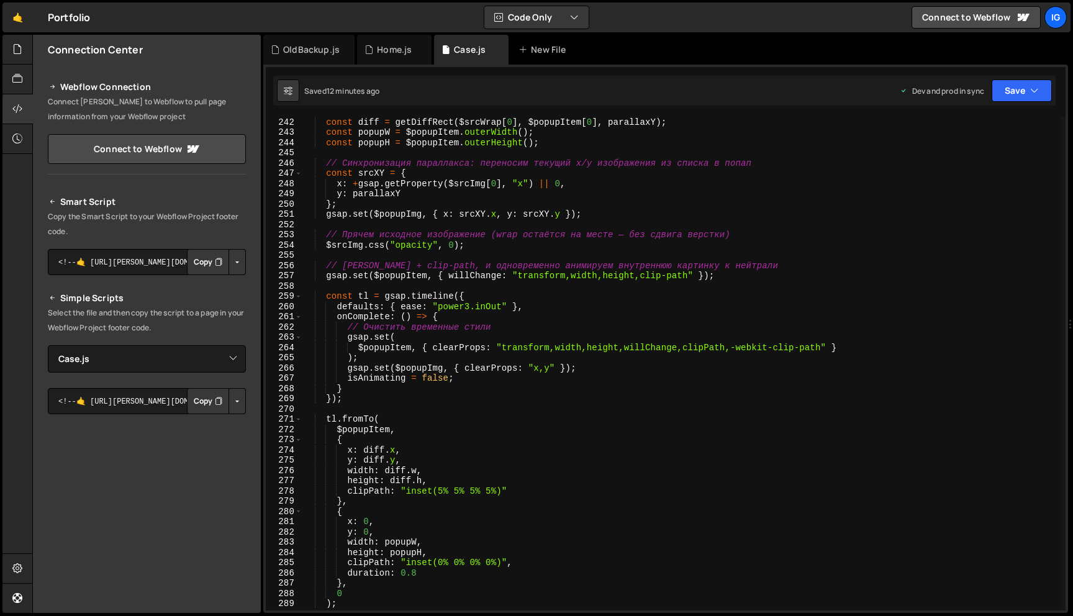
scroll to position [2479, 0]
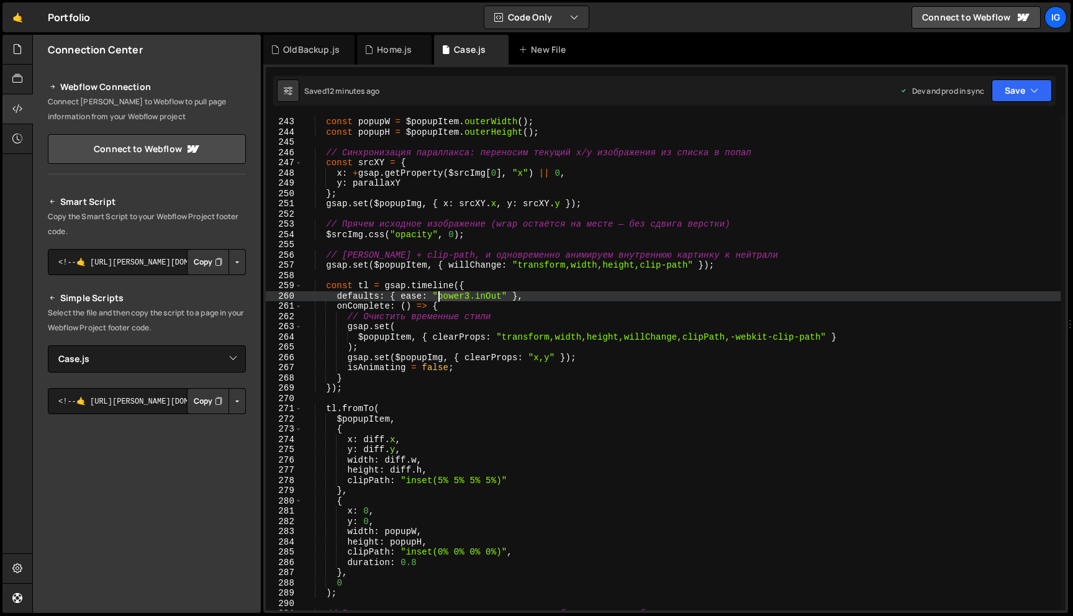
drag, startPoint x: 468, startPoint y: 295, endPoint x: 438, endPoint y: 296, distance: 29.8
click at [438, 296] on div "const popupW = $popupItem . outerWidth ( ) ; const popupH = $popupItem . outerH…" at bounding box center [681, 374] width 758 height 514
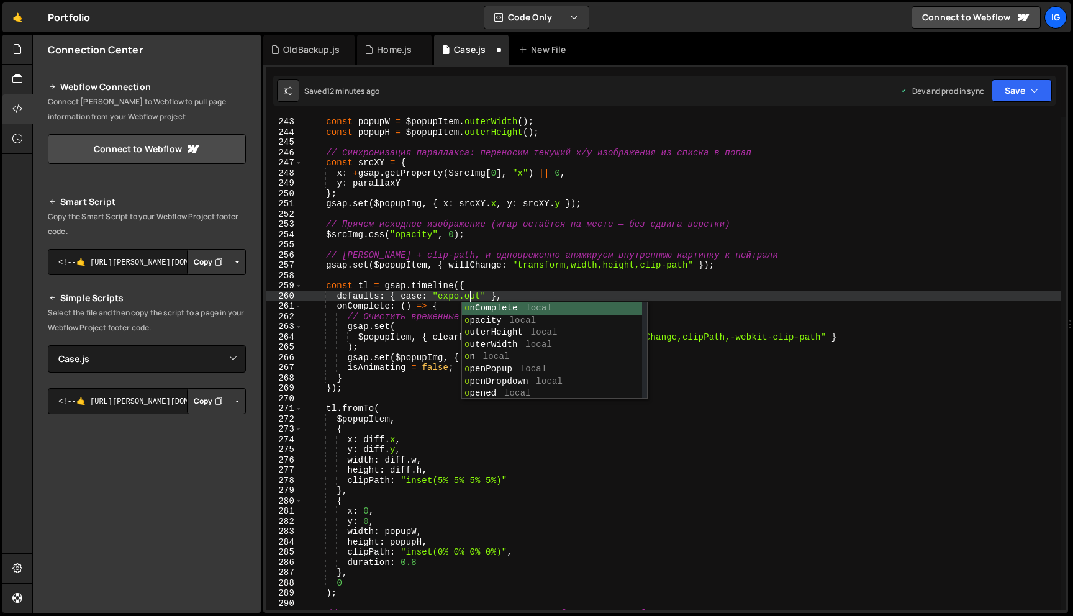
click at [433, 304] on div "const popupW = $popupItem . outerWidth ( ) ; const popupH = $popupItem . outerH…" at bounding box center [681, 374] width 758 height 514
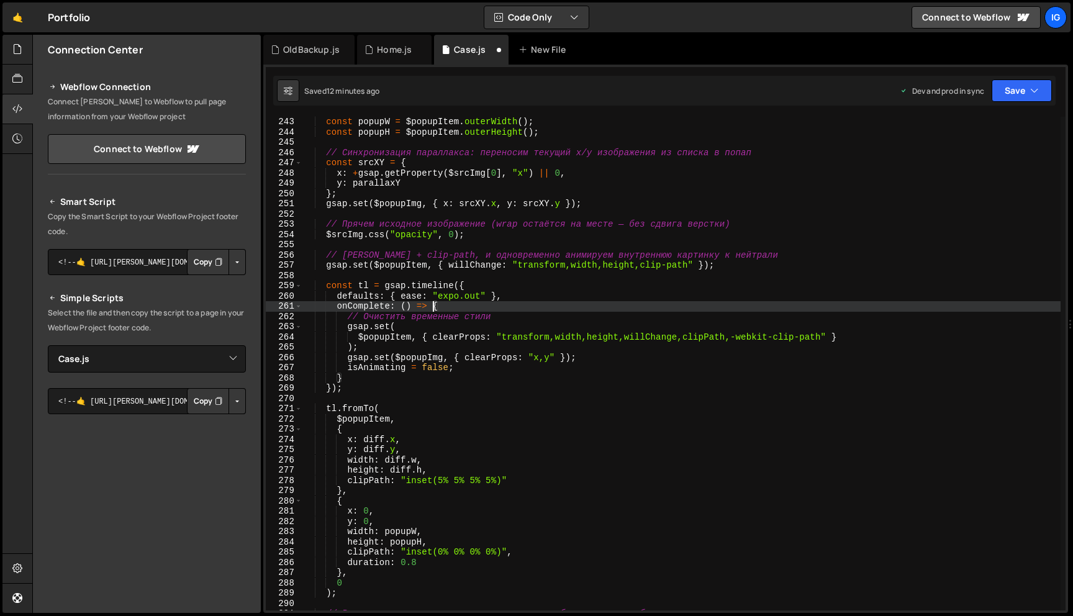
scroll to position [0, 9]
type textarea "onComplete: () => {"
click at [1039, 95] on button "Save" at bounding box center [1022, 90] width 60 height 22
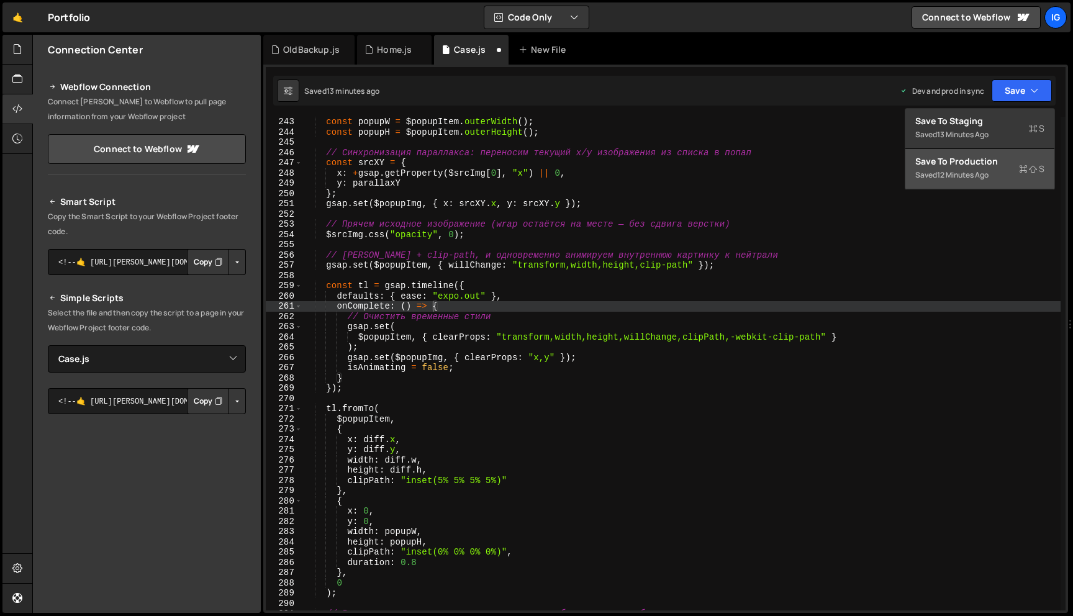
click at [1003, 164] on div "Save to Production S" at bounding box center [979, 161] width 129 height 12
